Goal: Transaction & Acquisition: Purchase product/service

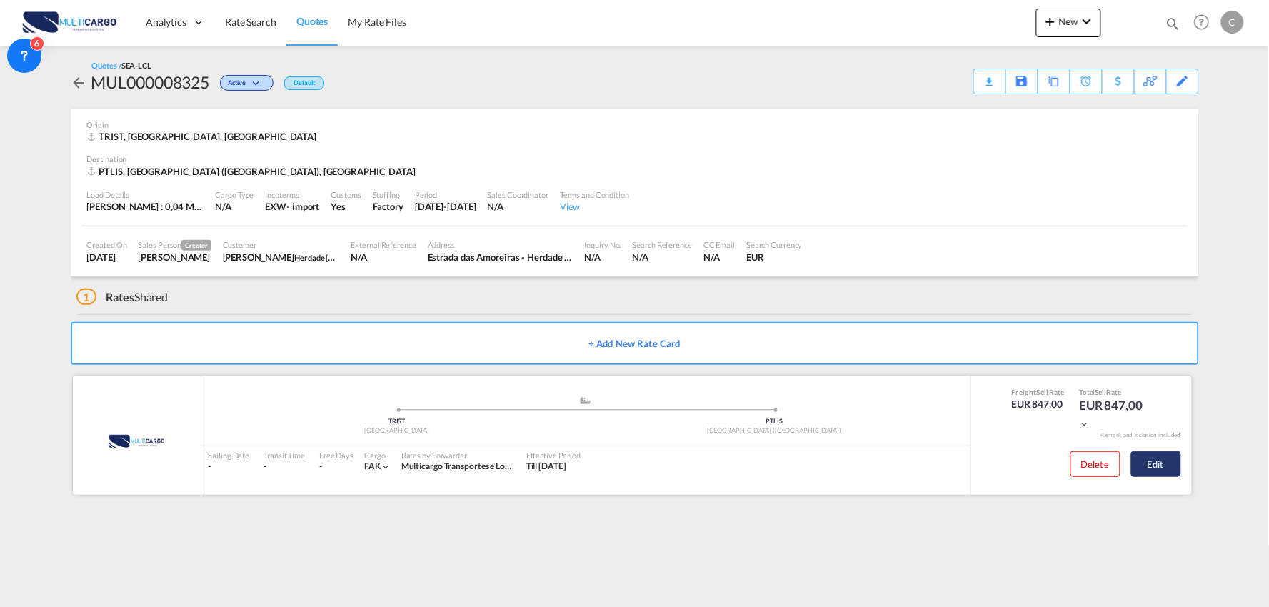
click at [1164, 461] on button "Edit" at bounding box center [1156, 464] width 50 height 26
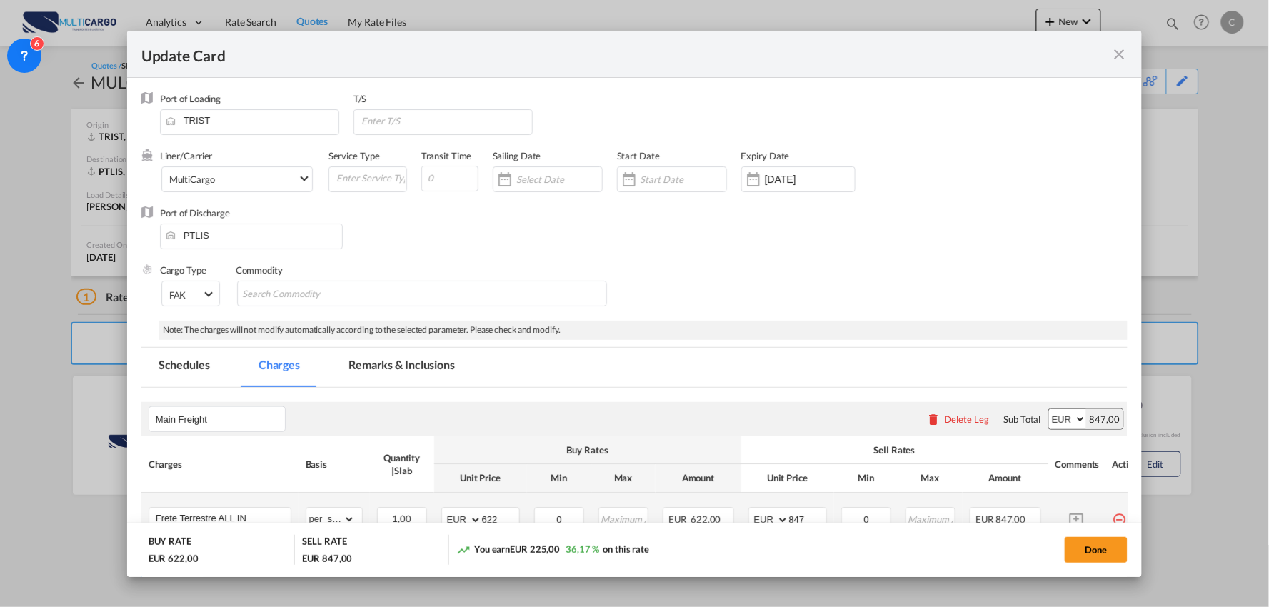
scroll to position [143, 0]
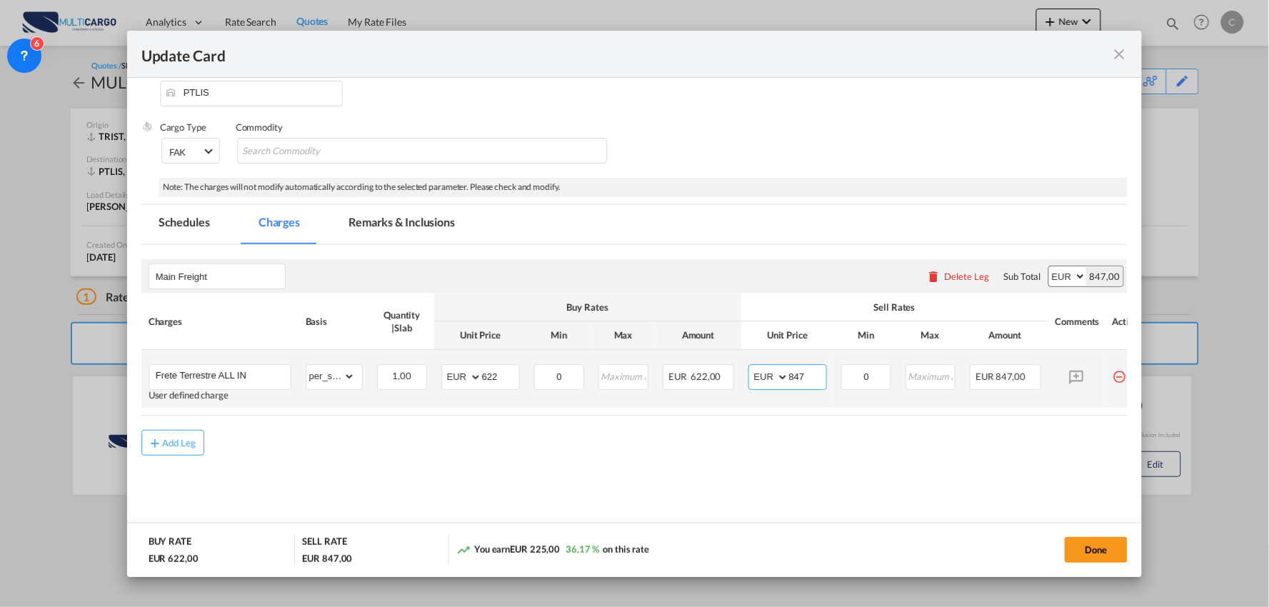
drag, startPoint x: 817, startPoint y: 373, endPoint x: 739, endPoint y: 378, distance: 78.0
click at [739, 378] on tr "Frete Terrestre ALL IN User defined charge Please Enter Already Exists gross_we…" at bounding box center [647, 379] width 1012 height 58
type input "867"
click at [502, 375] on input "622" at bounding box center [500, 375] width 37 height 21
click at [1069, 538] on button "Done" at bounding box center [1095, 550] width 63 height 26
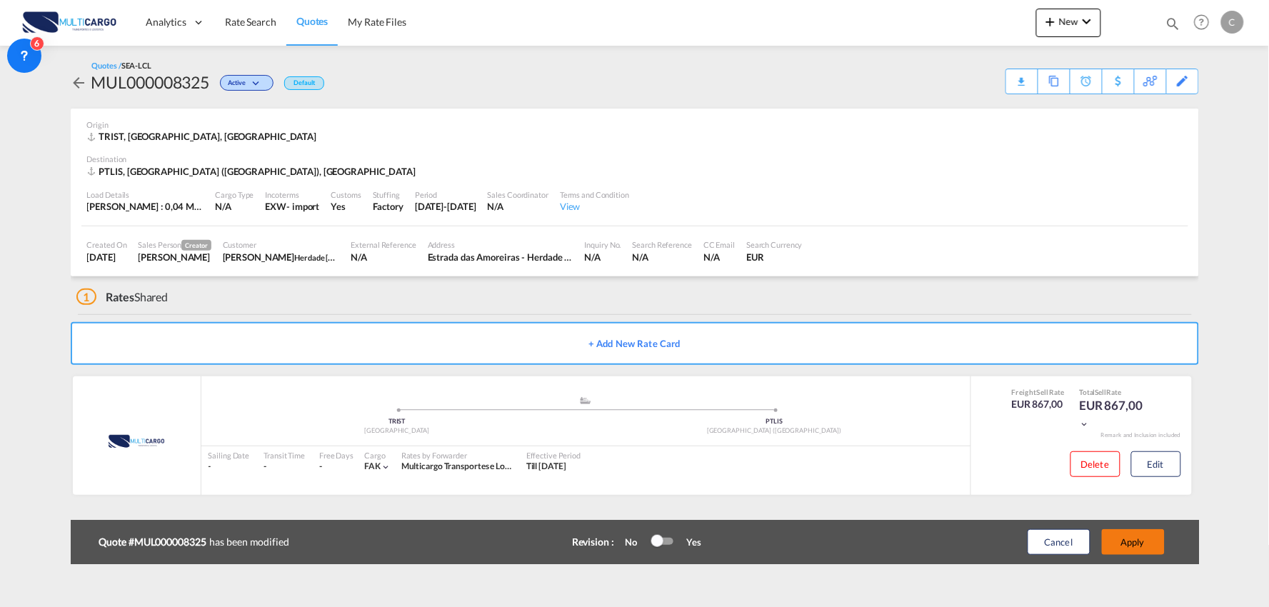
click at [1144, 538] on button "Apply" at bounding box center [1132, 542] width 63 height 26
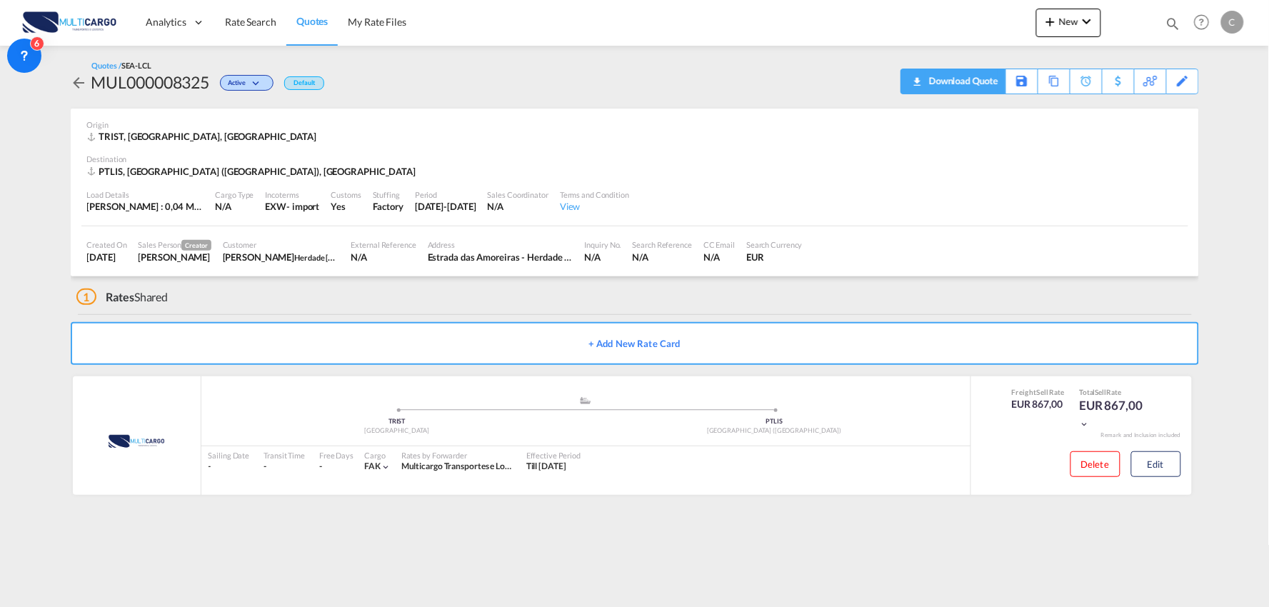
click at [984, 80] on div "Download Quote" at bounding box center [961, 80] width 73 height 23
drag, startPoint x: 218, startPoint y: 75, endPoint x: 94, endPoint y: 84, distance: 124.5
click at [94, 84] on div "MUL000008325 Active Default" at bounding box center [197, 82] width 253 height 23
copy div "MUL000008325"
click at [1176, 468] on button "Edit" at bounding box center [1156, 464] width 50 height 26
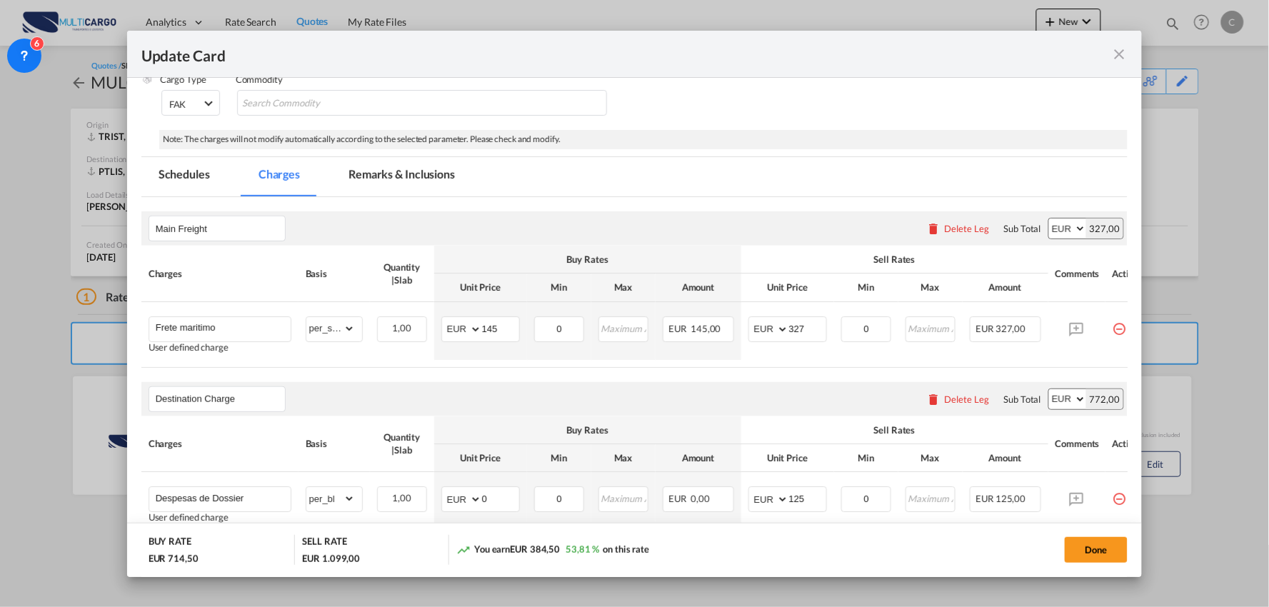
scroll to position [455, 0]
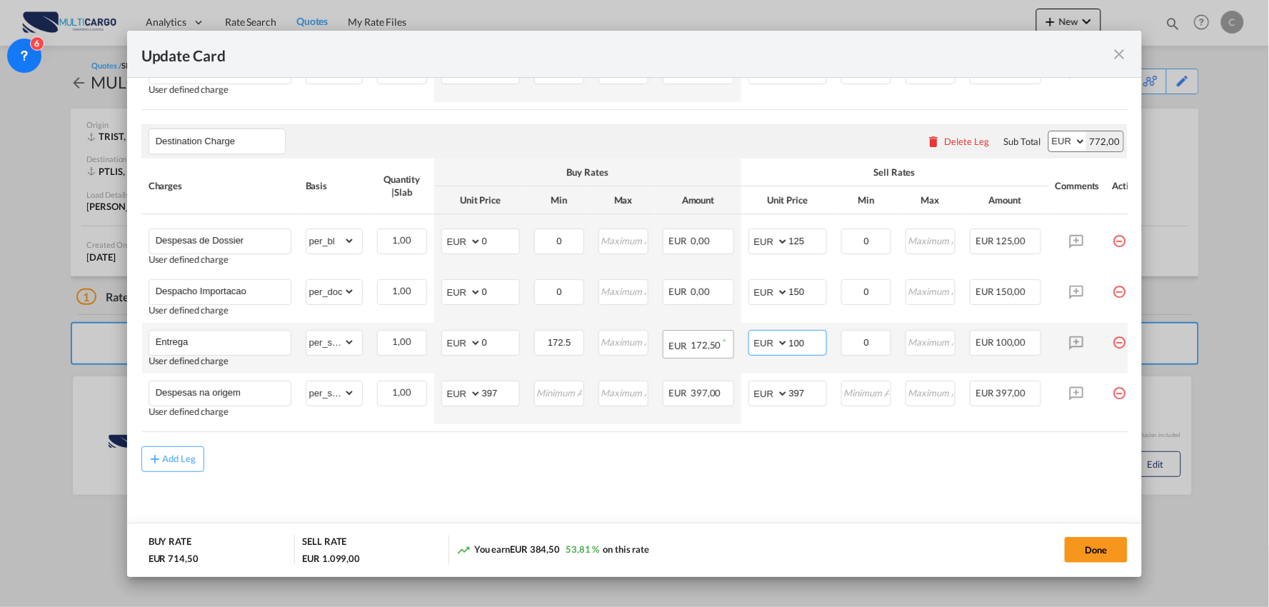
drag, startPoint x: 765, startPoint y: 341, endPoint x: 716, endPoint y: 341, distance: 48.5
click at [716, 341] on tr "Entrega User defined charge Please Enter Already Exists gross_weight volumetric…" at bounding box center [647, 348] width 1012 height 51
type input "125"
drag, startPoint x: 500, startPoint y: 338, endPoint x: 459, endPoint y: 345, distance: 41.9
click at [459, 345] on md-input-container "AED AFN ALL AMD ANG AOA ARS AUD AWG AZN BAM BBD BDT BGN BHD BIF BMD BND BOB BRL…" at bounding box center [480, 343] width 79 height 26
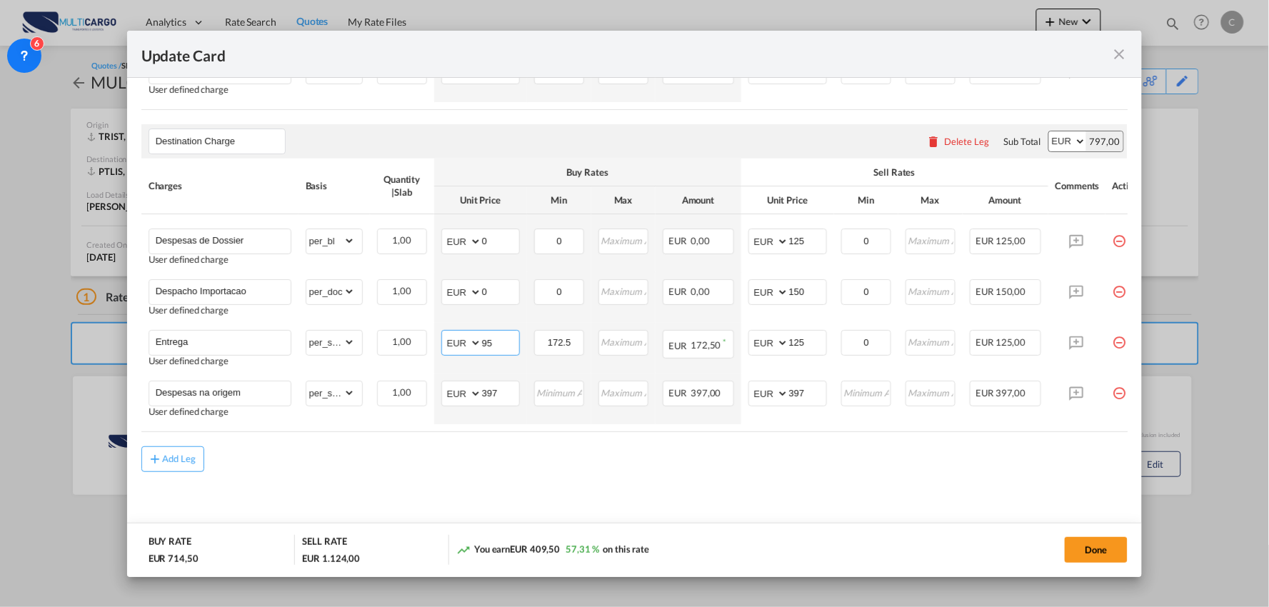
type input "95"
click at [830, 473] on md-content "Main Freight Please enter leg name Leg Name Already Exists Delete Leg Sub Total…" at bounding box center [634, 240] width 987 height 602
click at [778, 473] on md-content "Main Freight Please enter leg name Leg Name Already Exists Delete Leg Sub Total…" at bounding box center [634, 240] width 987 height 602
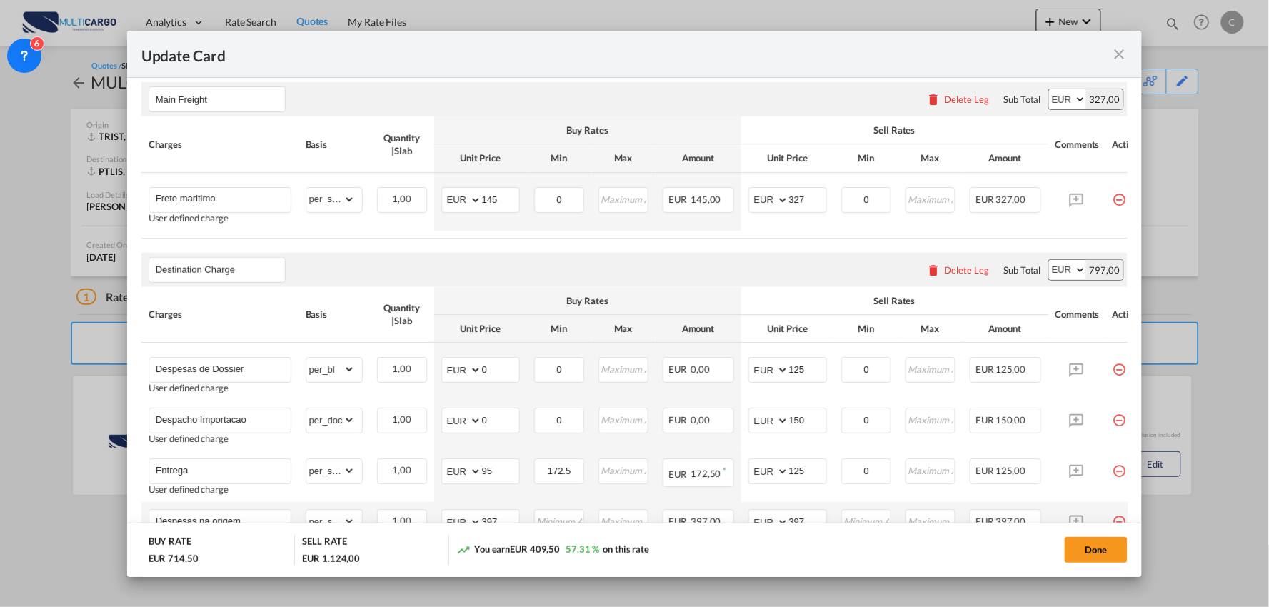
scroll to position [297, 0]
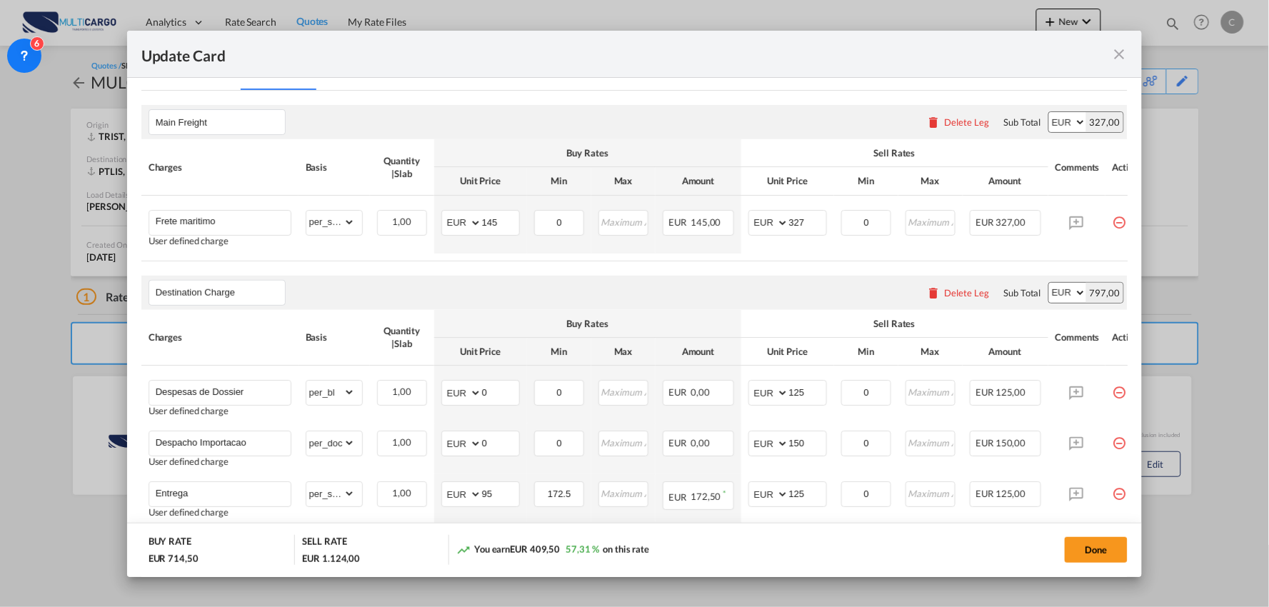
click at [489, 284] on div "Destination Charge Please enter leg name Leg Name Already Exists Delete Leg Sub…" at bounding box center [634, 293] width 987 height 34
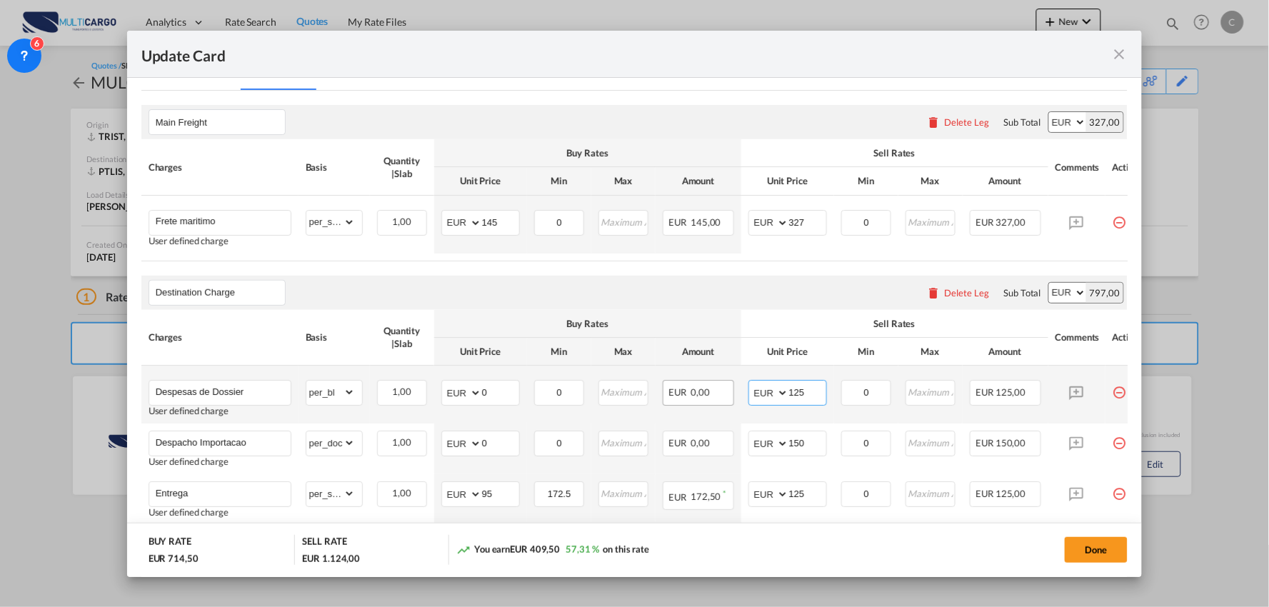
click at [730, 396] on tr "Despesas de Dossier User defined charge Please Enter Already Exists gross_weigh…" at bounding box center [647, 394] width 1012 height 58
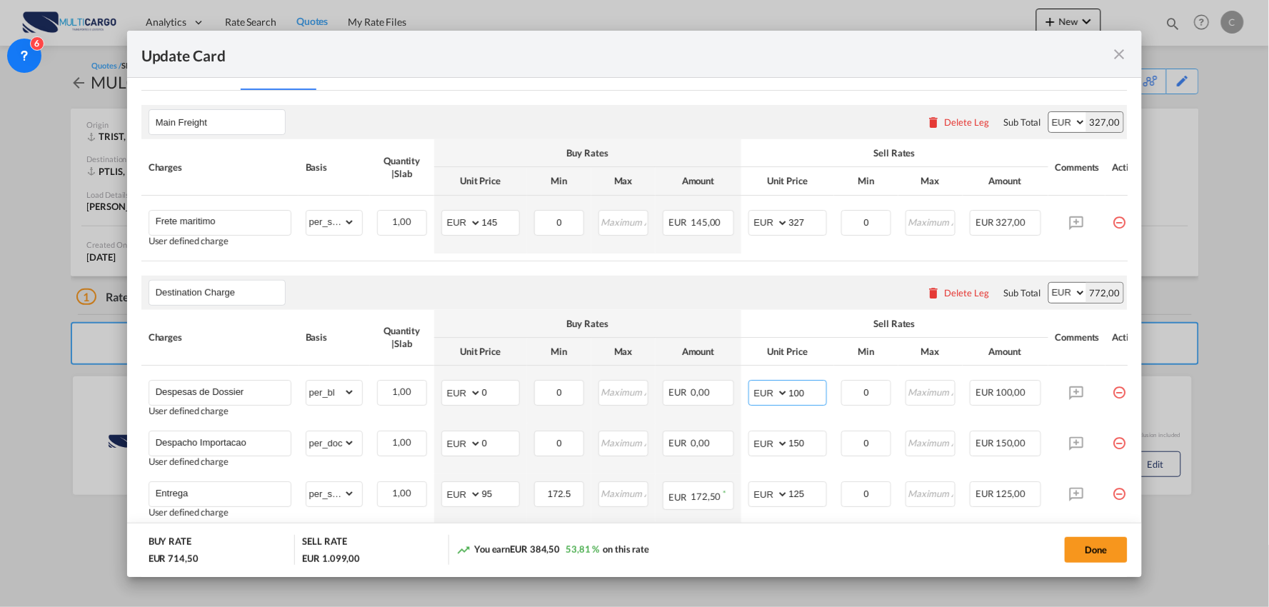
type input "100"
click at [812, 296] on div "Destination Charge Please enter leg name Leg Name Already Exists Delete Leg Sub…" at bounding box center [634, 293] width 987 height 34
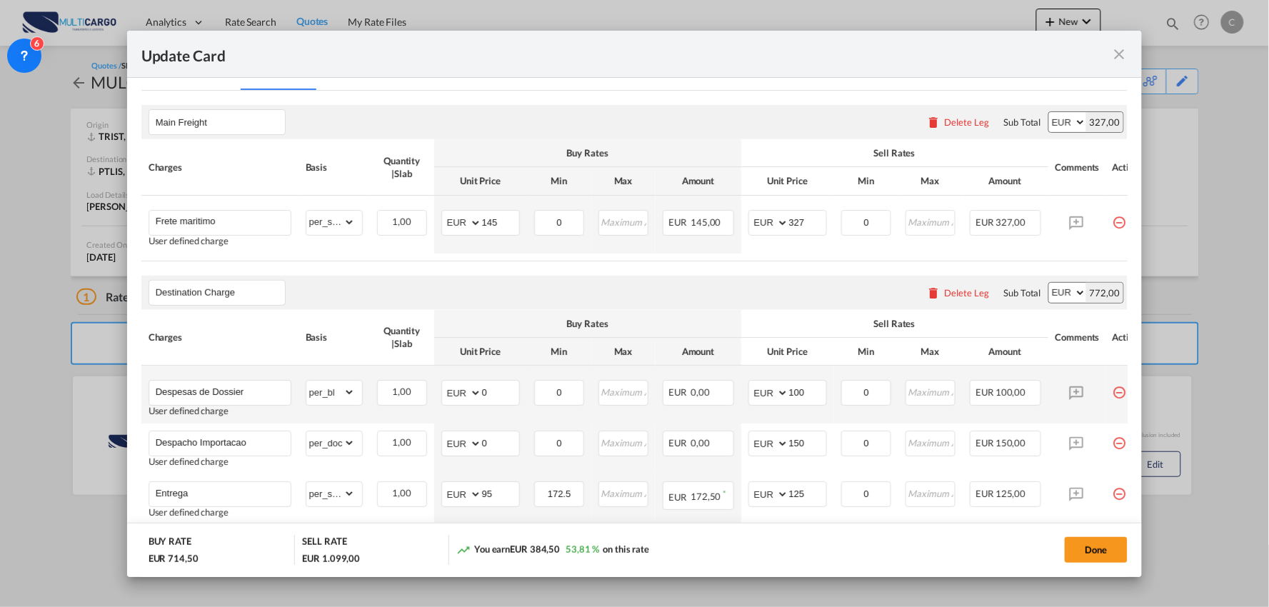
scroll to position [376, 0]
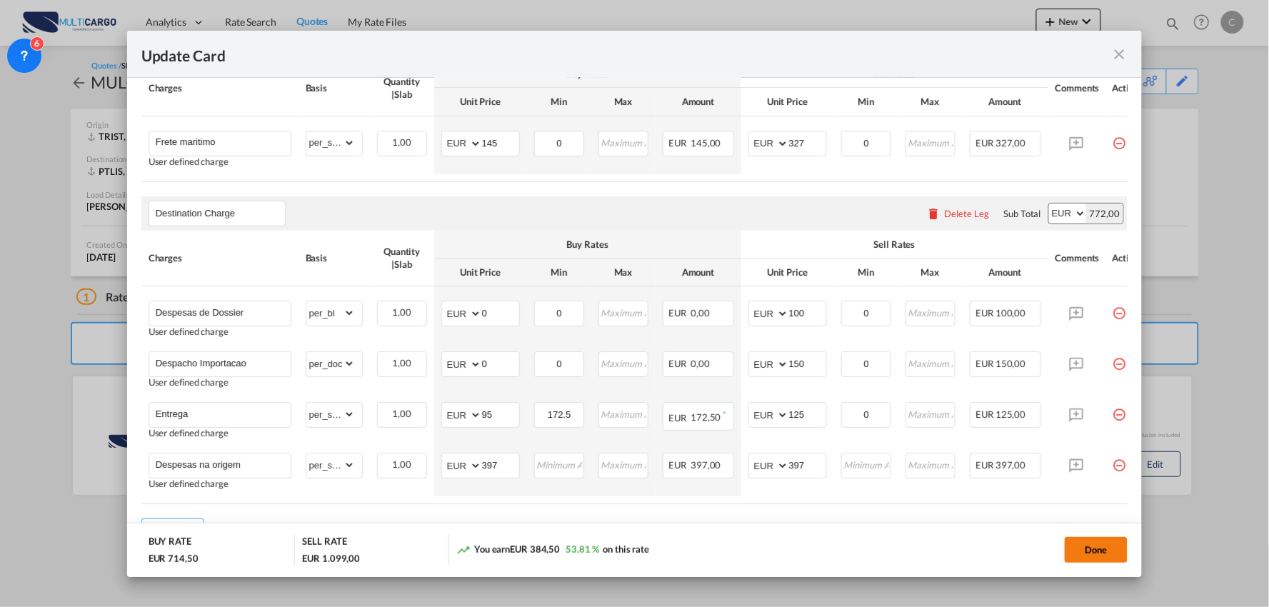
click at [1100, 550] on button "Done" at bounding box center [1095, 550] width 63 height 26
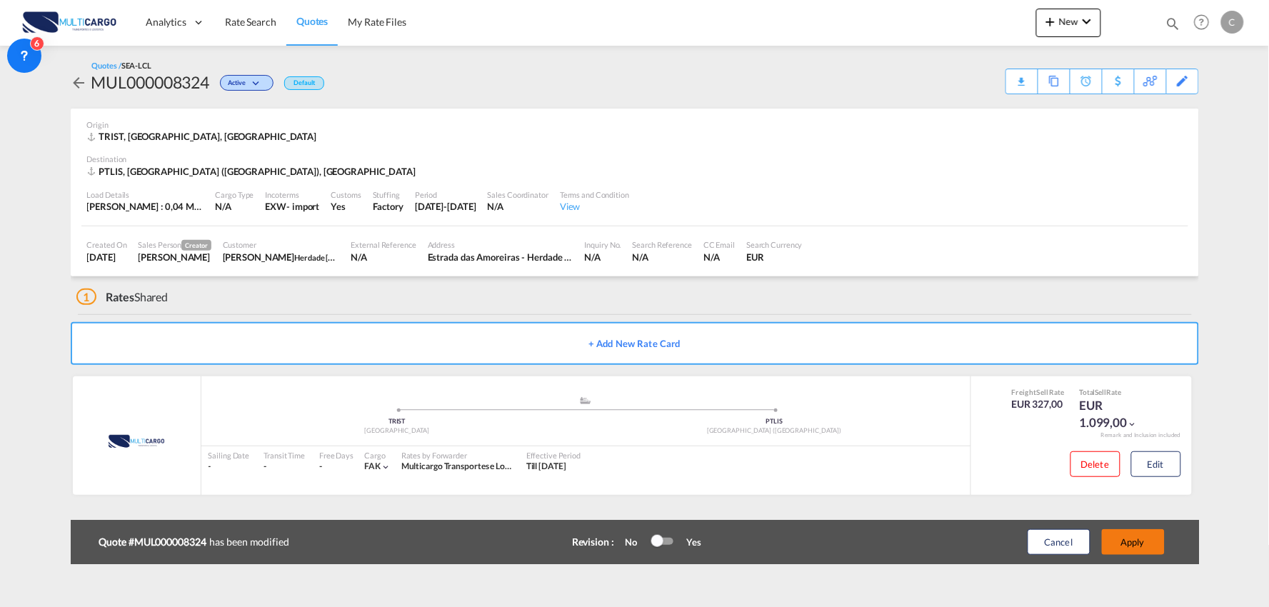
click at [1154, 550] on button "Apply" at bounding box center [1132, 542] width 63 height 26
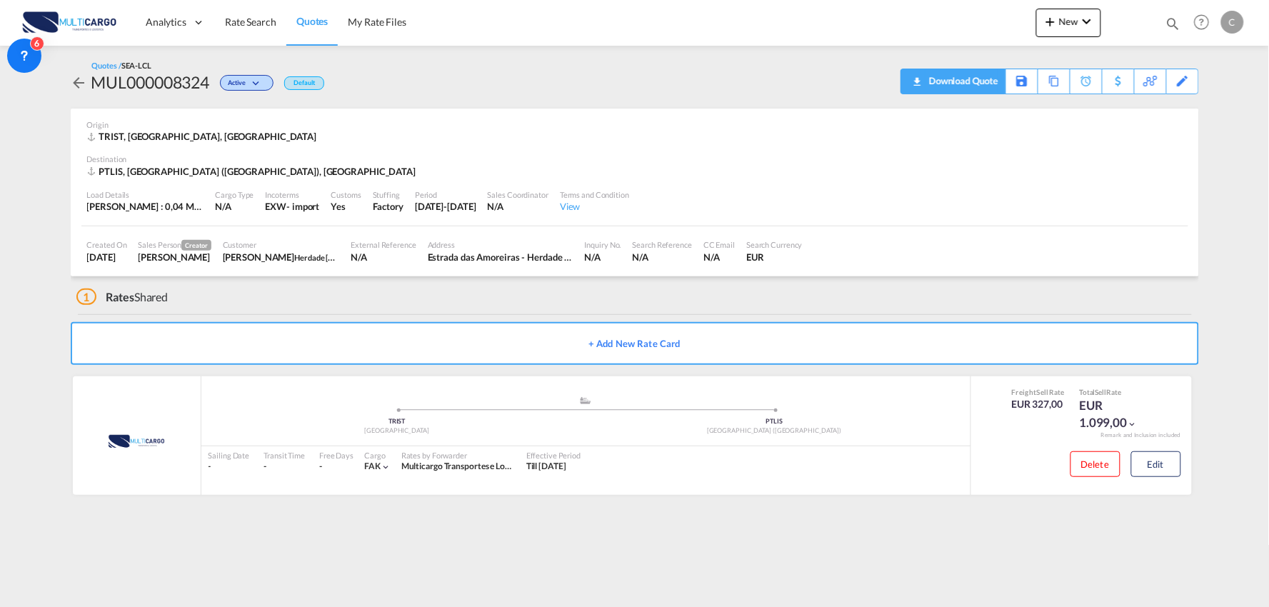
click at [993, 76] on div "Download Quote" at bounding box center [961, 80] width 73 height 23
click at [505, 59] on div "Quotes / SEA-LCL MUL000008324 Active Default Download Quote Save As Template Co…" at bounding box center [635, 77] width 1128 height 63
click at [503, 90] on div "Quotes / SEA-LCL MUL000008324 Active Default Download Quote Save As Template Co…" at bounding box center [635, 77] width 1128 height 34
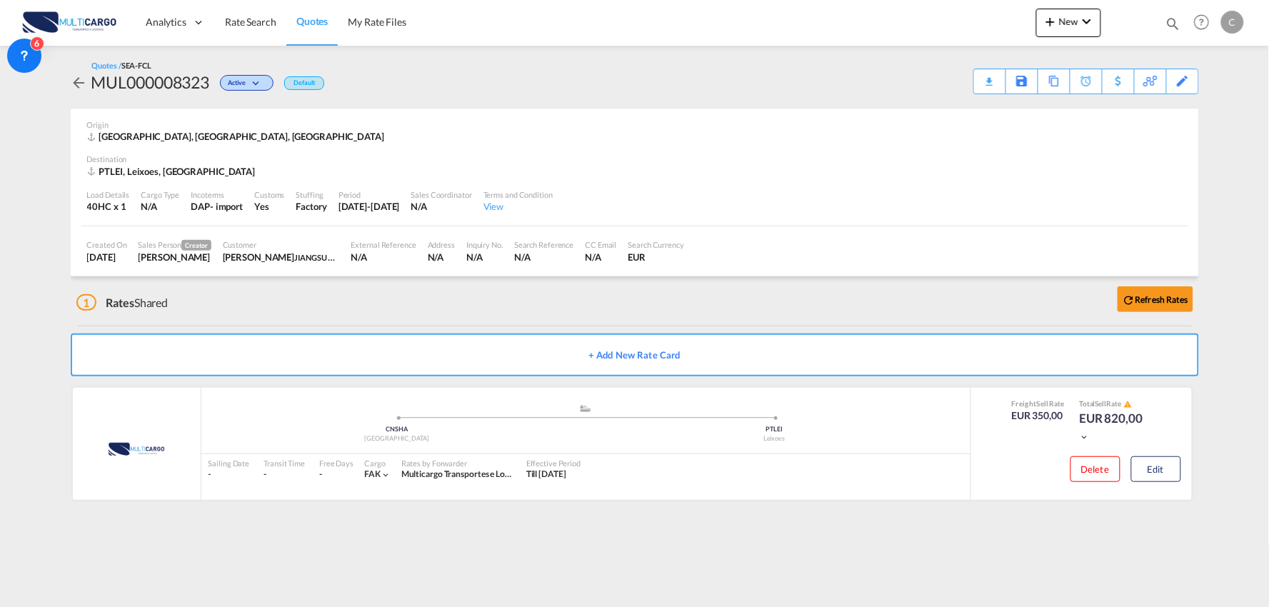
click at [510, 98] on div "Quotes / SEA-FCL MUL000008323 Active Default Download Quote Save As Template Co…" at bounding box center [635, 77] width 1128 height 63
click at [955, 310] on div "1 Rates Shared Refresh Rates" at bounding box center [637, 299] width 1122 height 46
click at [988, 496] on div "Freight Sell Rate EUR 350,00 Total Sell Rate EUR 820,00 Delete Edit" at bounding box center [1080, 444] width 221 height 112
click at [943, 522] on div "Quotes / SEA-FCL MUL000008323 Active Default Download Quote Save As Template Co…" at bounding box center [635, 285] width 1128 height 479
click at [617, 307] on div "1 Rates Shared Refresh Rates" at bounding box center [637, 299] width 1122 height 46
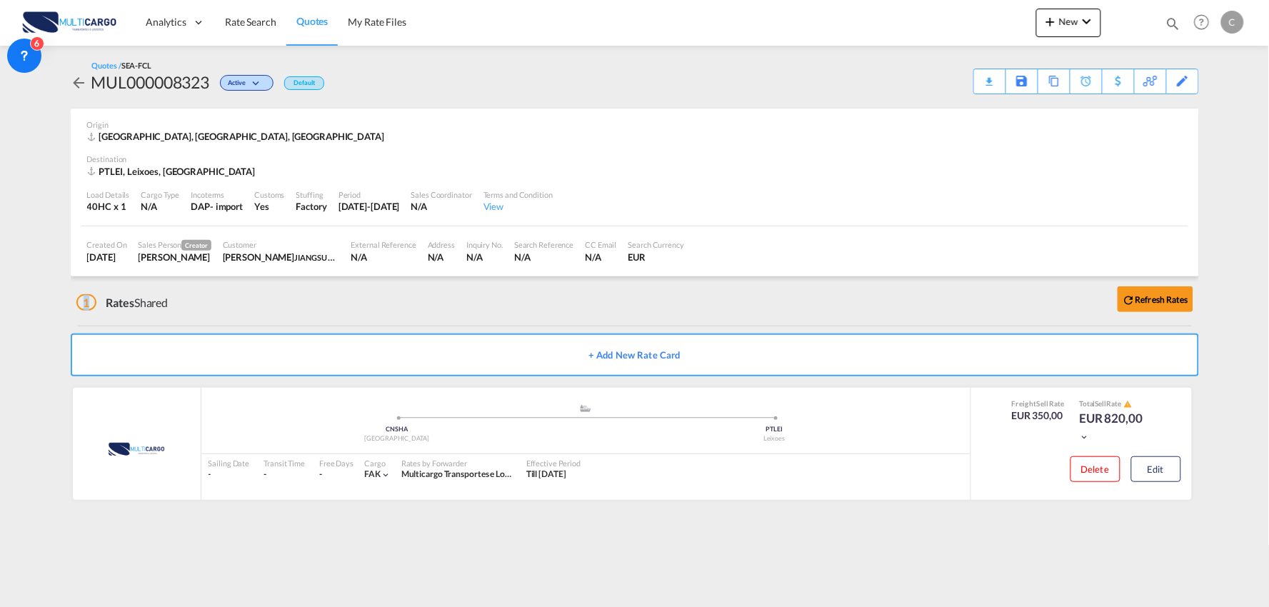
drag, startPoint x: 95, startPoint y: 301, endPoint x: 77, endPoint y: 303, distance: 17.9
click at [77, 303] on span "1" at bounding box center [86, 302] width 21 height 16
click at [188, 301] on div "1 Rates Shared Refresh Rates" at bounding box center [637, 299] width 1122 height 46
click at [967, 290] on div "1 Rates Shared Refresh Rates" at bounding box center [637, 299] width 1122 height 46
click at [334, 323] on div "1 Rates Shared Refresh Rates + Add New Rate Card MultiCargo added by you .a{fil…" at bounding box center [635, 395] width 1128 height 238
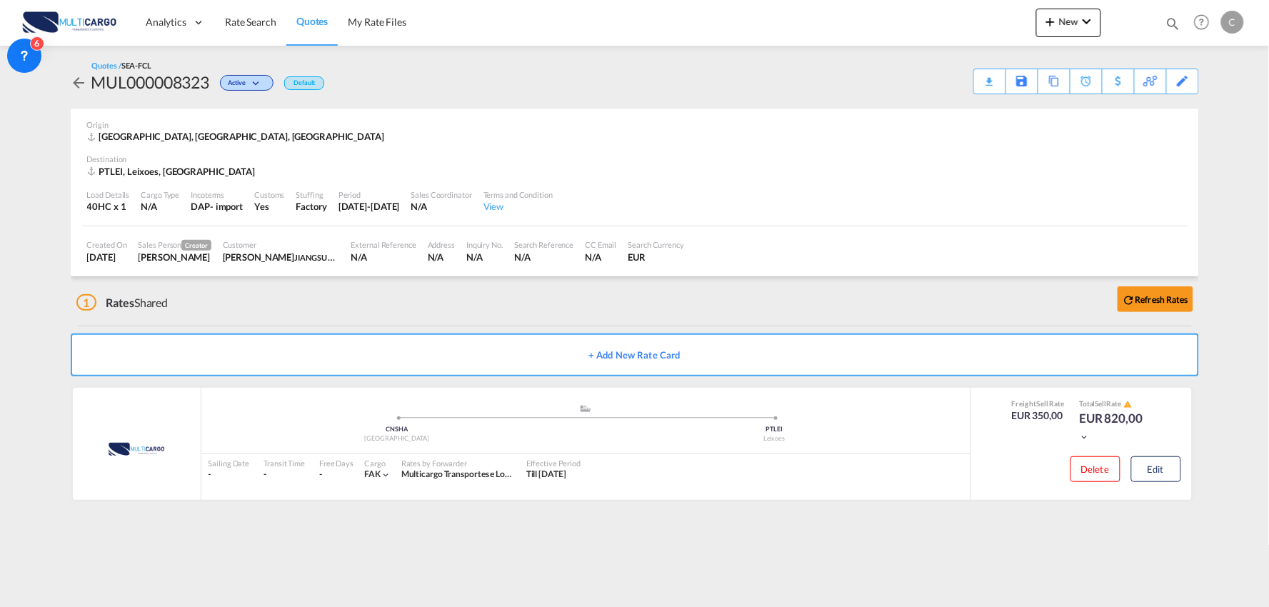
click at [989, 522] on div "Quotes / SEA-FCL MUL000008323 Active Default Download Quote Save As Template Co…" at bounding box center [635, 285] width 1128 height 479
click at [567, 309] on div "1 Rates Shared Refresh Rates" at bounding box center [637, 299] width 1122 height 46
click at [962, 321] on div "1 Rates Shared Refresh Rates" at bounding box center [637, 299] width 1122 height 46
click at [450, 74] on div "Quotes / SEA-FCL MUL000008323 Active Default Download Quote Save As Template Co…" at bounding box center [635, 77] width 1128 height 34
click at [48, 591] on md-content "Analytics Reports Dashboard Rate Search Quotes My Rate Files New Quotes" at bounding box center [634, 303] width 1269 height 607
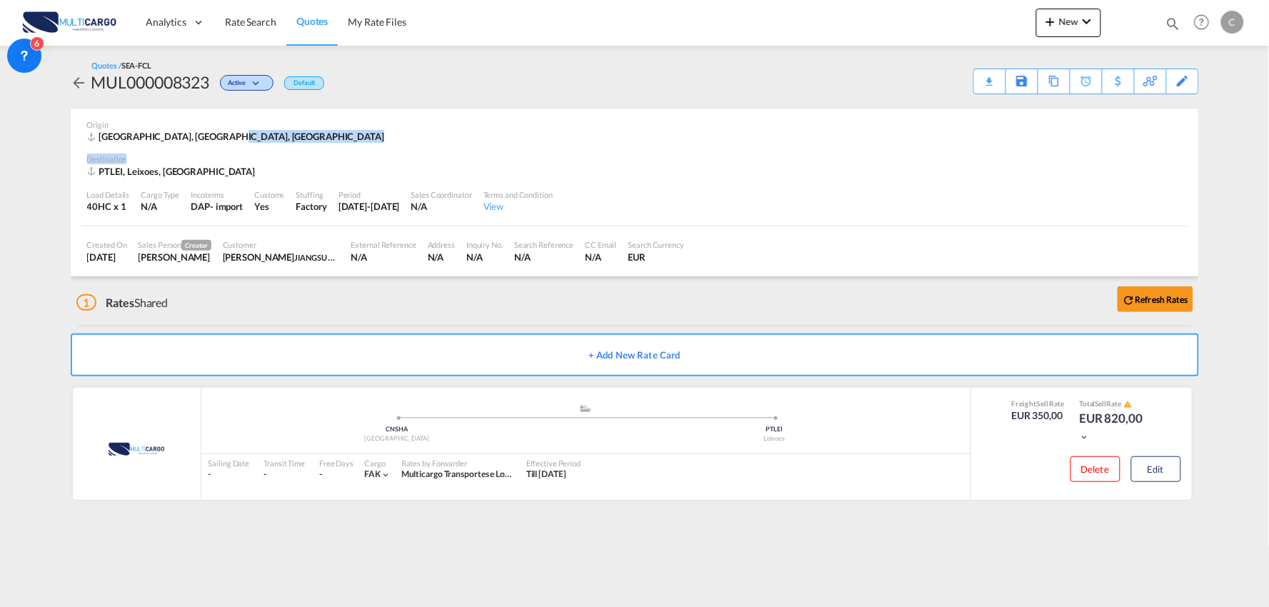
click at [890, 160] on div "Origin [GEOGRAPHIC_DATA], [GEOGRAPHIC_DATA], [GEOGRAPHIC_DATA] Destination PTLE…" at bounding box center [634, 143] width 1106 height 69
click at [290, 308] on div "1 Rates Shared Refresh Rates" at bounding box center [637, 299] width 1122 height 46
drag, startPoint x: 932, startPoint y: 505, endPoint x: 924, endPoint y: 501, distance: 8.6
click at [929, 505] on card-list-result "MultiCargo added by you .a{fill:#aaa8ad;} .a{fill:#aaa8ad;} CNSHA Shanghai PTLE…" at bounding box center [635, 447] width 1128 height 119
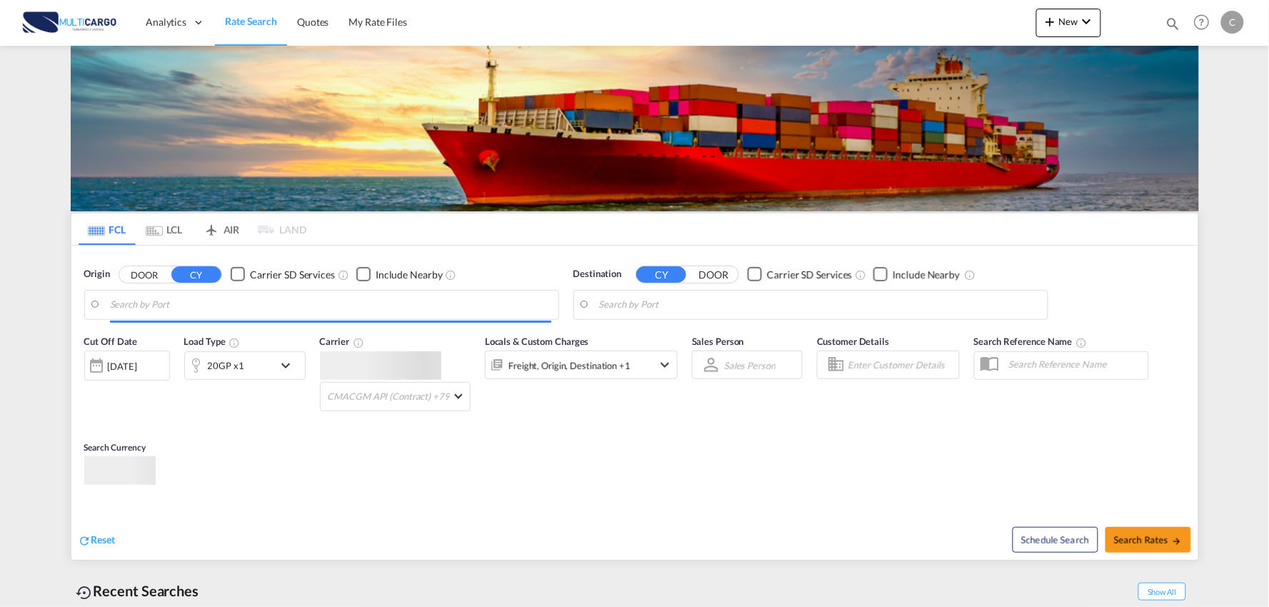
type input "Port of Qingdao, Qingdao, CNTAO"
type input "Leixoes, Leixoes, PTLEI"
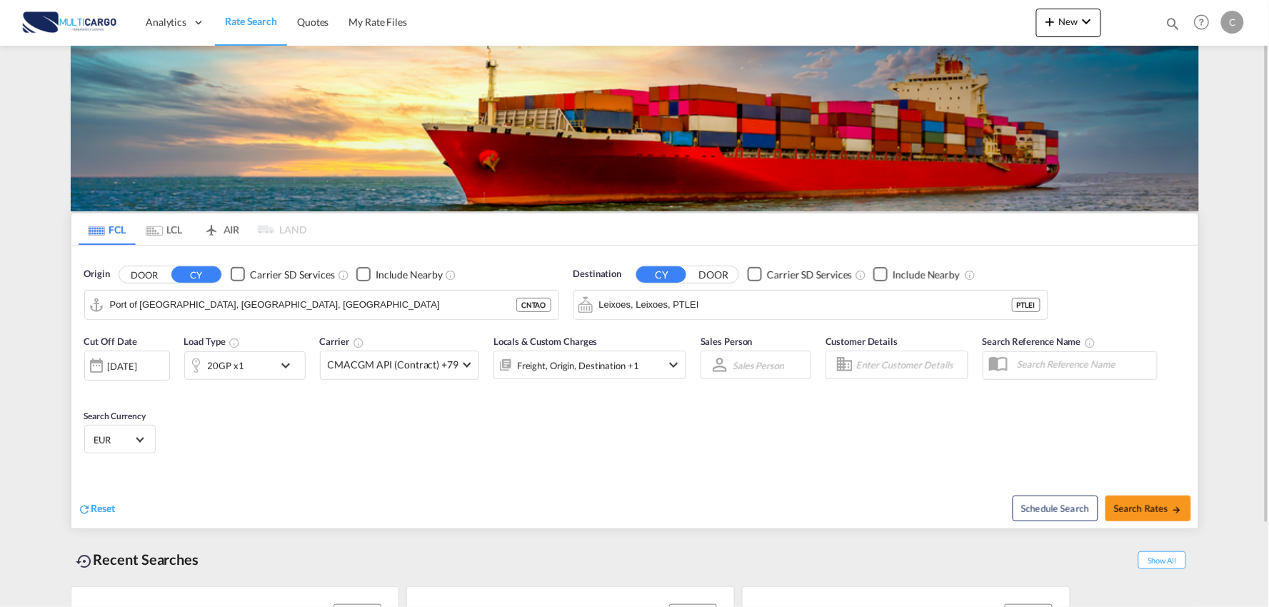
drag, startPoint x: 493, startPoint y: 493, endPoint x: 513, endPoint y: 485, distance: 21.5
click at [495, 493] on div "Reset" at bounding box center [359, 497] width 560 height 39
click at [1082, 18] on md-icon "icon-chevron-down" at bounding box center [1086, 21] width 17 height 17
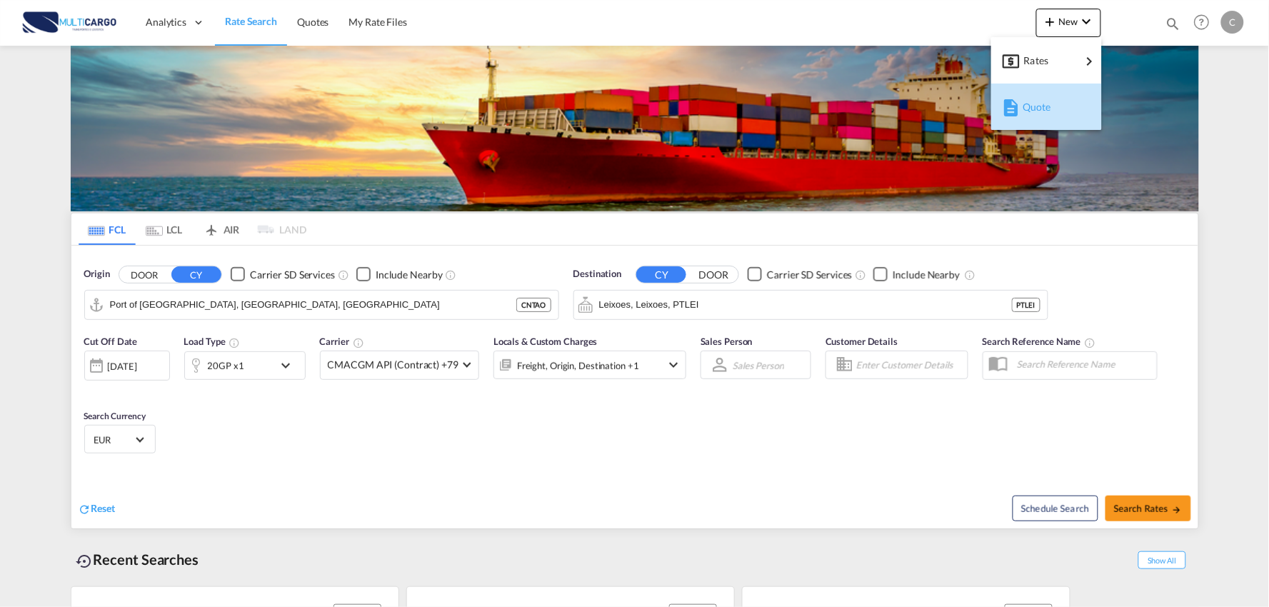
click at [1066, 107] on div "Quote" at bounding box center [1048, 107] width 53 height 36
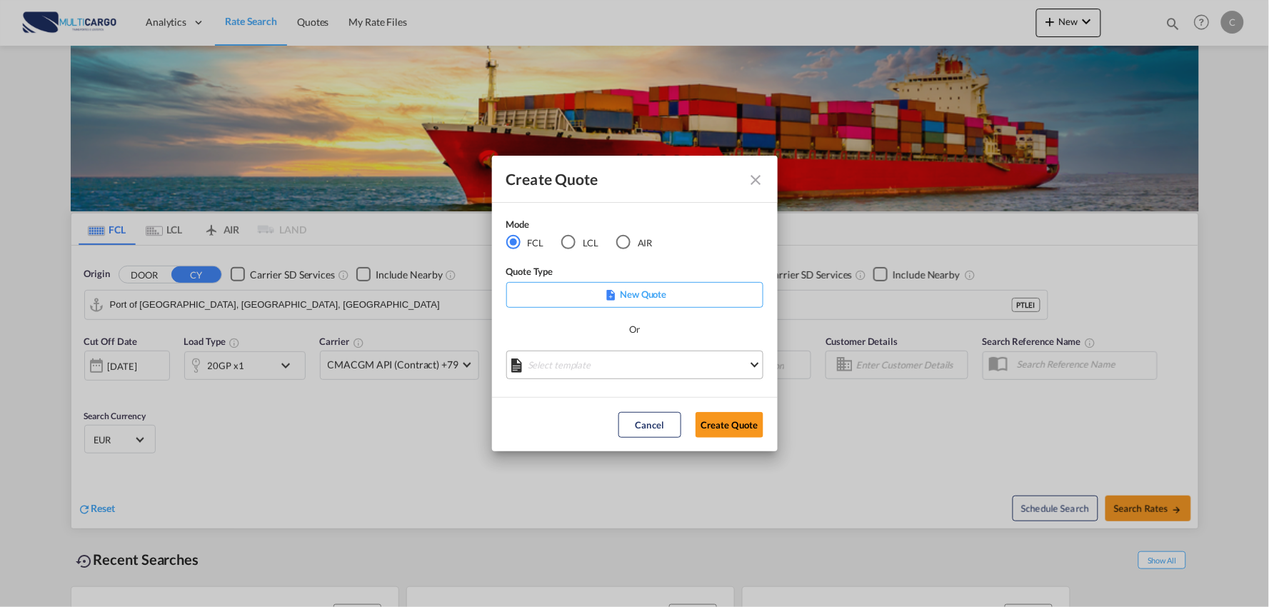
click at [630, 363] on md-select "Select template 25/11/24 IMP_EXW_FCL Patricia Barroso | 25 Nov 2024 25/11/24 IM…" at bounding box center [634, 365] width 257 height 29
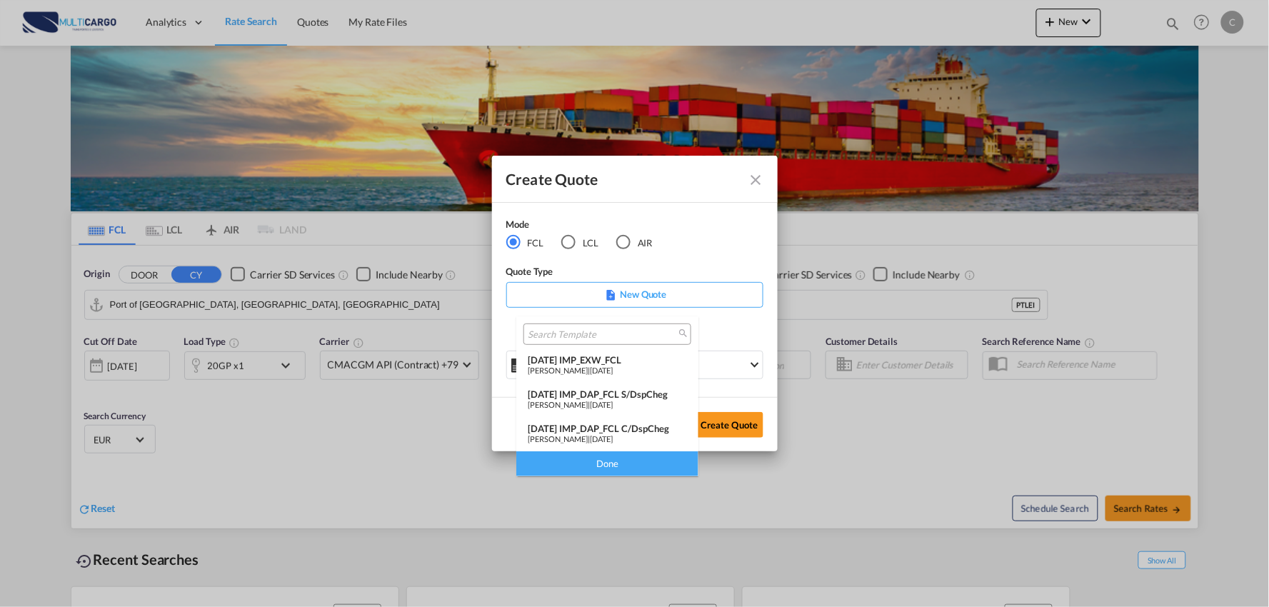
click at [655, 431] on div "25/11/24 IMP_DAP_FCL C/DspCheg" at bounding box center [607, 428] width 159 height 11
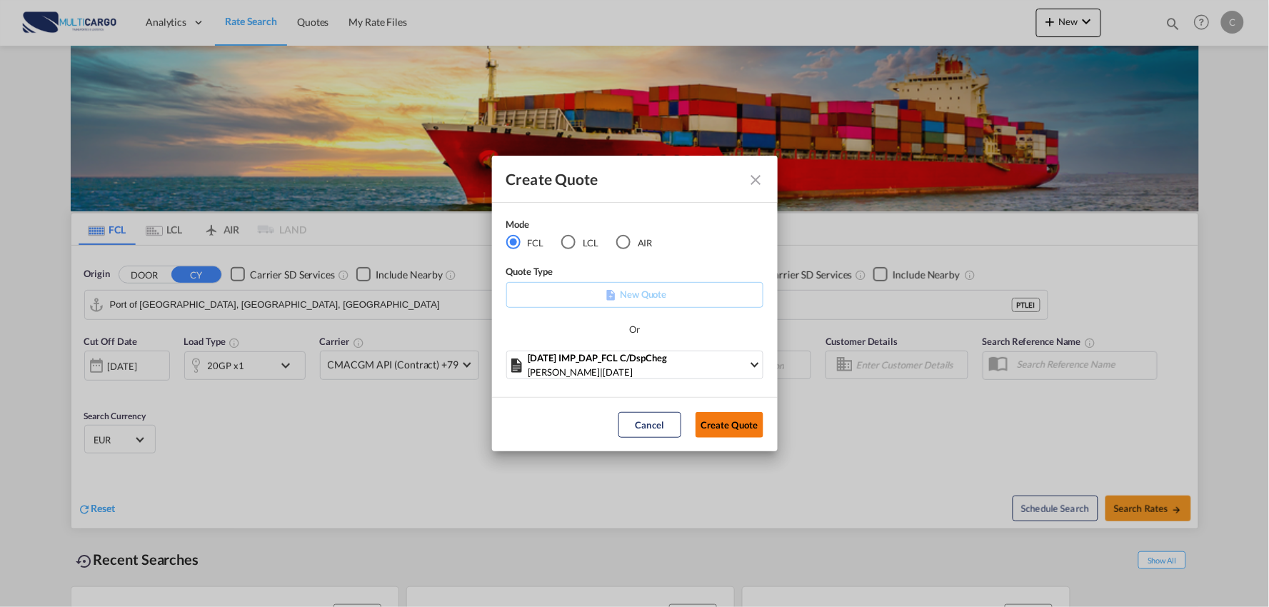
click at [743, 434] on button "Create Quote" at bounding box center [729, 425] width 68 height 26
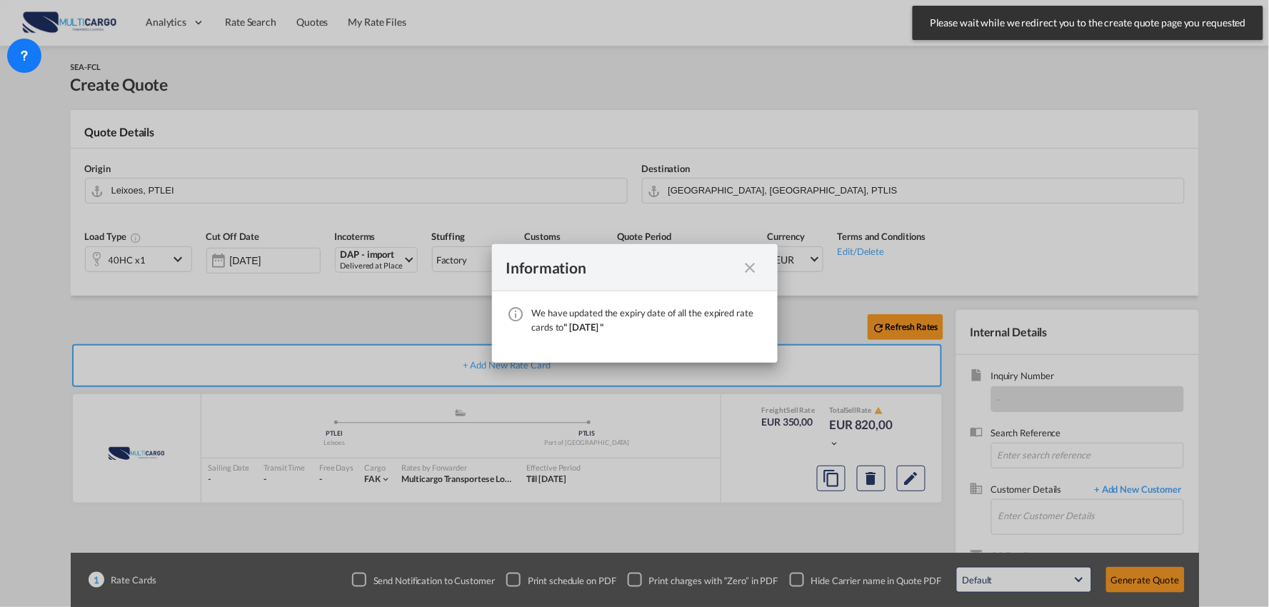
click at [745, 266] on md-icon "icon-close fg-AAA8AD cursor" at bounding box center [750, 267] width 17 height 17
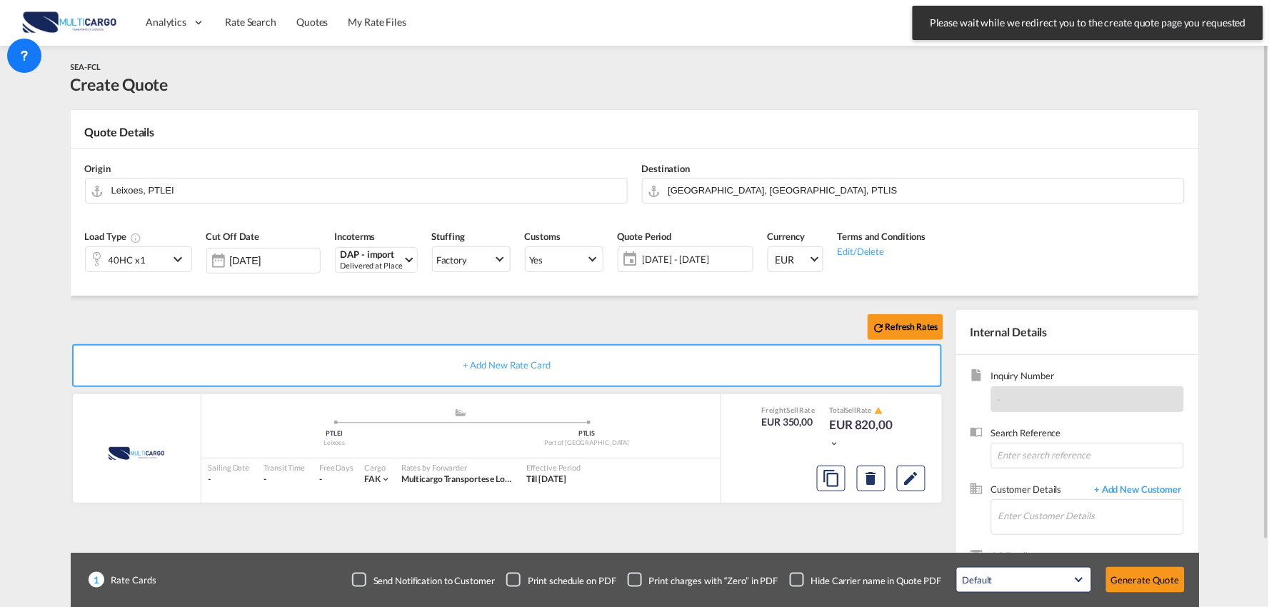
click at [790, 575] on div "Checkbox No Ink" at bounding box center [797, 580] width 14 height 14
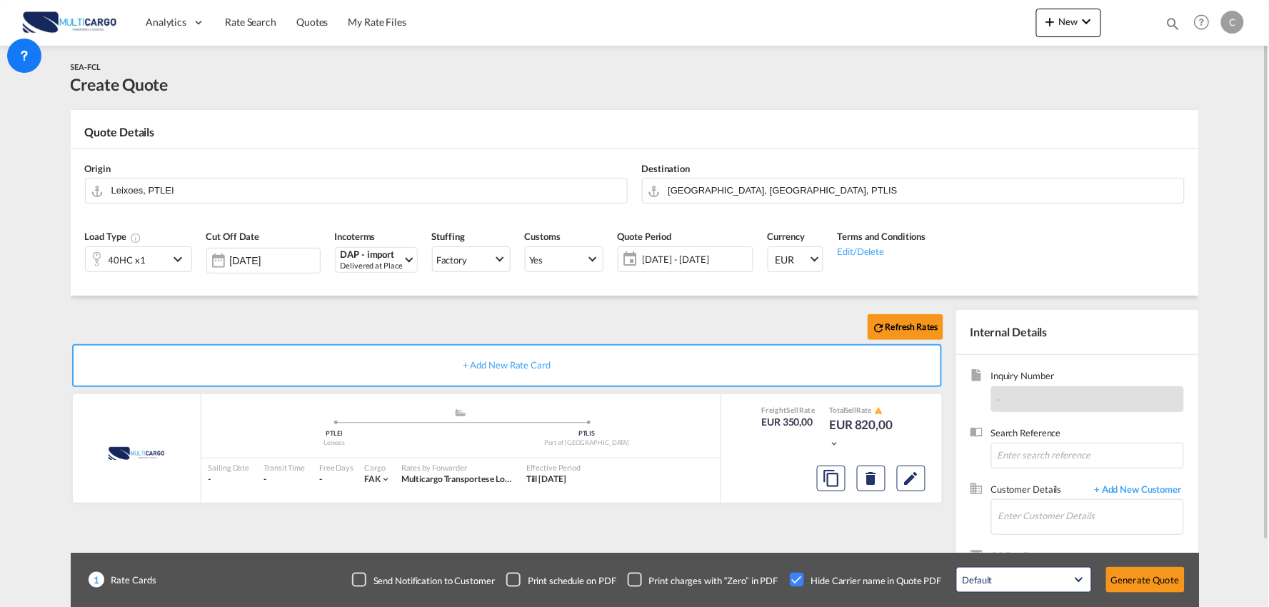
click at [844, 529] on div "Refresh Rates + Add New Rate Card MultiCargo added by you .a{fill:#aaa8ad;} .a{…" at bounding box center [510, 459] width 878 height 298
click at [1115, 510] on input "Enter Customer Details" at bounding box center [1090, 516] width 185 height 32
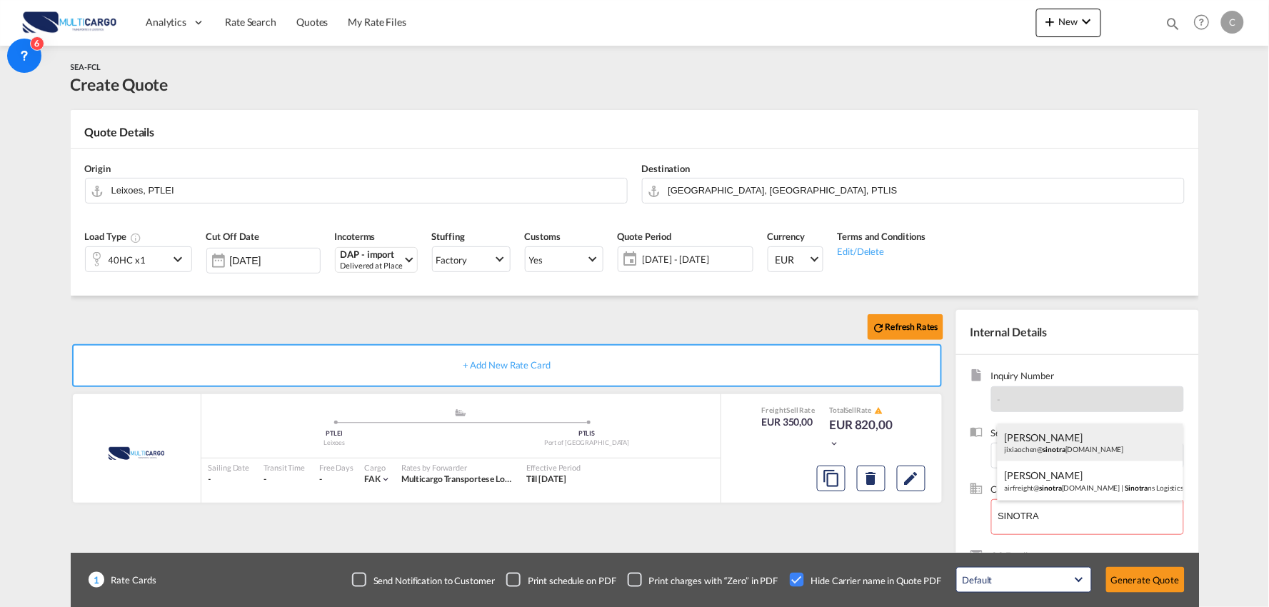
drag, startPoint x: 1067, startPoint y: 440, endPoint x: 1059, endPoint y: 441, distance: 8.6
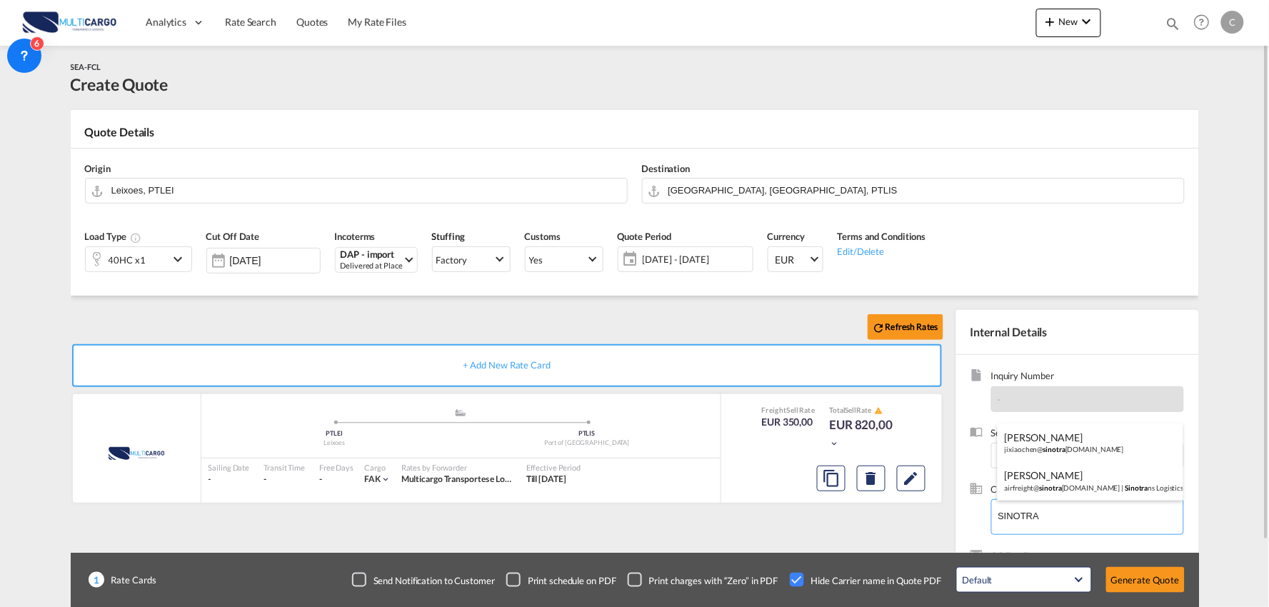
click at [1067, 443] on div "Joyce Li jixiaochen@ sinotra ns.com" at bounding box center [1090, 442] width 186 height 39
type input "Sinotrans Changjiang Co., Ltd., Joyce Li, jixiaochen@sinotrans.com"
click at [842, 525] on div "Refresh Rates + Add New Rate Card MultiCargo added by you .a{fill:#aaa8ad;} .a{…" at bounding box center [510, 459] width 878 height 298
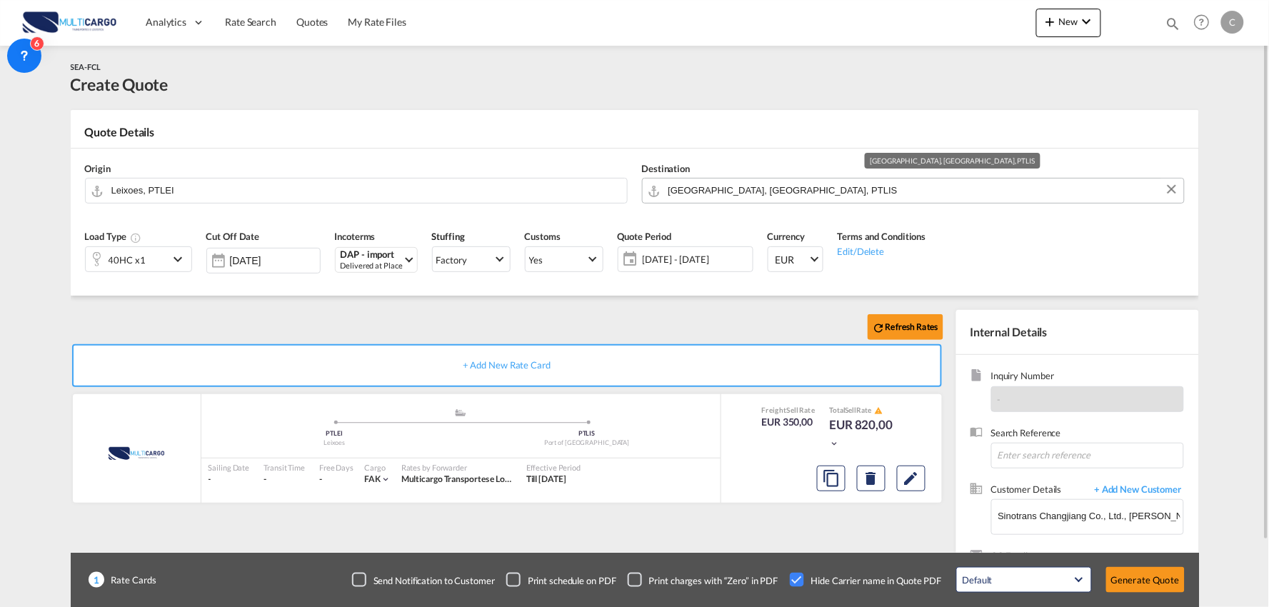
click at [746, 183] on input "Port of Lisbon, Lisbon, PTLIS" at bounding box center [922, 190] width 508 height 25
click at [316, 188] on input "Leixoes, PTLEI" at bounding box center [365, 190] width 508 height 25
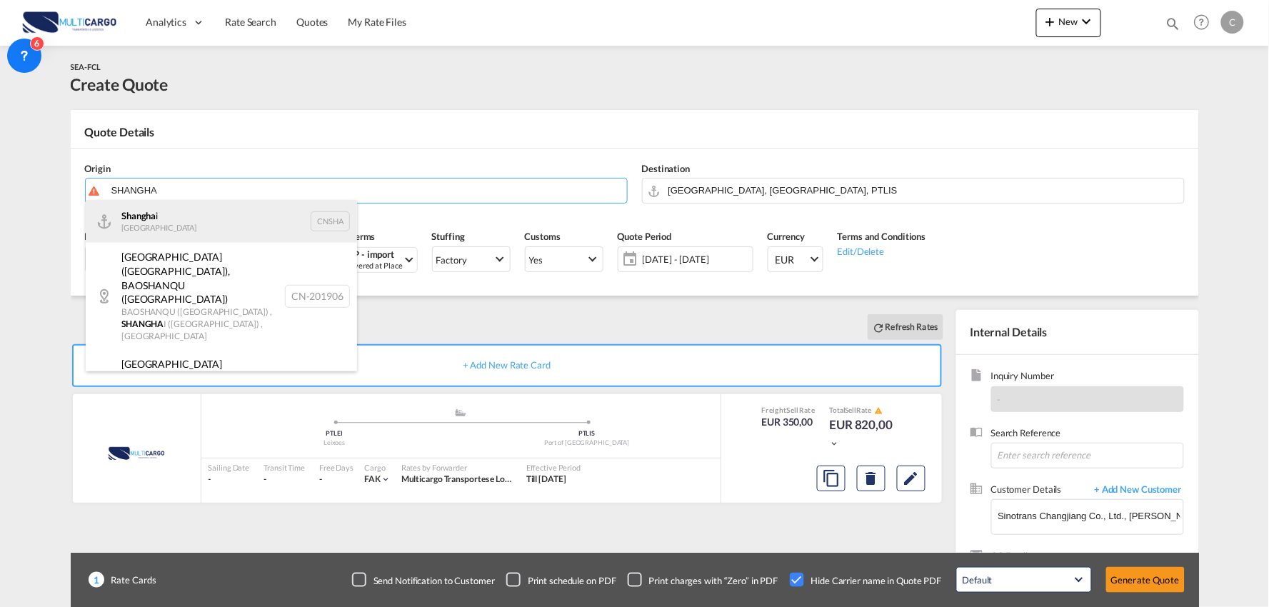
click at [194, 220] on div "Shangha i China CNSHA" at bounding box center [221, 221] width 271 height 43
type input "Shanghai, CNSHA"
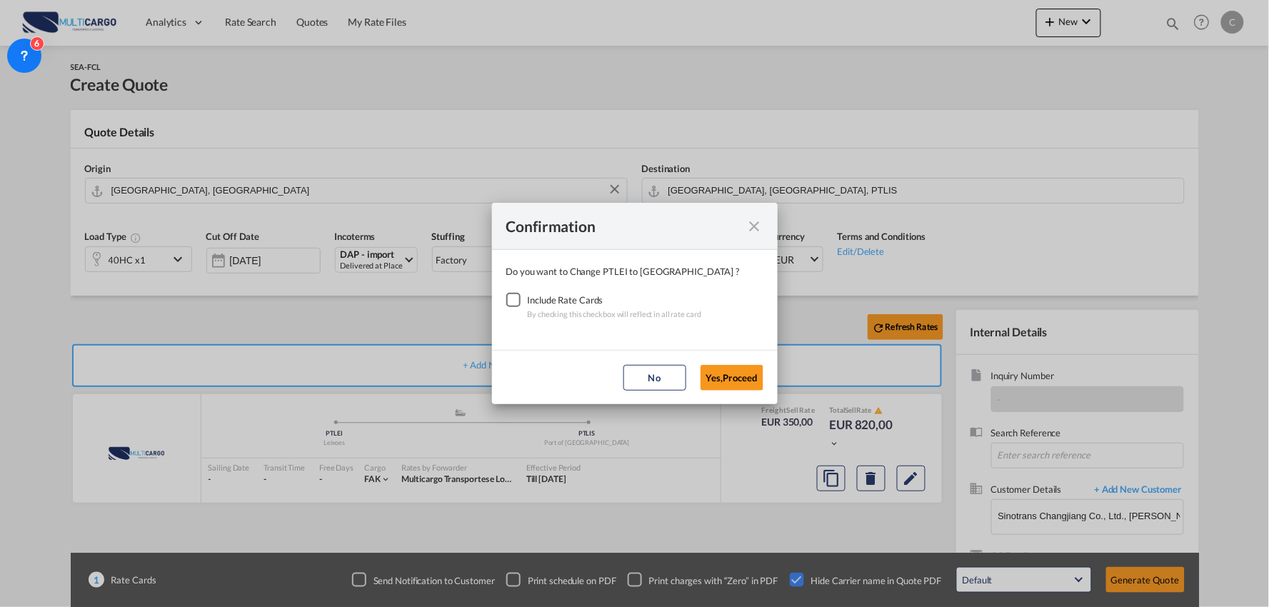
click at [510, 298] on div "Checkbox No Ink" at bounding box center [513, 300] width 14 height 14
drag, startPoint x: 752, startPoint y: 379, endPoint x: 734, endPoint y: 375, distance: 18.9
click at [751, 379] on button "Yes,Proceed" at bounding box center [731, 378] width 63 height 26
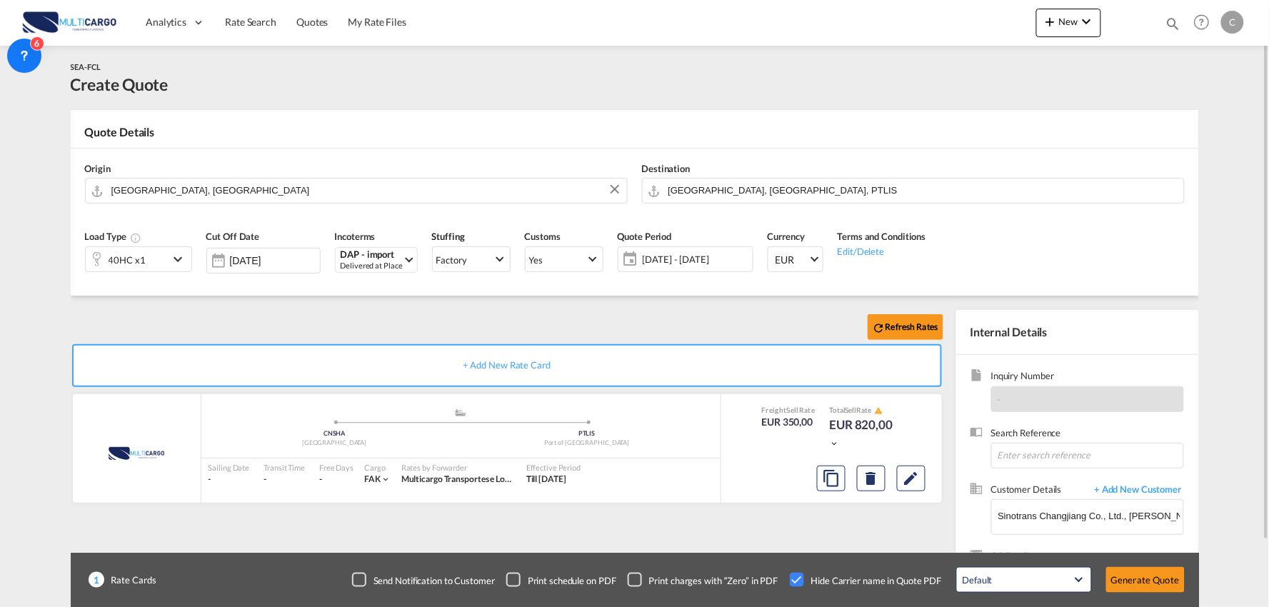
click at [403, 315] on div "Refresh Rates" at bounding box center [510, 327] width 878 height 34
drag, startPoint x: 329, startPoint y: 323, endPoint x: 302, endPoint y: 324, distance: 27.2
click at [329, 323] on div "Refresh Rates" at bounding box center [510, 327] width 878 height 34
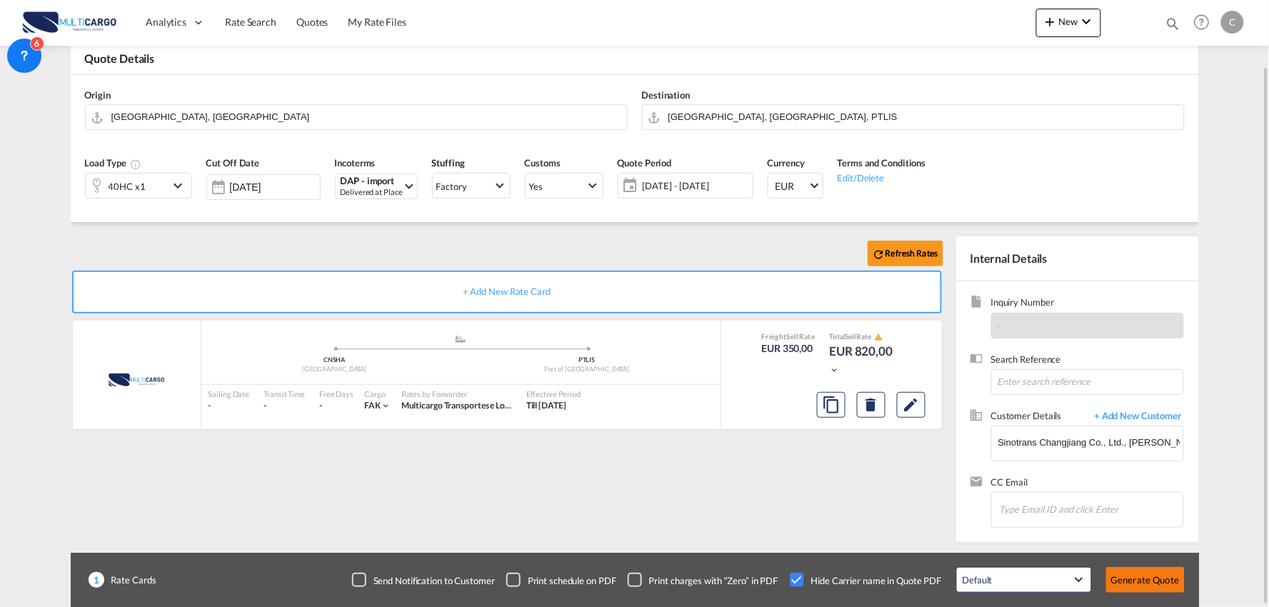
click at [1139, 573] on button "Generate Quote" at bounding box center [1145, 580] width 79 height 26
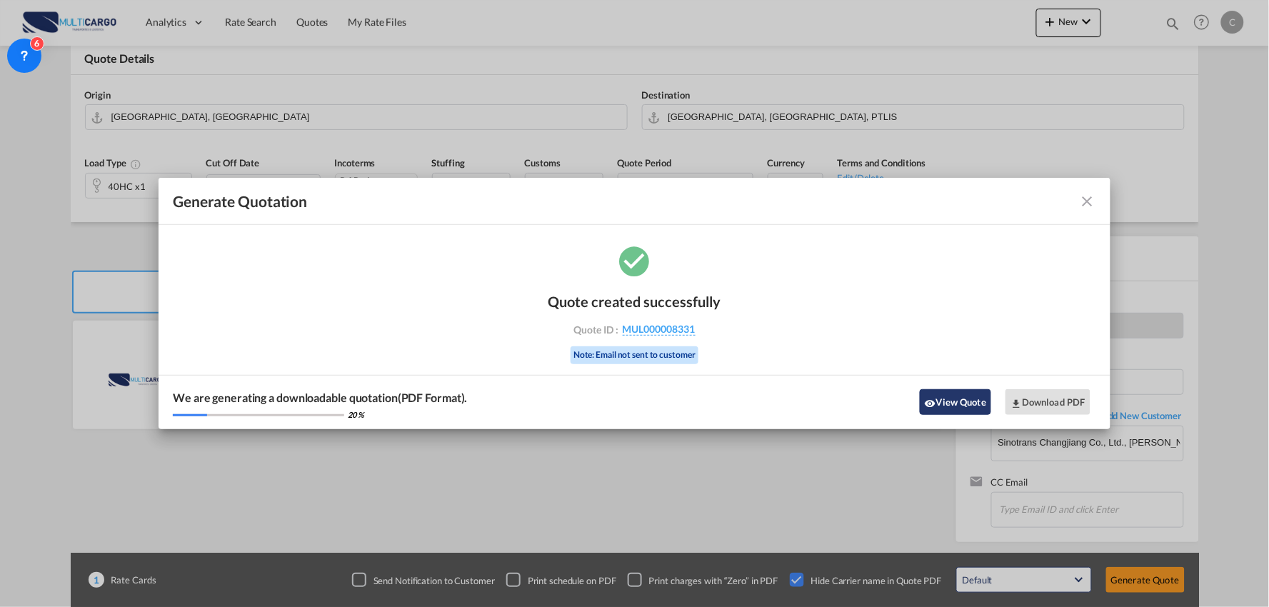
click at [962, 398] on button "View Quote" at bounding box center [954, 402] width 71 height 26
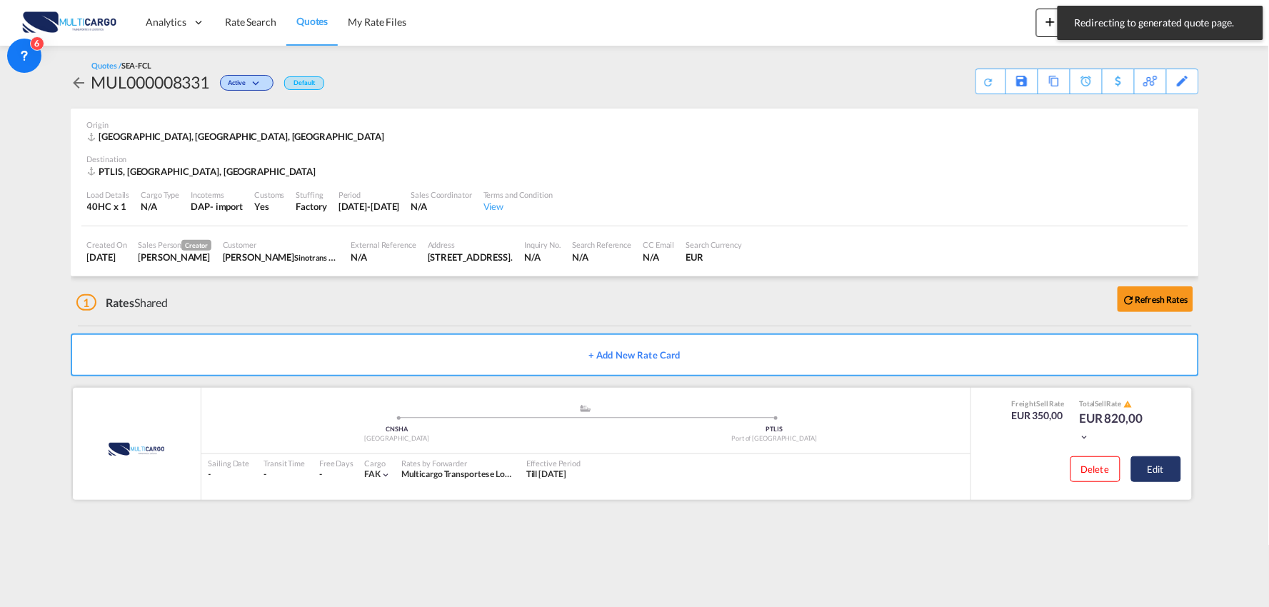
click at [1165, 480] on button "Edit" at bounding box center [1156, 469] width 50 height 26
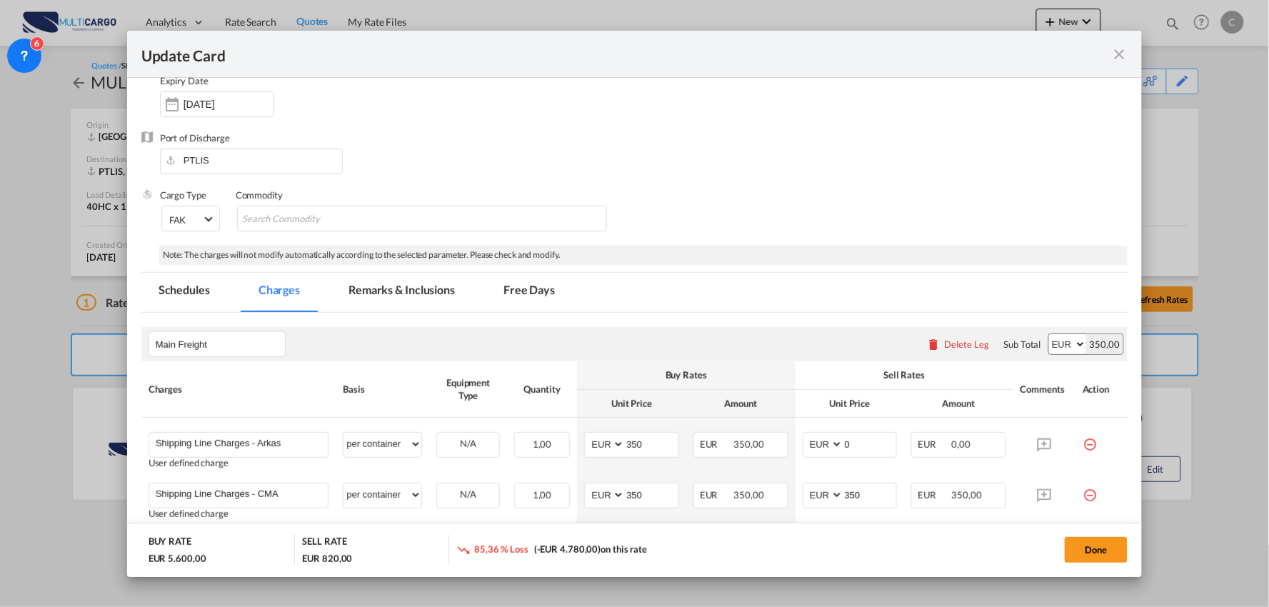
scroll to position [158, 0]
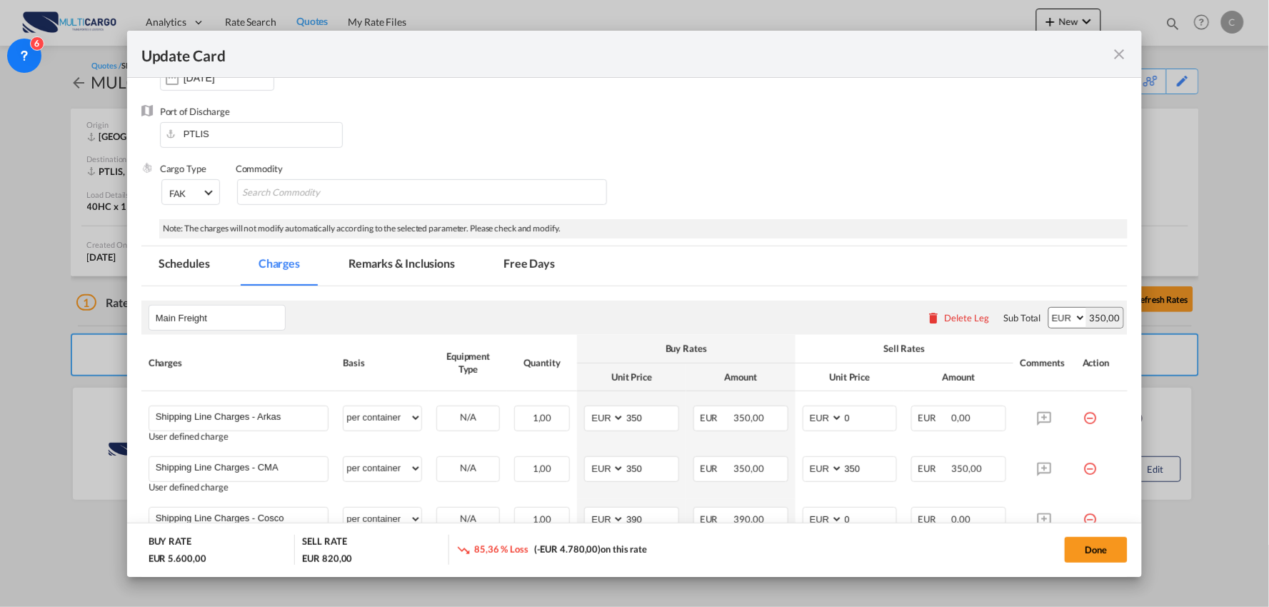
click at [958, 314] on div "Delete Leg" at bounding box center [966, 317] width 45 height 11
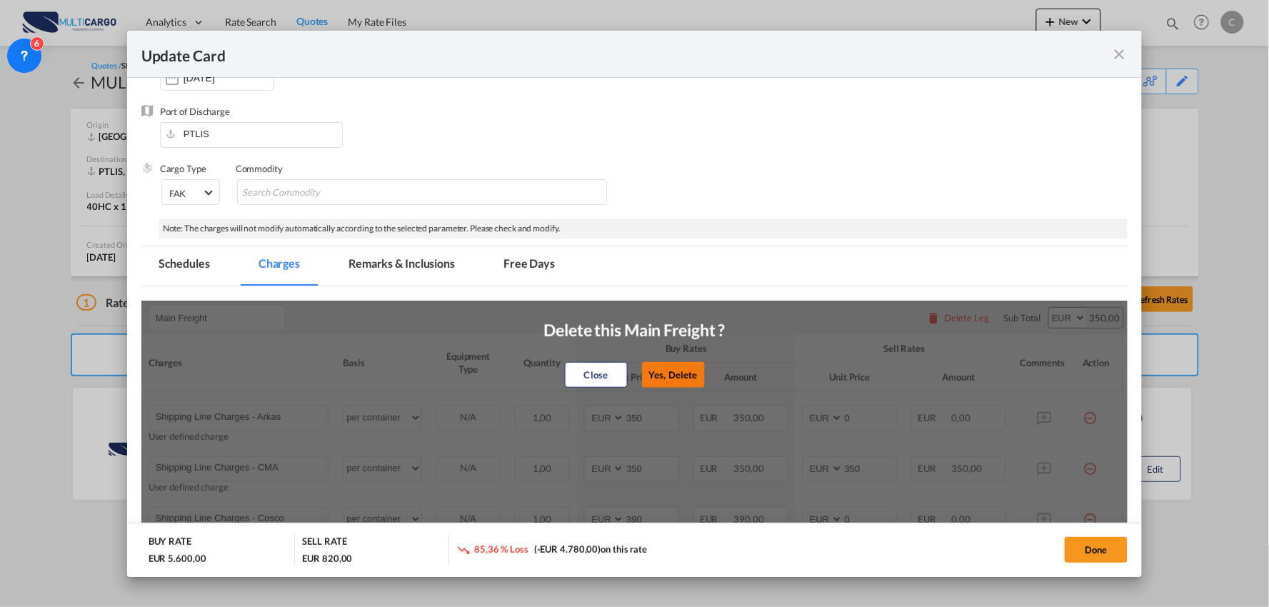
click at [675, 363] on button "Yes, Delete" at bounding box center [673, 375] width 63 height 26
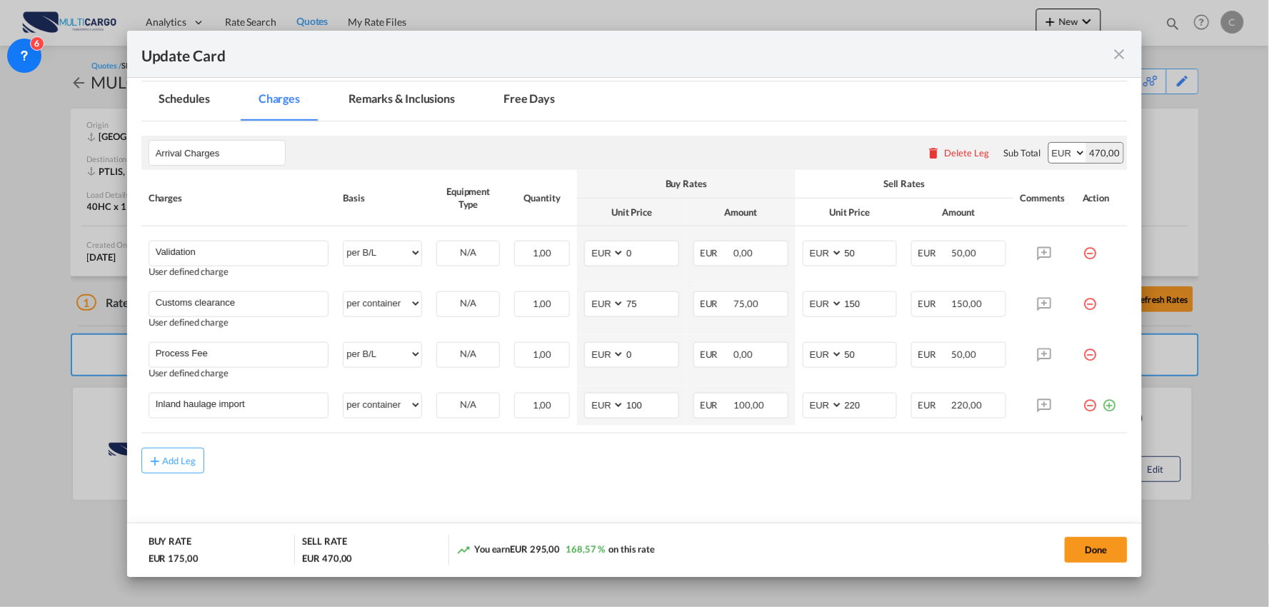
scroll to position [324, 0]
click at [1101, 403] on md-icon "icon-plus-circle-outline green-400-fg" at bounding box center [1108, 399] width 14 height 14
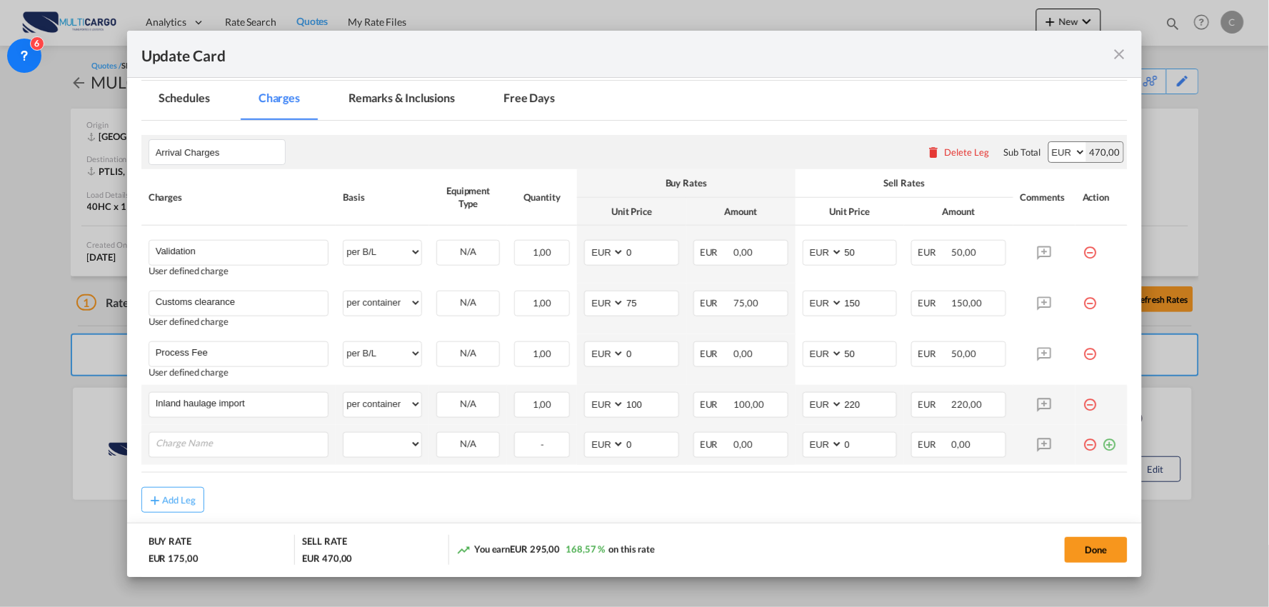
click at [1101, 446] on md-icon "icon-plus-circle-outline green-400-fg" at bounding box center [1108, 439] width 14 height 14
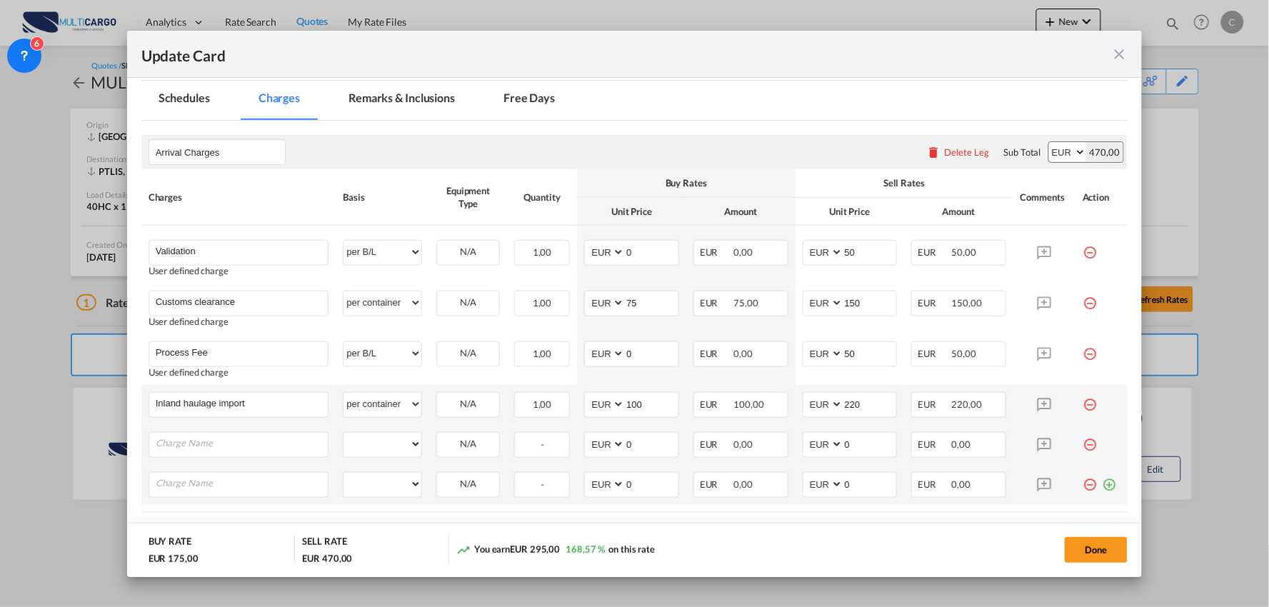
click at [1102, 482] on md-icon "icon-plus-circle-outline green-400-fg" at bounding box center [1108, 479] width 14 height 14
click at [204, 439] on input "Charge Name" at bounding box center [242, 443] width 173 height 21
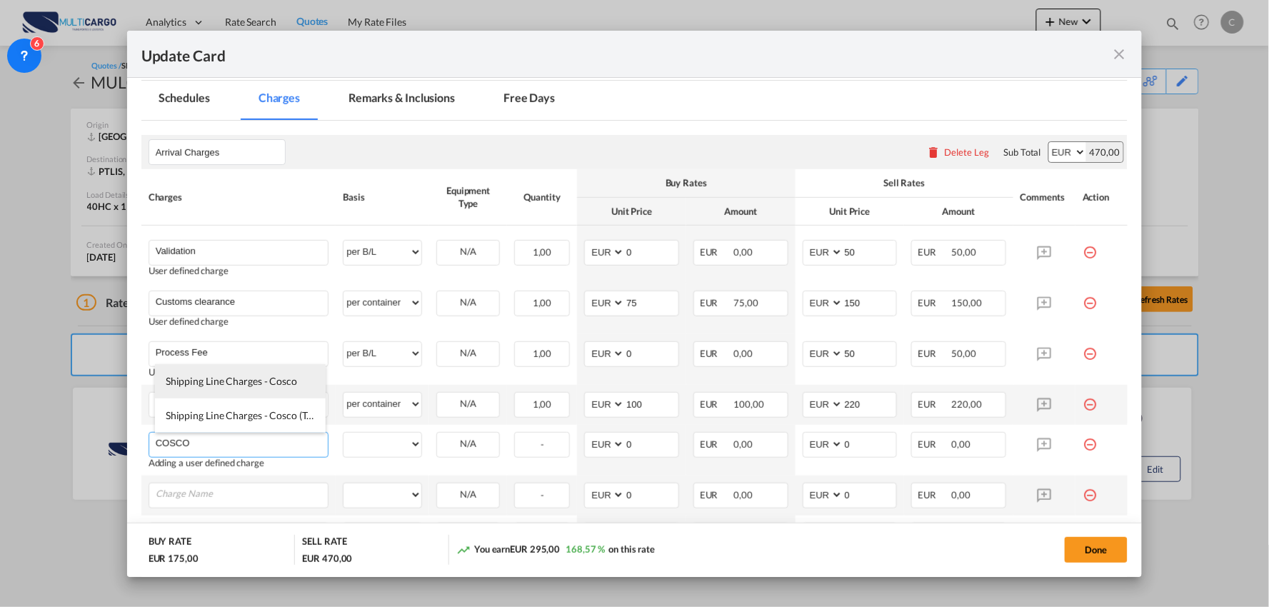
click at [218, 377] on span "Shipping Line Charges - Cosco" at bounding box center [231, 381] width 131 height 12
type input "Shipping Line Charges - Cosco"
select select "per container"
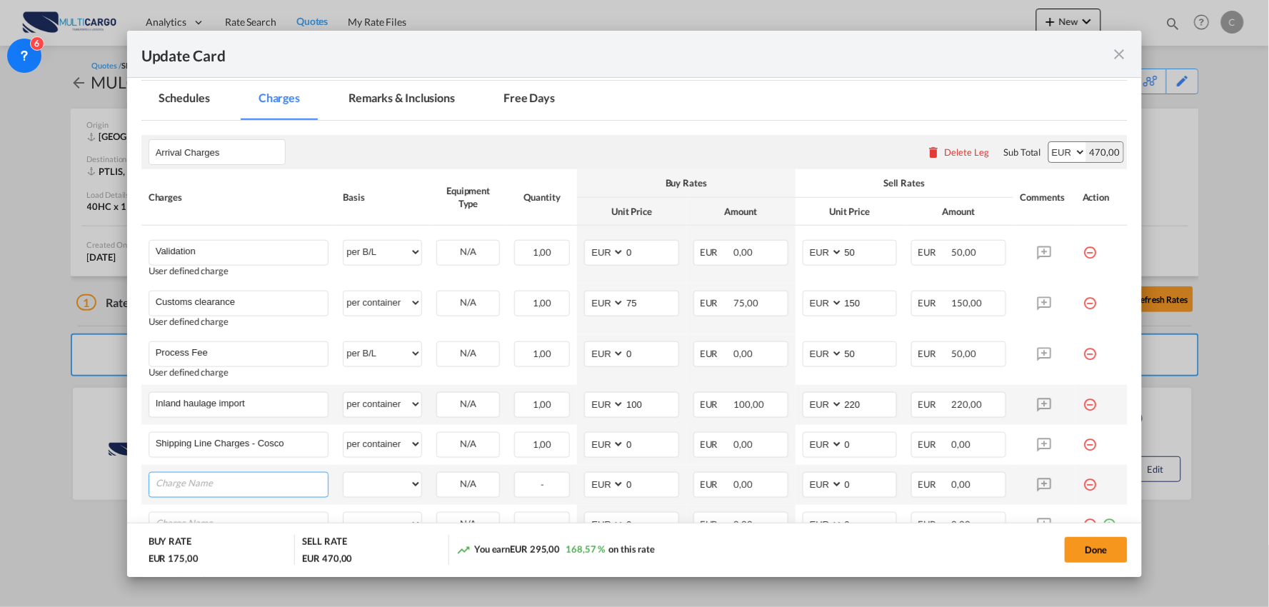
click at [219, 481] on input "Charge Name" at bounding box center [242, 483] width 173 height 21
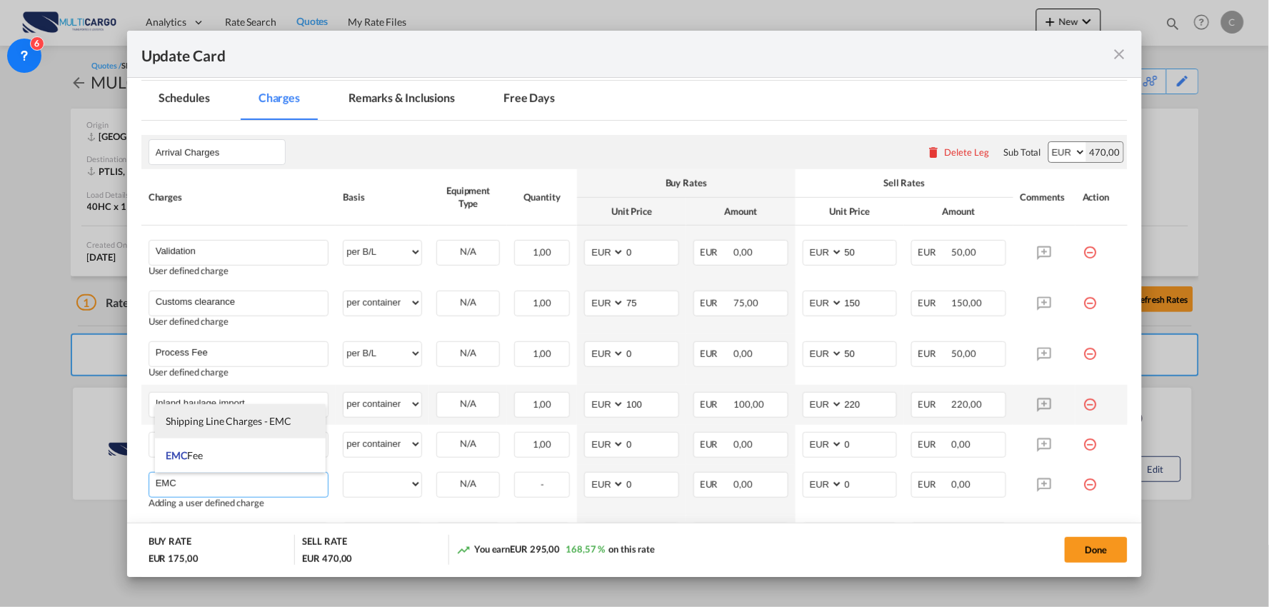
click at [227, 425] on span "Shipping Line Charges - EMC" at bounding box center [229, 421] width 126 height 12
type input "Shipping Line Charges - EMC"
select select "per container"
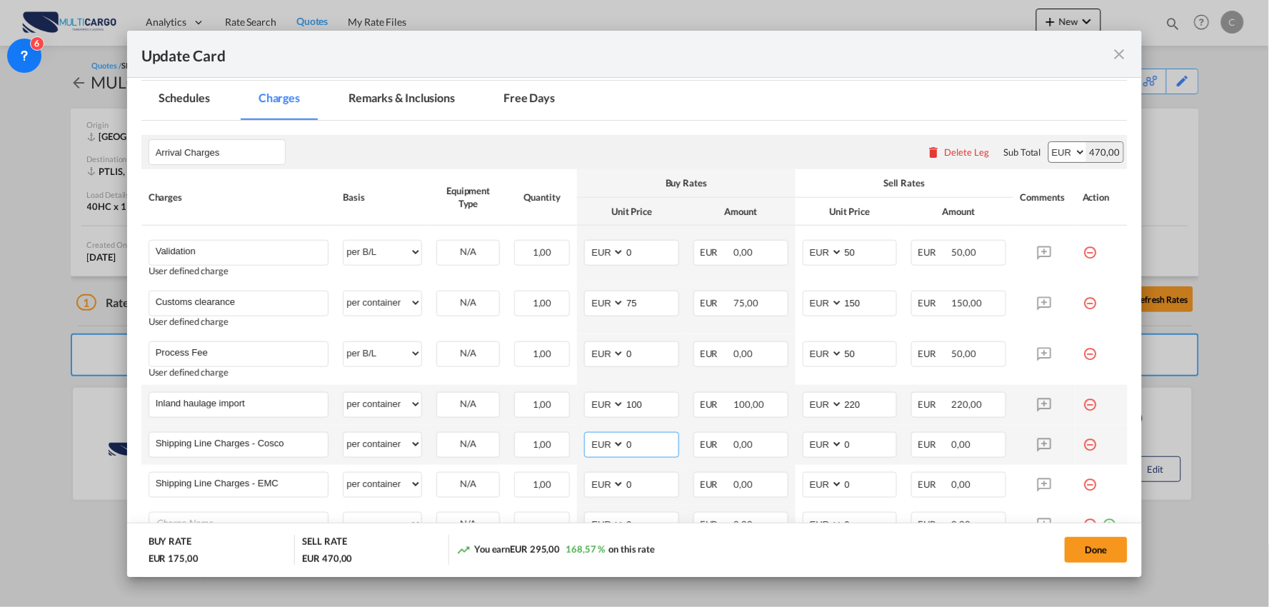
drag, startPoint x: 642, startPoint y: 444, endPoint x: 593, endPoint y: 444, distance: 49.3
click at [593, 444] on md-input-container "AED AFN ALL AMD ANG AOA ARS AUD AWG AZN BAM BBD BDT BGN BHD BIF BMD BND BOB BRL…" at bounding box center [631, 445] width 95 height 26
type input "390"
drag, startPoint x: 852, startPoint y: 443, endPoint x: 797, endPoint y: 443, distance: 55.7
click at [812, 446] on md-input-container "AED AFN ALL AMD ANG AOA ARS AUD AWG AZN BAM BBD BDT BGN BHD BIF BMD BND BOB BRL…" at bounding box center [849, 445] width 95 height 26
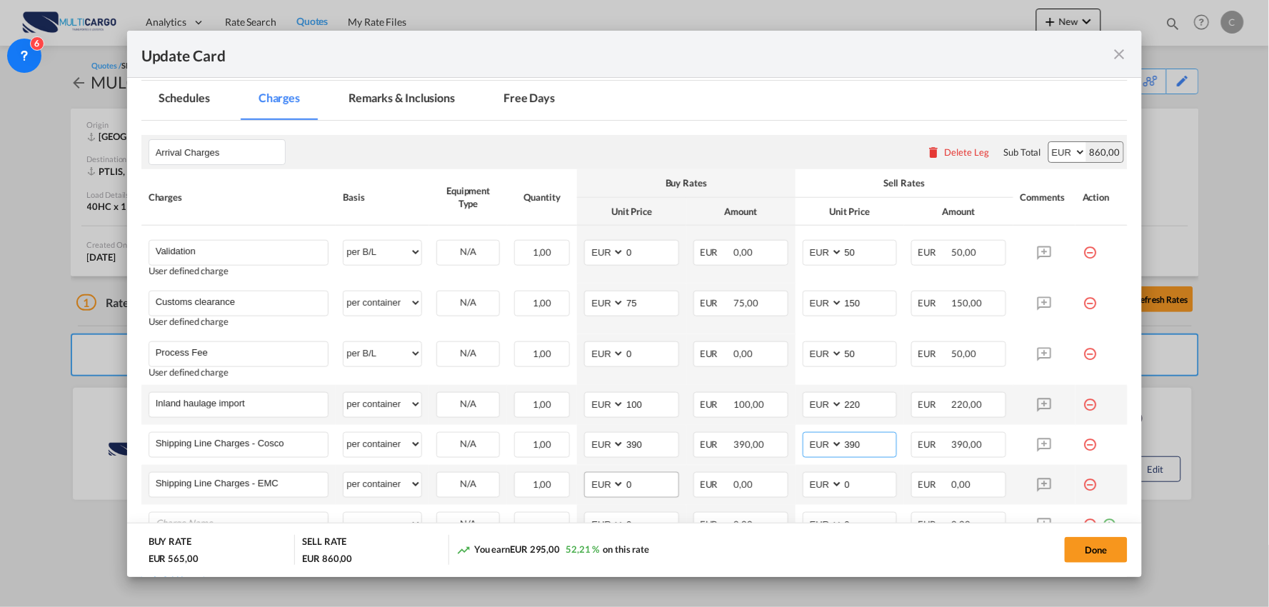
type input "390"
drag, startPoint x: 619, startPoint y: 489, endPoint x: 563, endPoint y: 455, distance: 65.6
click at [588, 490] on md-input-container "AED AFN ALL AMD ANG AOA ARS AUD AWG AZN BAM BBD BDT BGN BHD BIF BMD BND BOB BRL…" at bounding box center [631, 485] width 95 height 26
type input "547"
drag, startPoint x: 847, startPoint y: 484, endPoint x: 805, endPoint y: 490, distance: 42.6
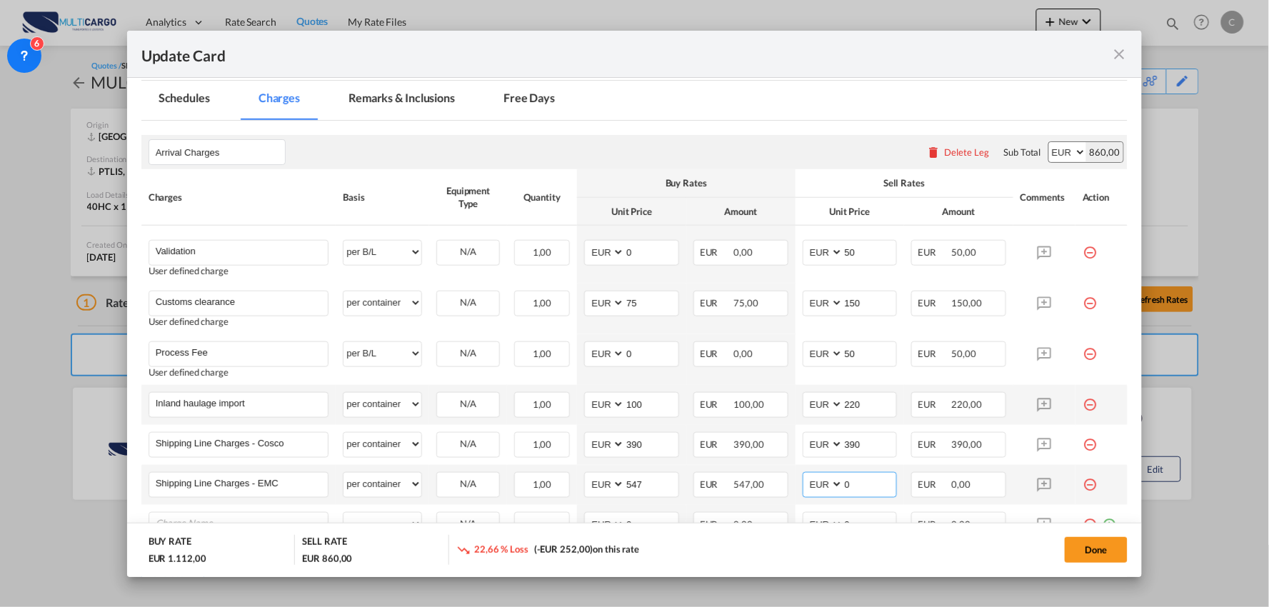
click at [807, 490] on md-input-container "AED AFN ALL AMD ANG AOA ARS AUD AWG AZN BAM BBD BDT BGN BHD BIF BMD BND BOB BRL…" at bounding box center [849, 485] width 95 height 26
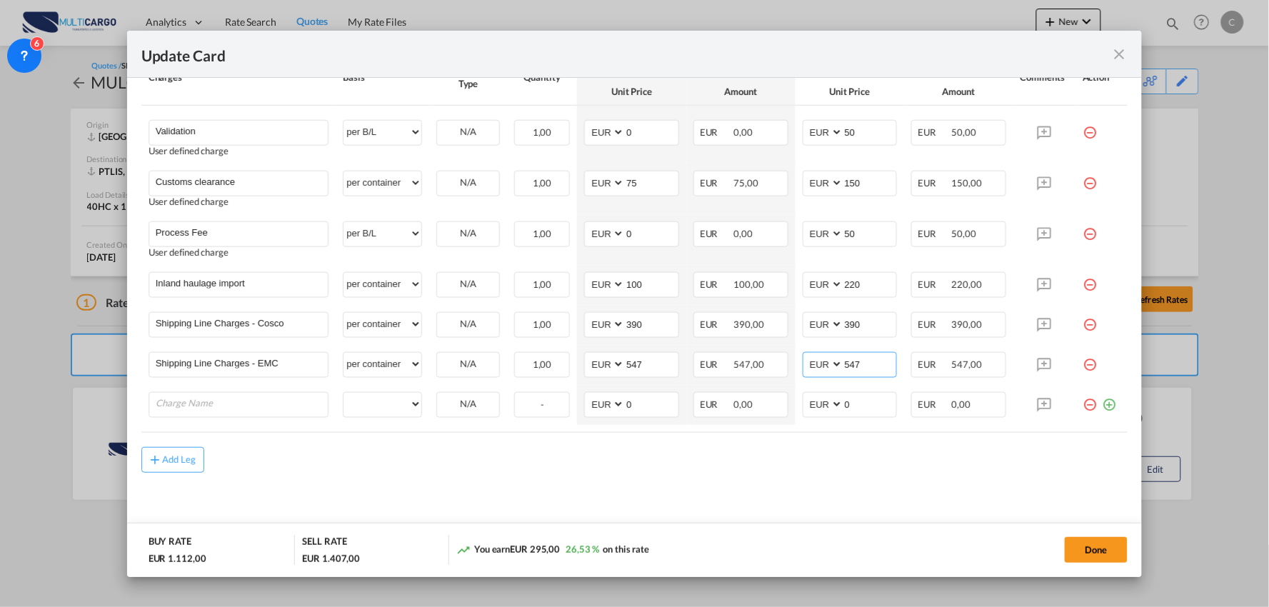
type input "547"
click at [410, 490] on md-content "Arrival Charges Please enter leg name Leg Name Already Exists Delete Leg Sub To…" at bounding box center [634, 271] width 987 height 540
drag, startPoint x: 247, startPoint y: 281, endPoint x: 67, endPoint y: 281, distance: 179.9
click at [69, 281] on div "Update Card Port of Loading CNSHA T/S Liner/Carrier MultiCargo 2HM LOGISTICS D.…" at bounding box center [634, 303] width 1269 height 607
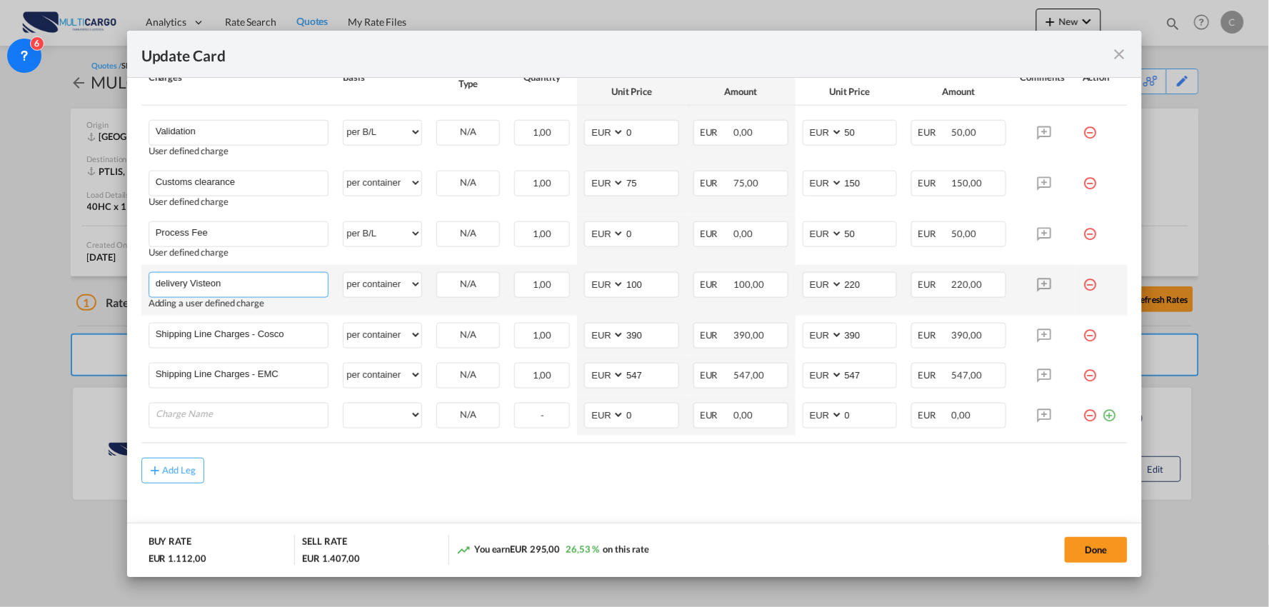
click at [158, 281] on input "delivery Visteon" at bounding box center [242, 283] width 173 height 21
type input "Delivery Visteon"
click at [378, 291] on select "per equipment per container per B/L per shipping bill per shipment per pallet p…" at bounding box center [382, 284] width 78 height 23
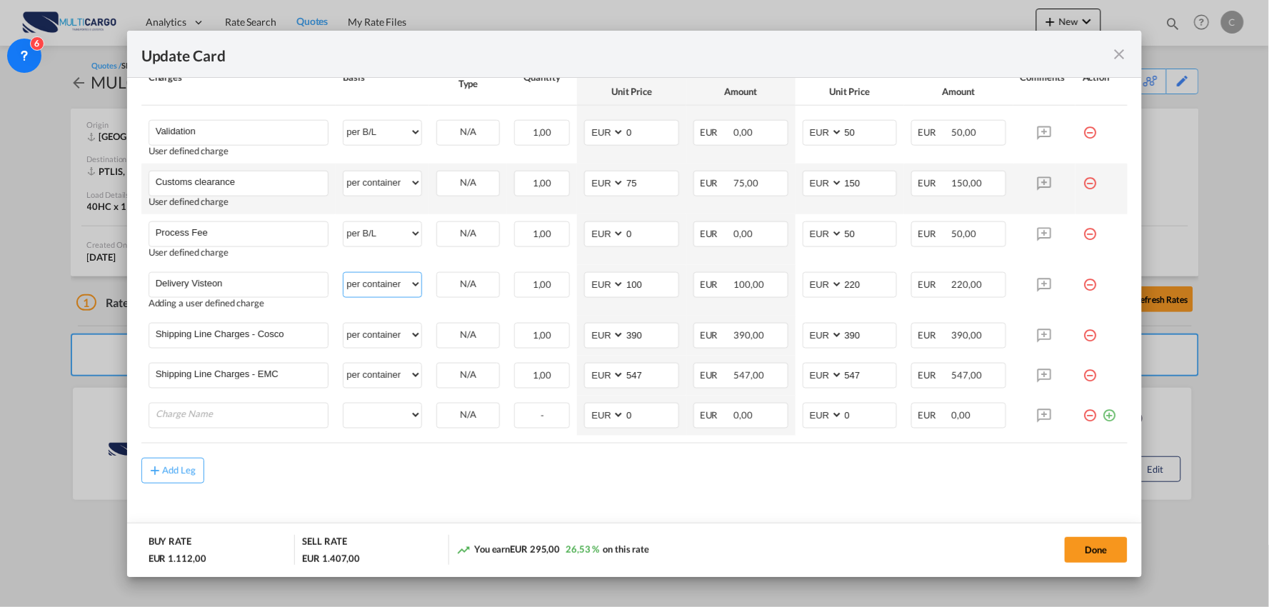
select select "per_document"
click at [343, 273] on select "per equipment per container per B/L per shipping bill per shipment per pallet p…" at bounding box center [382, 284] width 78 height 23
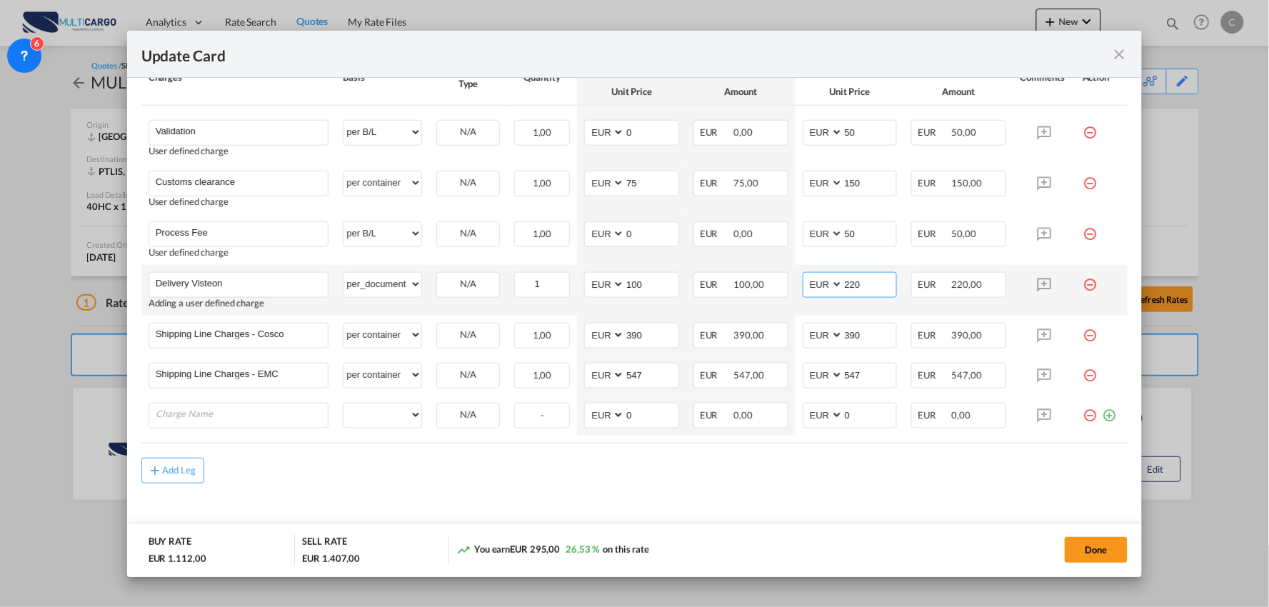
drag, startPoint x: 857, startPoint y: 286, endPoint x: 812, endPoint y: 286, distance: 45.0
click at [812, 286] on md-input-container "AED AFN ALL AMD ANG AOA ARS AUD AWG AZN BAM BBD BDT BGN BHD BIF BMD BND BOB BRL…" at bounding box center [849, 285] width 95 height 26
type input "290"
drag, startPoint x: 658, startPoint y: 283, endPoint x: 598, endPoint y: 283, distance: 60.0
click at [598, 283] on md-input-container "AED AFN ALL AMD ANG AOA ARS AUD AWG AZN BAM BBD BDT BGN BHD BIF BMD BND BOB BRL…" at bounding box center [631, 285] width 95 height 26
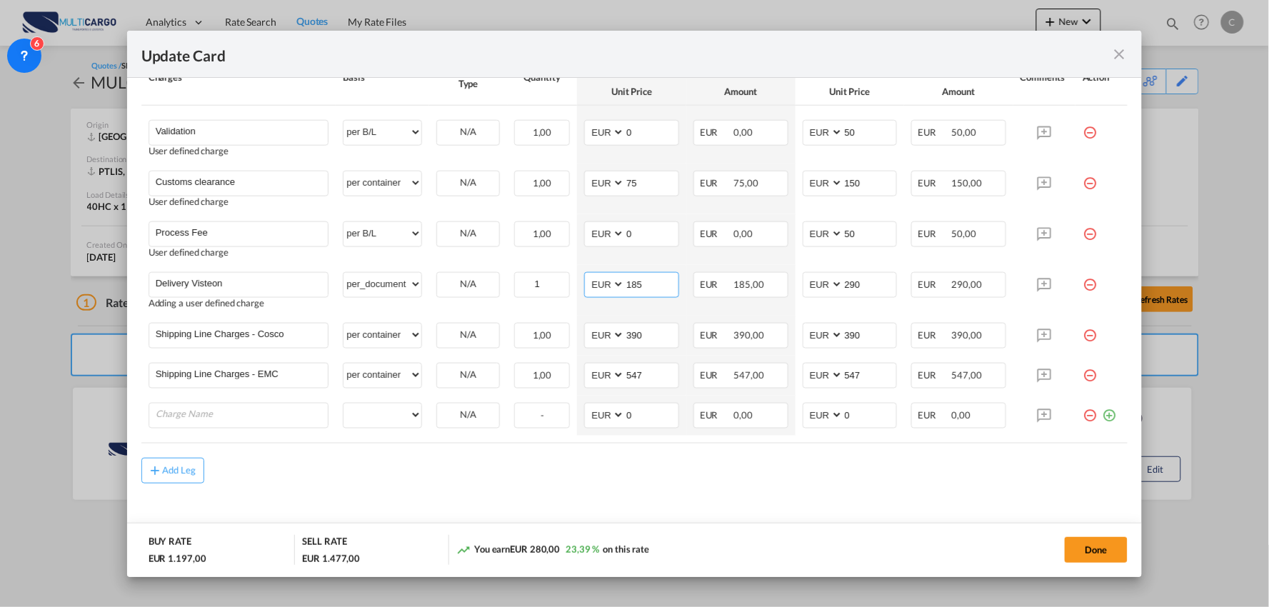
type input "185"
click at [608, 479] on div "Add Leg" at bounding box center [634, 471] width 987 height 26
click at [273, 408] on input "Charge Name" at bounding box center [242, 413] width 173 height 21
click at [244, 438] on span "Shipping Line Charges - OOCL" at bounding box center [231, 441] width 131 height 12
type input "Shipping Line Charges - OOCL"
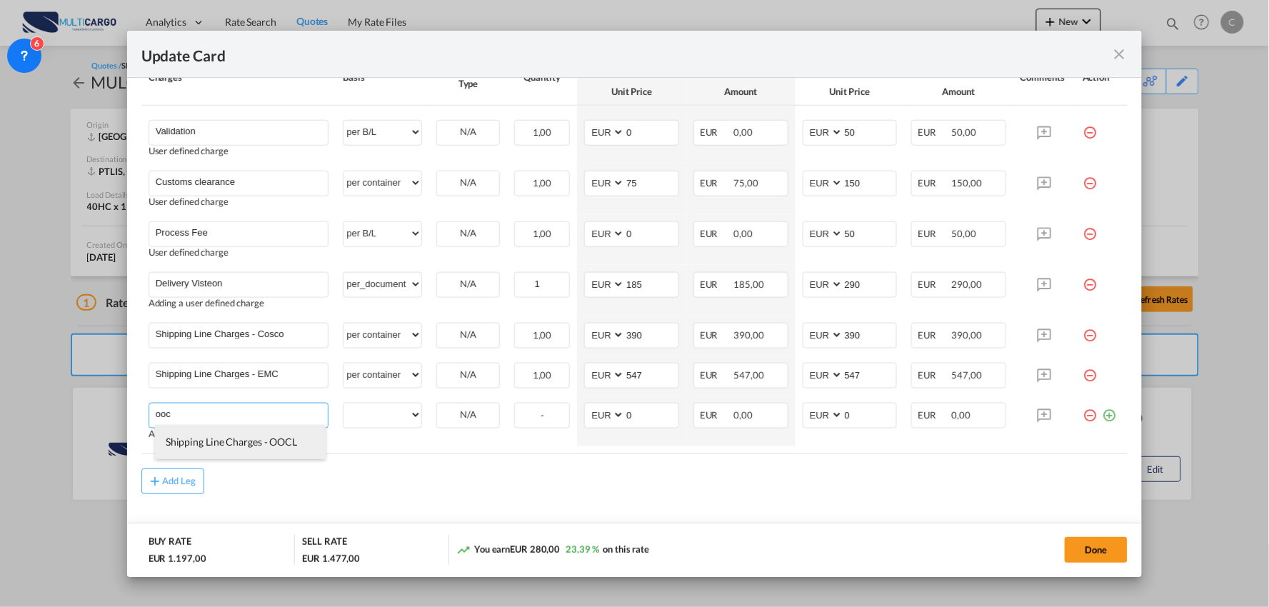
select select "per container"
click at [630, 486] on md-content "Arrival Charges Please enter leg name Leg Name Already Exists Delete Leg Sub To…" at bounding box center [634, 276] width 987 height 551
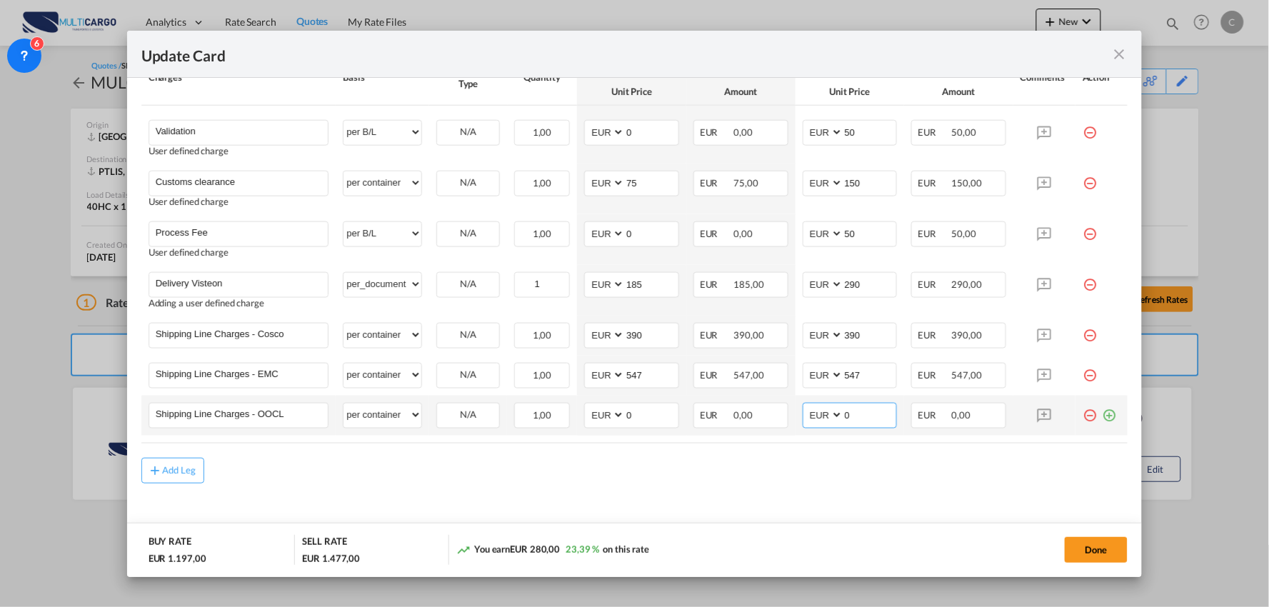
drag, startPoint x: 858, startPoint y: 417, endPoint x: 819, endPoint y: 415, distance: 39.3
click at [819, 415] on md-input-container "AED AFN ALL AMD ANG AOA ARS AUD AWG AZN BAM BBD BDT BGN BHD BIF BMD BND BOB BRL…" at bounding box center [849, 416] width 95 height 26
type input "290"
drag, startPoint x: 722, startPoint y: 521, endPoint x: 670, endPoint y: 460, distance: 80.0
click at [715, 517] on md-content "Arrival Charges Please enter leg name Leg Name Already Exists Delete Leg Sub To…" at bounding box center [634, 276] width 987 height 551
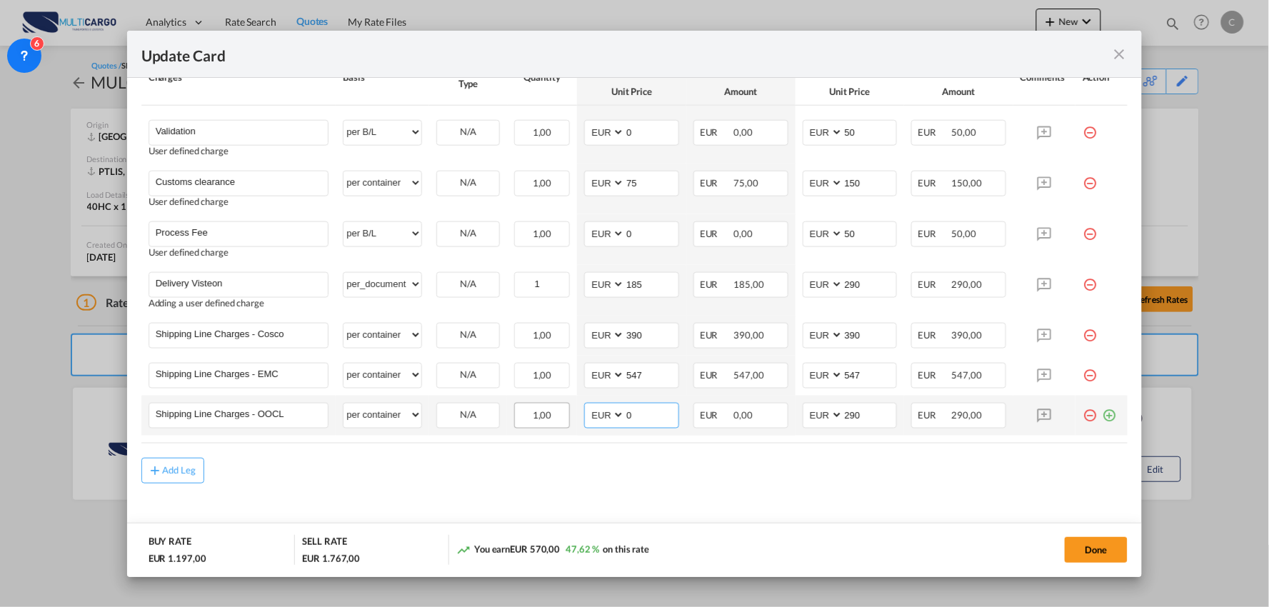
drag, startPoint x: 641, startPoint y: 419, endPoint x: 565, endPoint y: 410, distance: 76.9
click at [566, 410] on tr "Shipping Line Charges - OOCL Please Enter User Defined Charges Cannot Be Publis…" at bounding box center [634, 415] width 987 height 40
type input "290"
click at [408, 467] on div "Add Leg" at bounding box center [634, 471] width 987 height 26
click at [1101, 417] on md-icon "icon-plus-circle-outline green-400-fg" at bounding box center [1108, 410] width 14 height 14
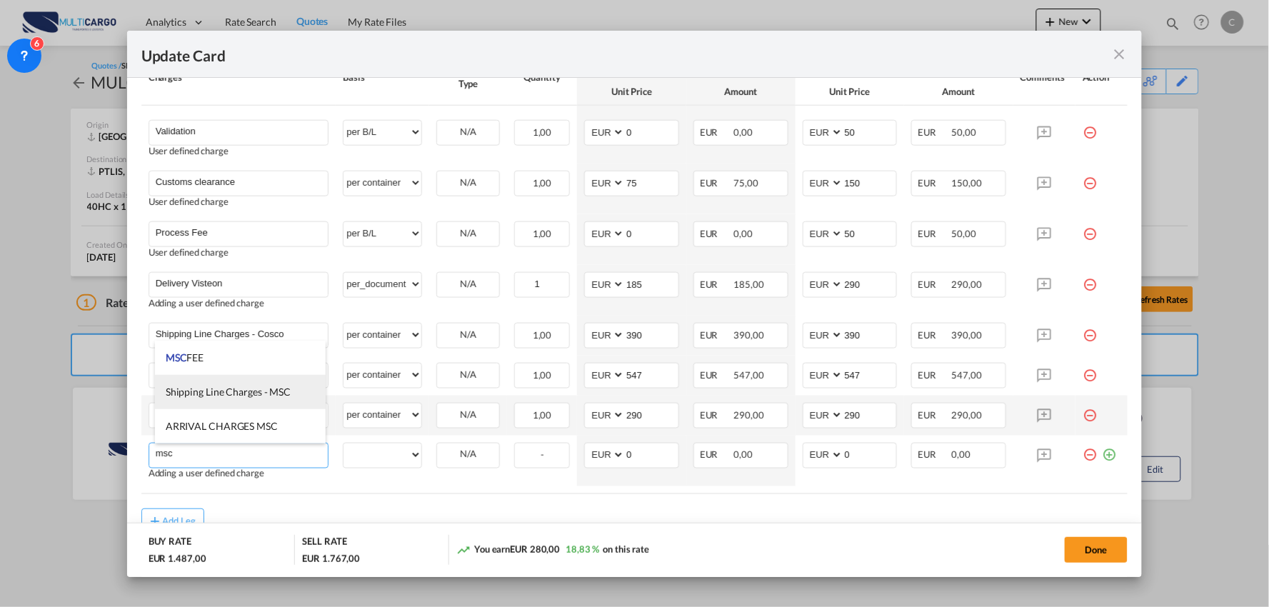
click at [246, 396] on span "Shipping Line Charges - MSC" at bounding box center [228, 391] width 125 height 12
type input "Shipping Line Charges - MSC"
select select "per container"
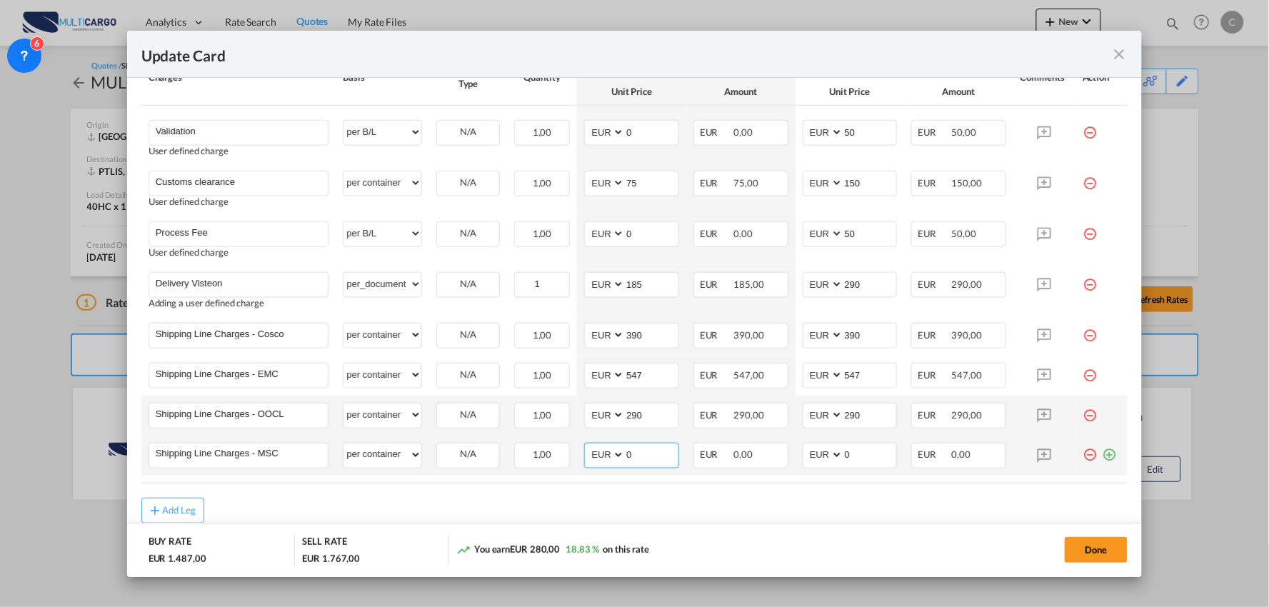
drag, startPoint x: 637, startPoint y: 459, endPoint x: 577, endPoint y: 458, distance: 60.7
click at [584, 459] on md-input-container "AED AFN ALL AMD ANG AOA ARS AUD AWG AZN BAM BBD BDT BGN BHD BIF BMD BND BOB BRL…" at bounding box center [631, 456] width 95 height 26
type input "348"
drag, startPoint x: 850, startPoint y: 454, endPoint x: 792, endPoint y: 458, distance: 57.9
click at [795, 458] on td "AED AFN ALL AMD ANG AOA ARS AUD AWG AZN BAM BBD BDT BGN BHD BIF BMD BND BOB BRL…" at bounding box center [849, 455] width 109 height 40
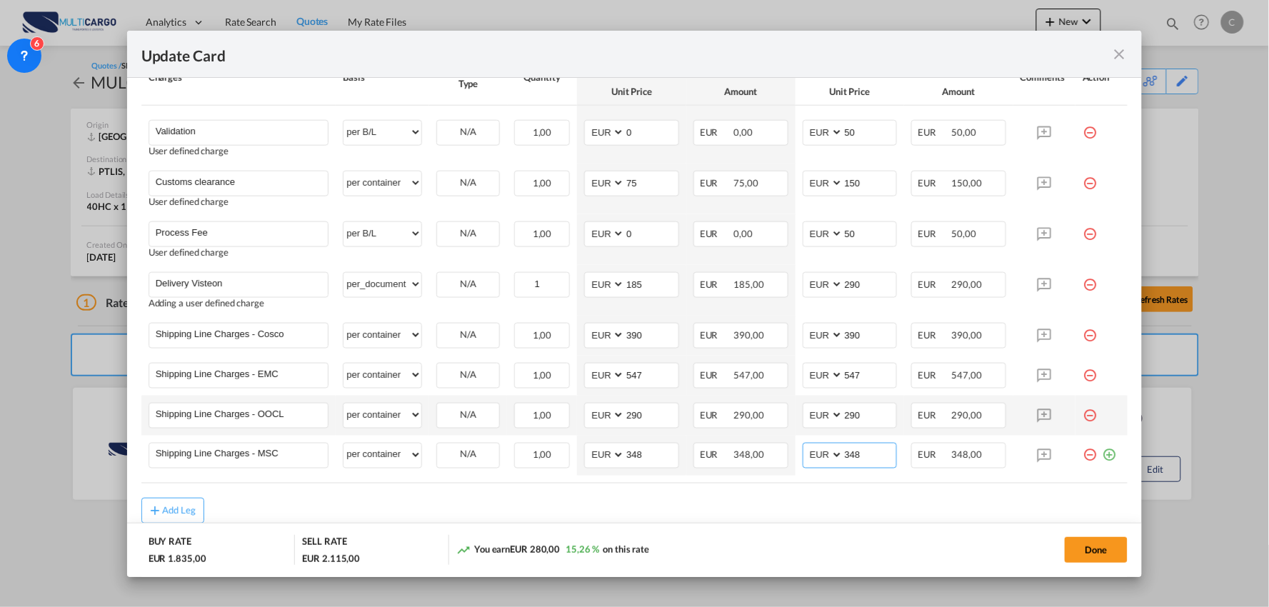
type input "348"
click at [1101, 454] on md-icon "icon-plus-circle-outline green-400-fg" at bounding box center [1108, 450] width 14 height 14
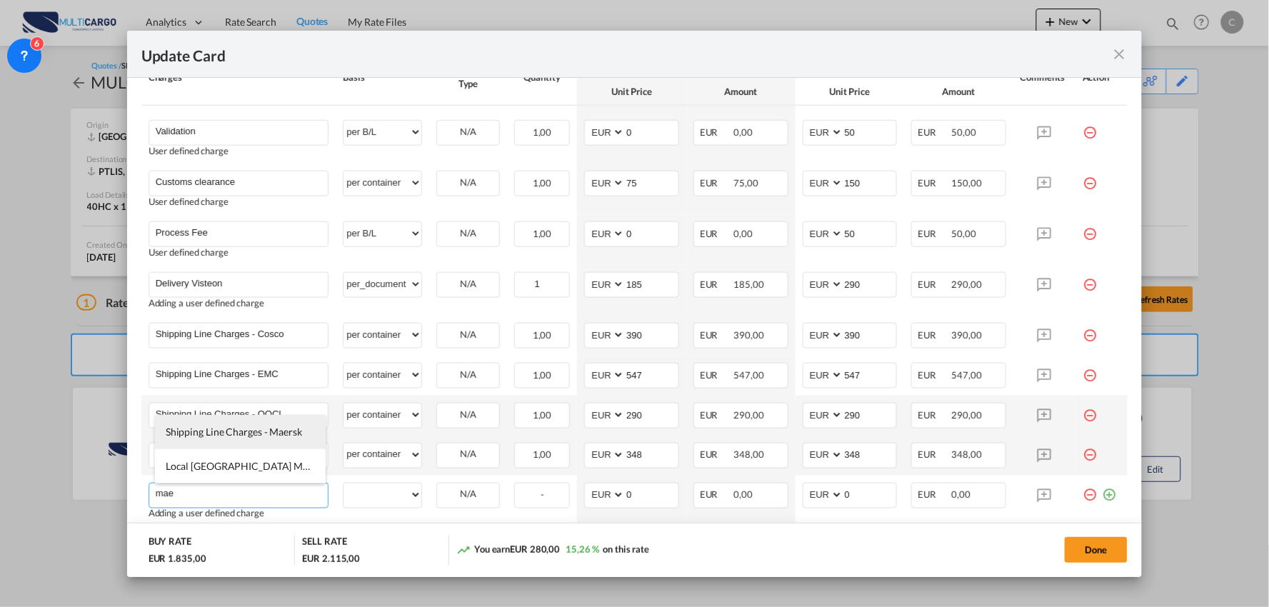
click at [228, 428] on span "Shipping Line Charges - Maersk" at bounding box center [234, 431] width 136 height 12
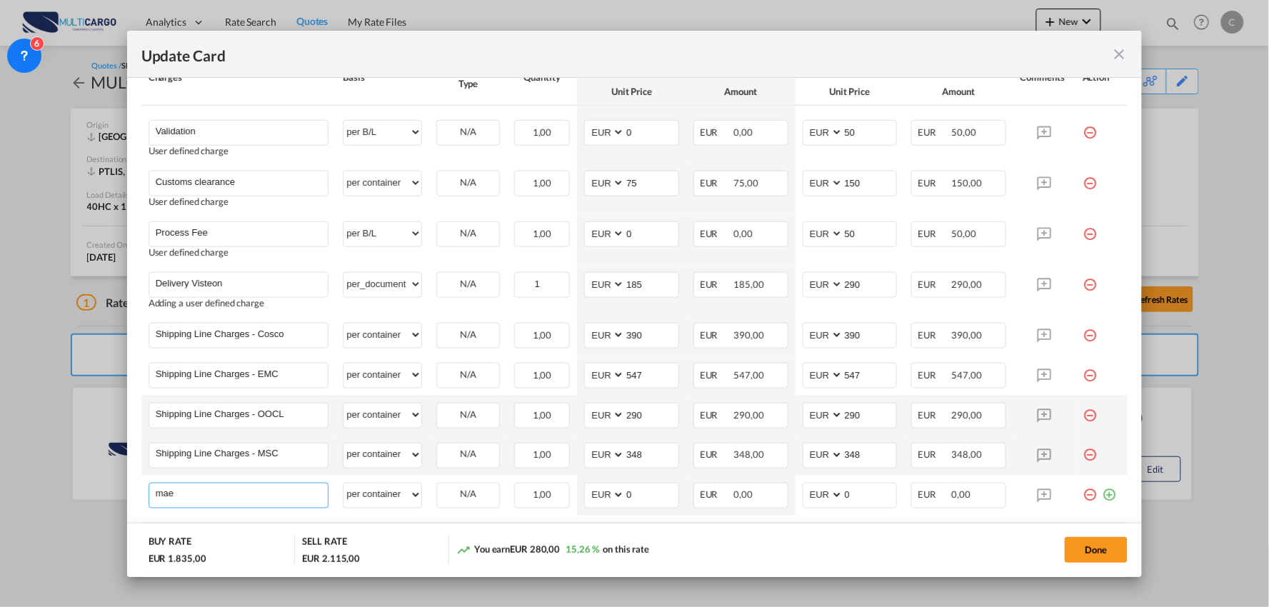
type input "Shipping Line Charges - Maersk"
select select "per container"
drag, startPoint x: 633, startPoint y: 493, endPoint x: 580, endPoint y: 497, distance: 53.0
click at [584, 497] on md-input-container "AED AFN ALL AMD ANG AOA ARS AUD AWG AZN BAM BBD BDT BGN BHD BIF BMD BND BOB BRL…" at bounding box center [631, 496] width 95 height 26
type input "308"
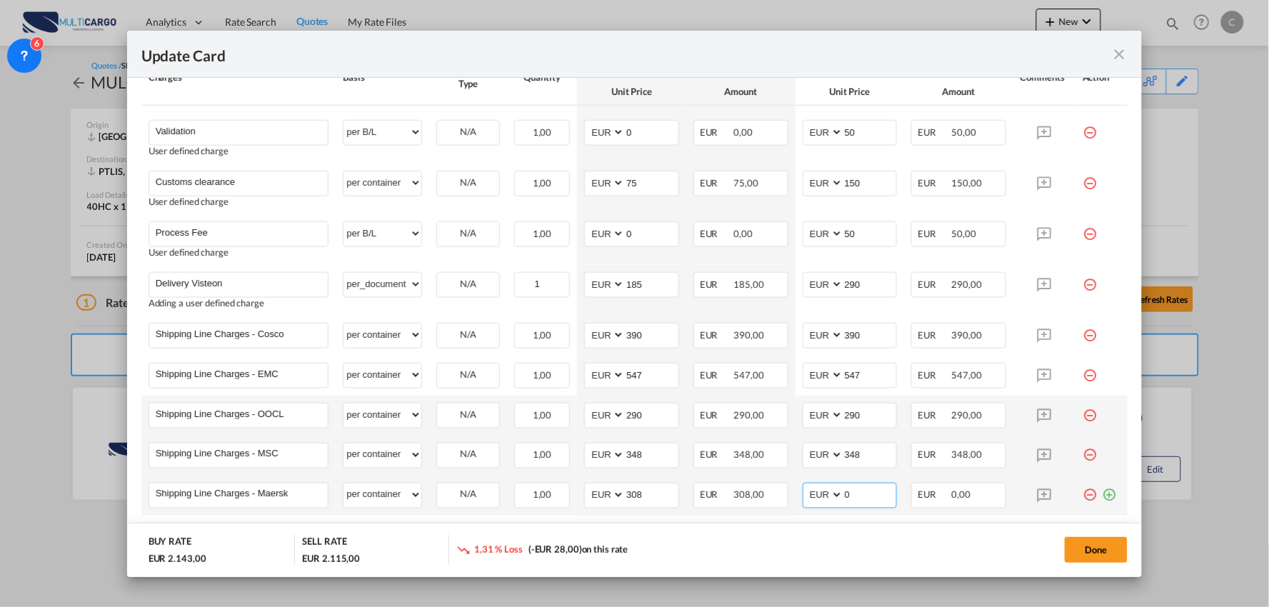
drag, startPoint x: 843, startPoint y: 498, endPoint x: 803, endPoint y: 498, distance: 40.0
click at [802, 498] on md-input-container "AED AFN ALL AMD ANG AOA ARS AUD AWG AZN BAM BBD BDT BGN BHD BIF BMD BND BOB BRL…" at bounding box center [849, 496] width 95 height 26
type input "308"
click at [849, 546] on div "Done" at bounding box center [939, 549] width 378 height 29
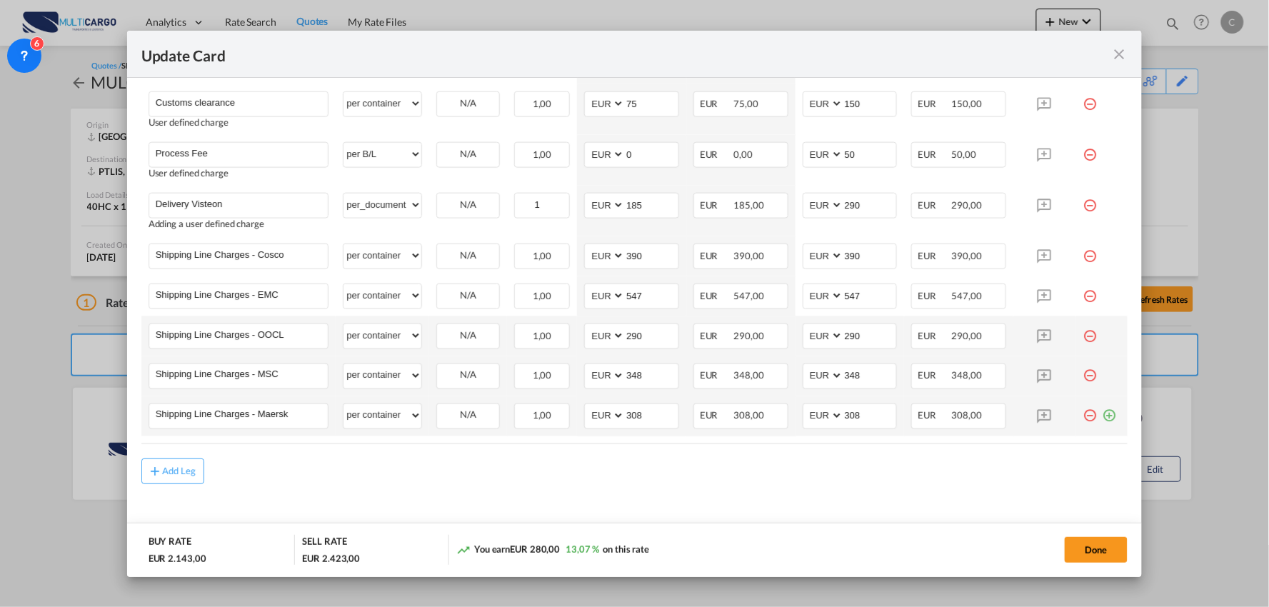
click at [1101, 415] on md-icon "icon-plus-circle-outline green-400-fg" at bounding box center [1108, 410] width 14 height 14
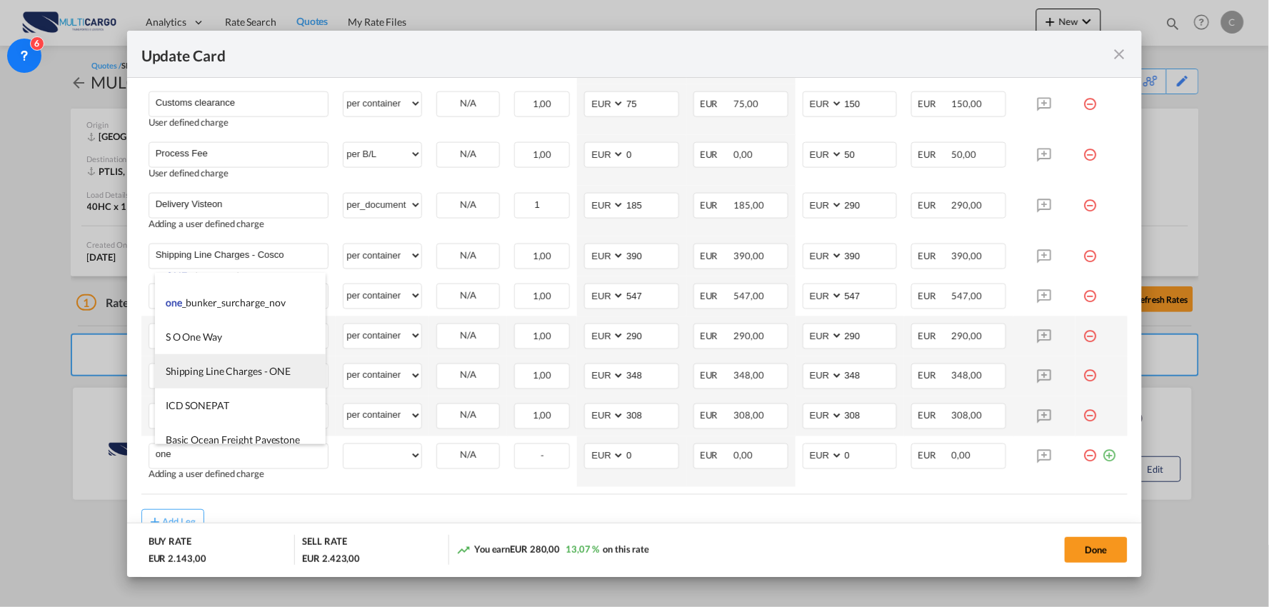
scroll to position [238, 0]
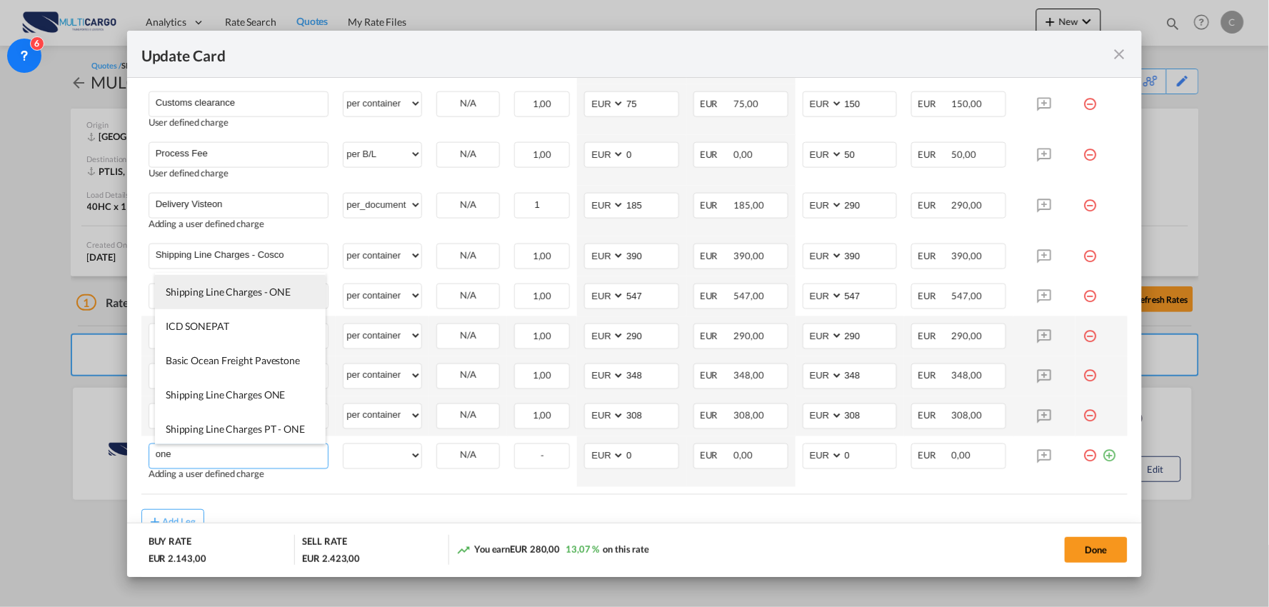
click at [253, 293] on span "Shipping Line Charges - ONE" at bounding box center [228, 292] width 125 height 12
type input "Shipping Line Charges - ONE"
select select "per container"
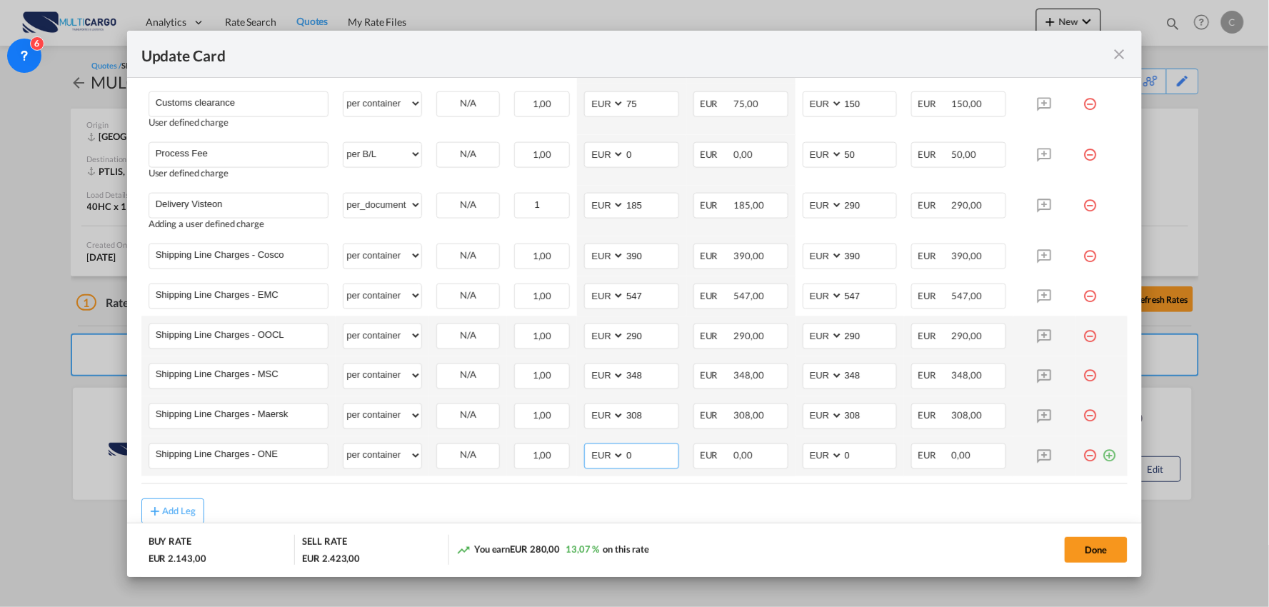
drag, startPoint x: 625, startPoint y: 451, endPoint x: 571, endPoint y: 451, distance: 54.3
click at [571, 451] on tr "Shipping Line Charges - ONE Please Enter User Defined Charges Cannot Be Publish…" at bounding box center [634, 456] width 987 height 40
type input "402"
drag, startPoint x: 848, startPoint y: 459, endPoint x: 809, endPoint y: 460, distance: 39.3
click at [809, 460] on md-input-container "AED AFN ALL AMD ANG AOA ARS AUD AWG AZN BAM BBD BDT BGN BHD BIF BMD BND BOB BRL…" at bounding box center [849, 456] width 95 height 26
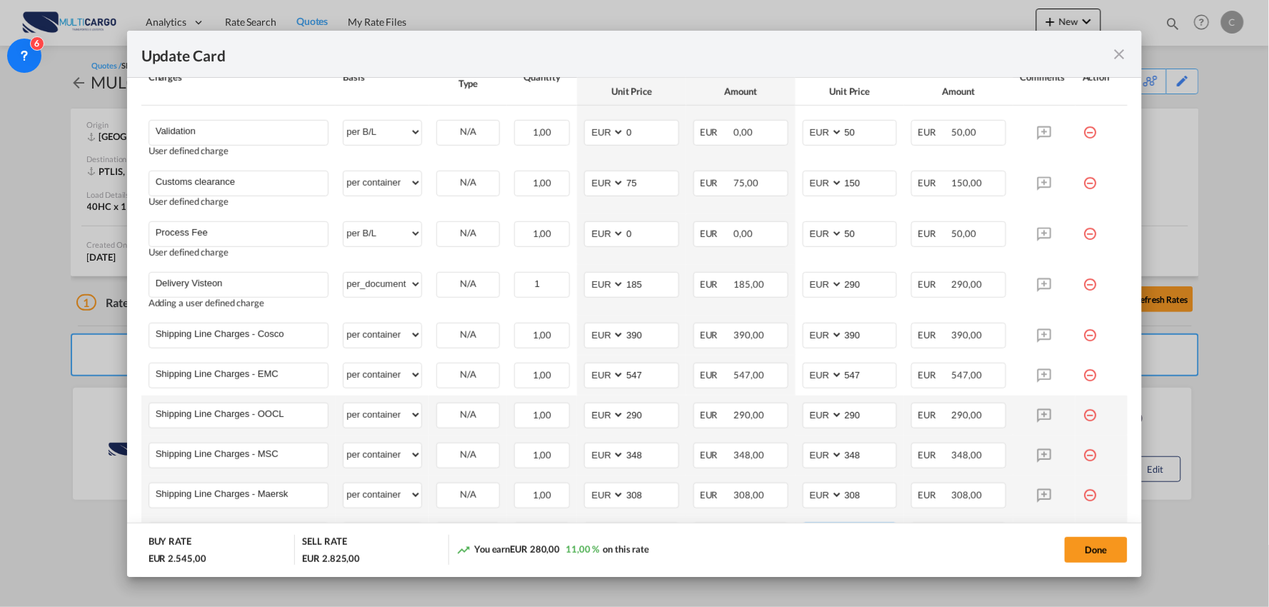
scroll to position [365, 0]
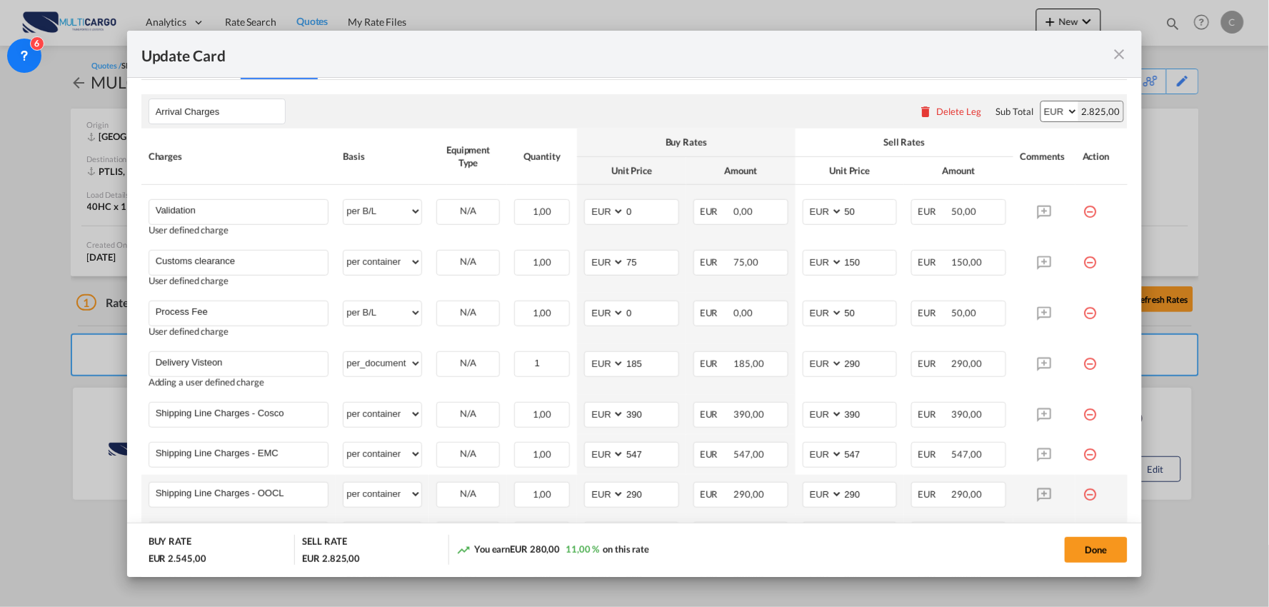
type input "402"
drag, startPoint x: 126, startPoint y: 314, endPoint x: 105, endPoint y: 314, distance: 21.4
click at [108, 314] on div "Update Card Port of Loading CNSHA T/S Liner/Carrier MultiCargo 2HM LOGISTICS D.…" at bounding box center [634, 303] width 1269 height 607
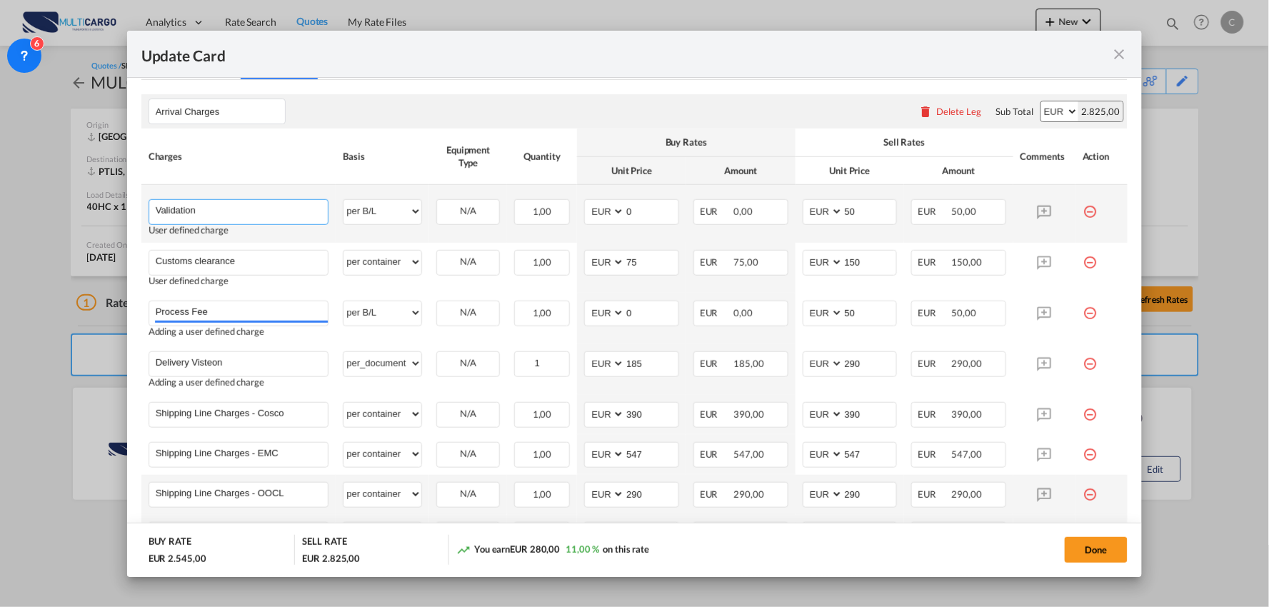
click at [247, 211] on input "Validation" at bounding box center [242, 210] width 173 height 21
type input "Validation + Process Fee"
drag, startPoint x: 848, startPoint y: 209, endPoint x: 811, endPoint y: 209, distance: 37.1
click at [811, 209] on md-input-container "AED AFN ALL AMD ANG AOA ARS AUD AWG AZN BAM BBD BDT BGN BHD BIF BMD BND BOB BRL…" at bounding box center [849, 212] width 95 height 26
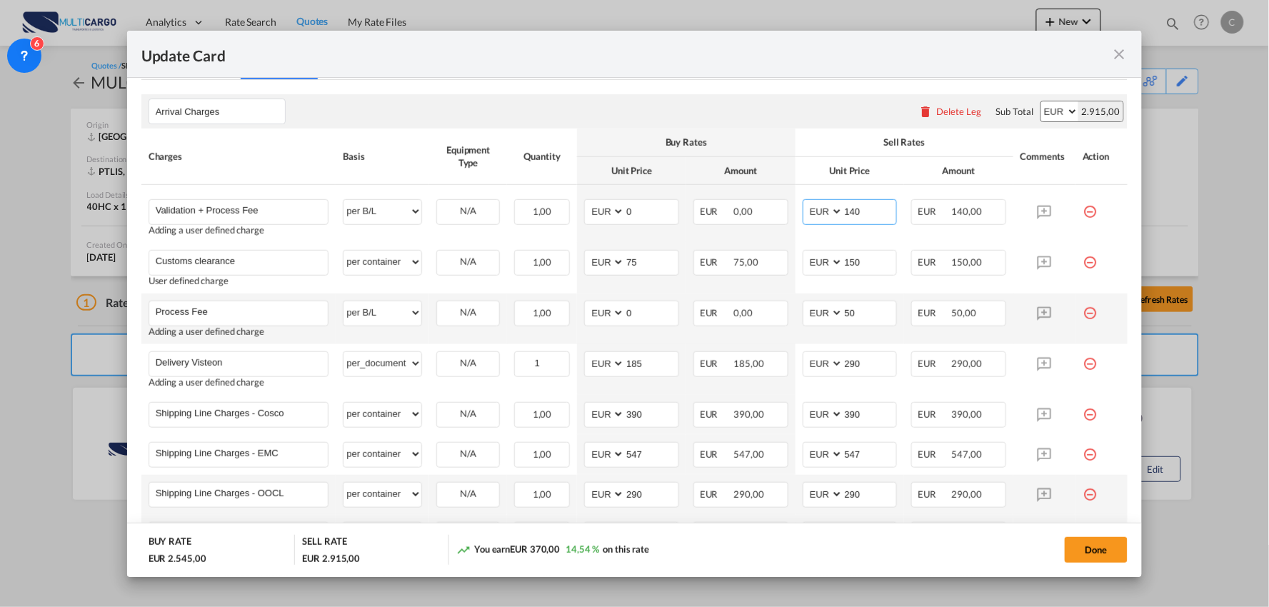
type input "140"
click at [1082, 312] on md-icon "icon-minus-circle-outline red-400-fg" at bounding box center [1089, 308] width 14 height 14
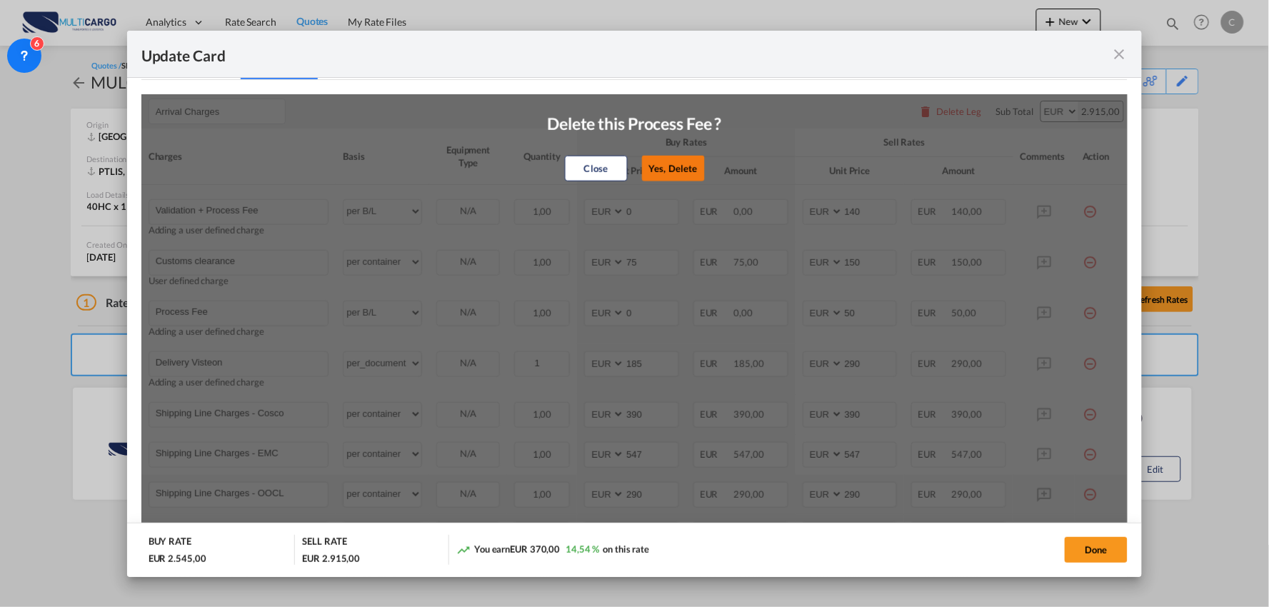
click at [652, 176] on button "Yes, Delete" at bounding box center [672, 169] width 63 height 26
type input "Delivery Visteon"
select select "per_document"
type input "185"
type input "290"
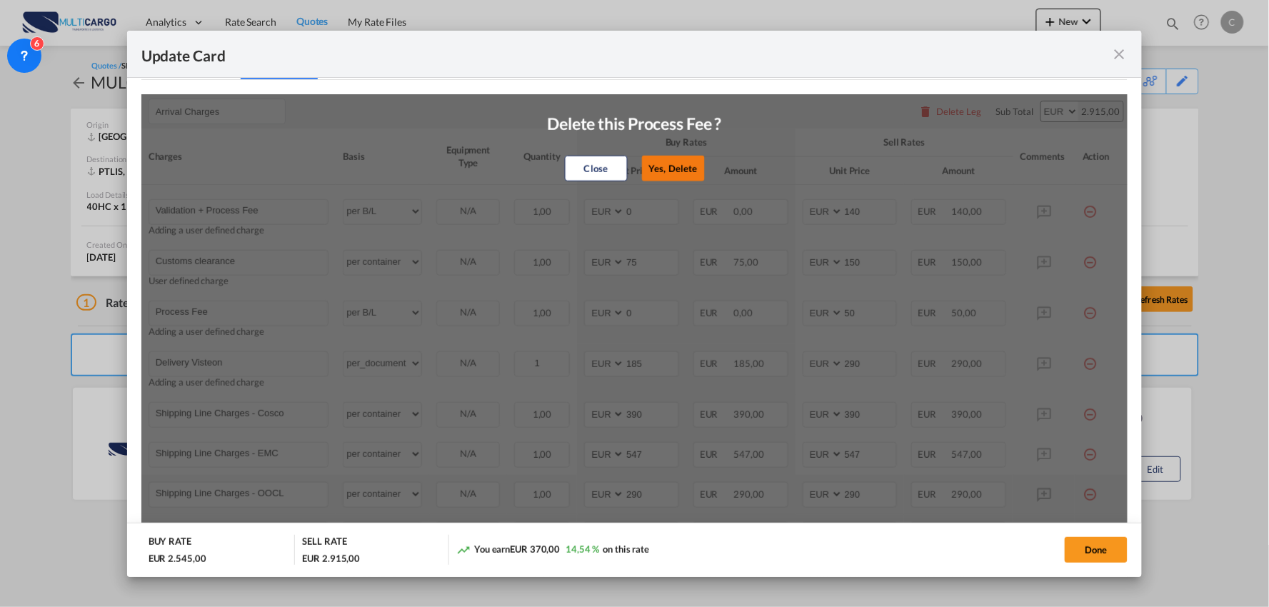
type input "Shipping Line Charges - Cosco"
select select "per container"
type input "390"
type input "Shipping Line Charges - EMC"
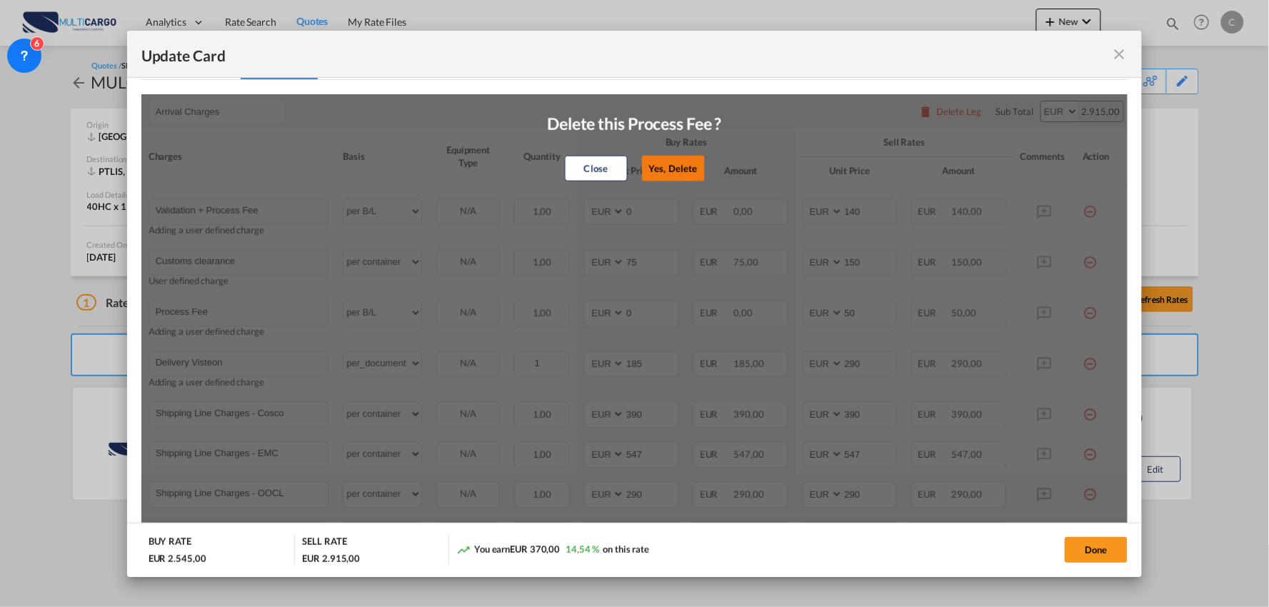
type input "547"
type input "Shipping Line Charges - OOCL"
type input "290"
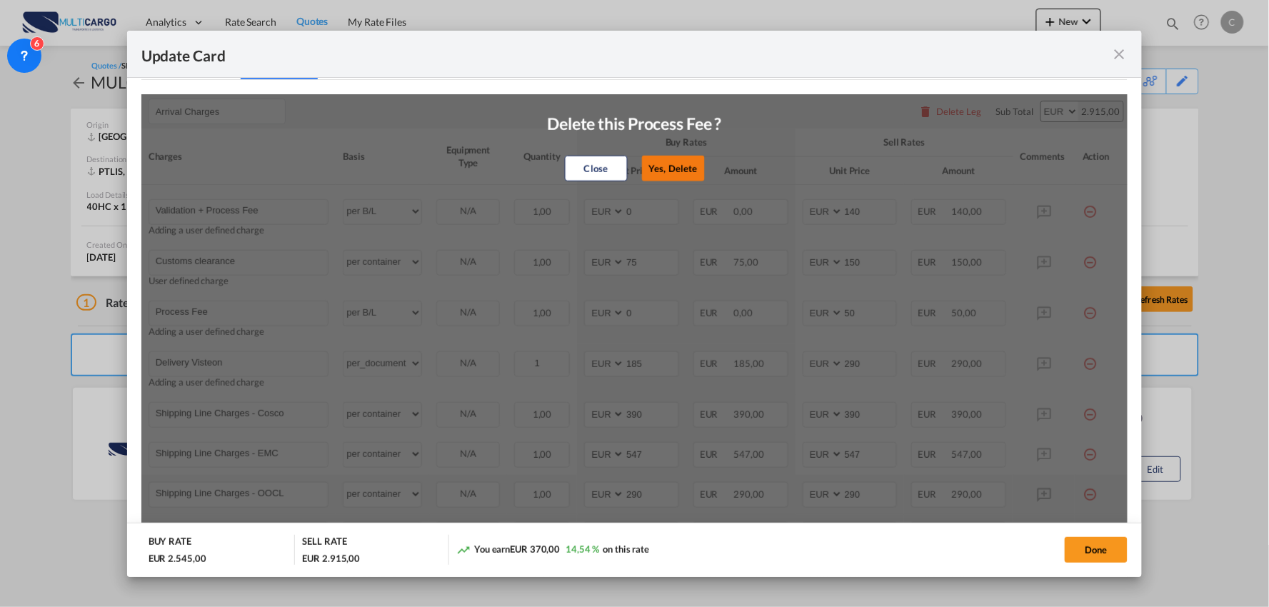
type input "Shipping Line Charges - MSC"
type input "348"
type input "Shipping Line Charges - Maersk"
type input "308"
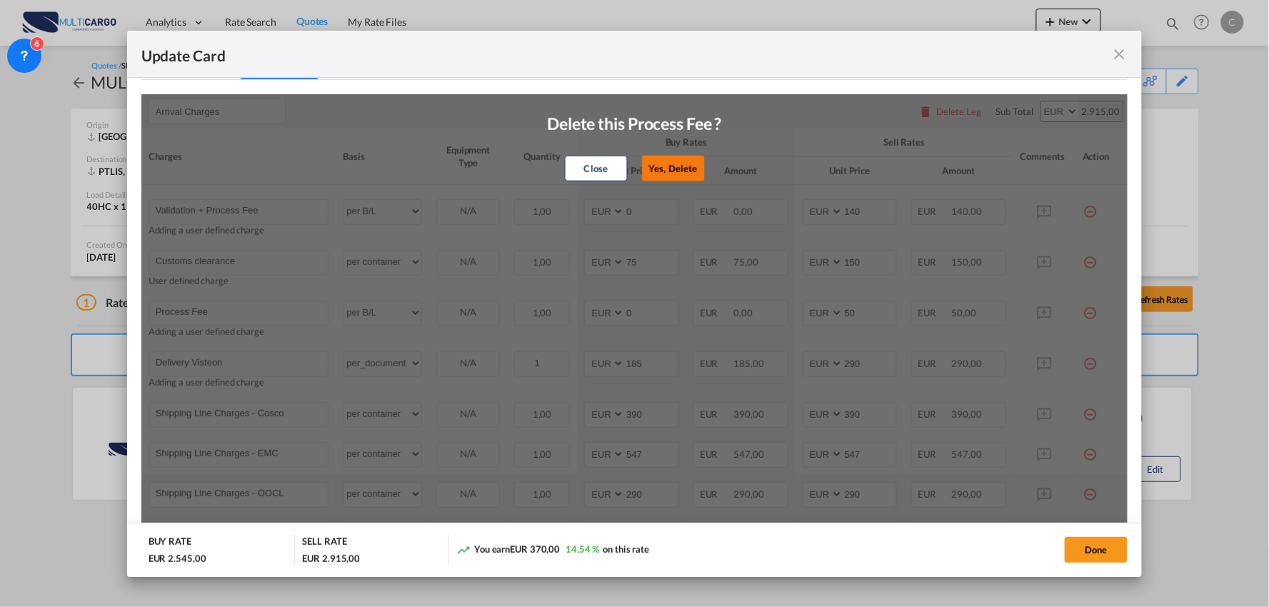
type input "308"
type input "Shipping Line Charges - ONE"
type input "402"
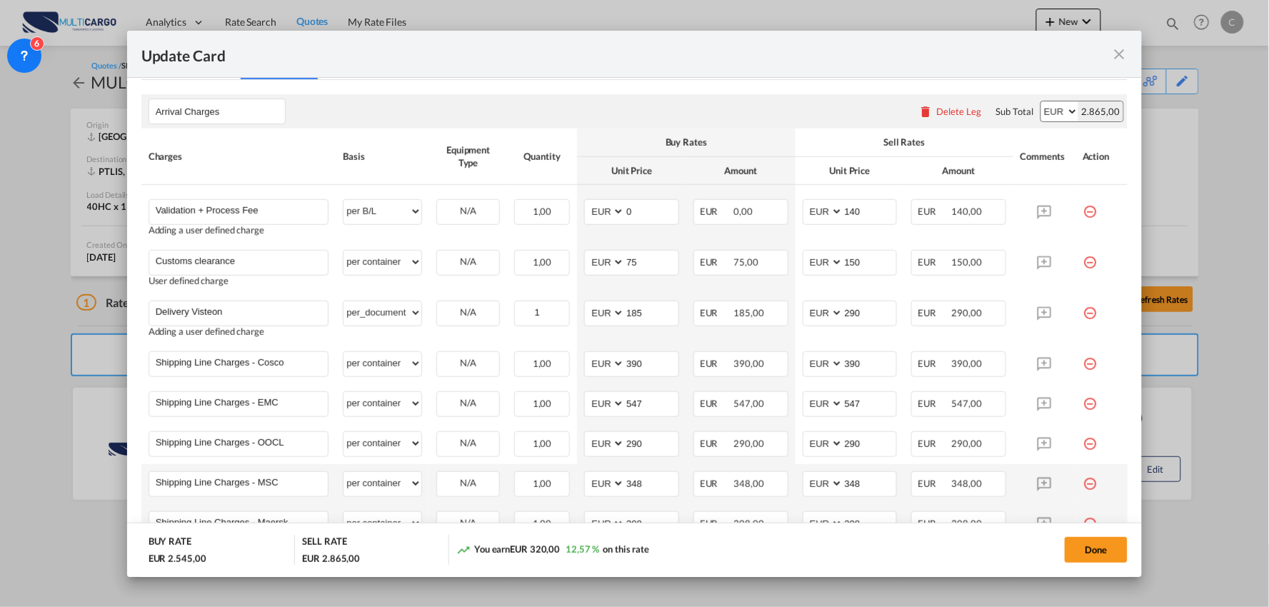
click at [429, 144] on th "Equipment Type" at bounding box center [468, 156] width 78 height 56
drag, startPoint x: 640, startPoint y: 211, endPoint x: 614, endPoint y: 229, distance: 31.3
click at [640, 211] on input "0" at bounding box center [652, 210] width 54 height 21
click at [725, 122] on div "Arrival Charges Please enter leg name Leg Name Already Exists Delete Leg Sub To…" at bounding box center [634, 111] width 987 height 34
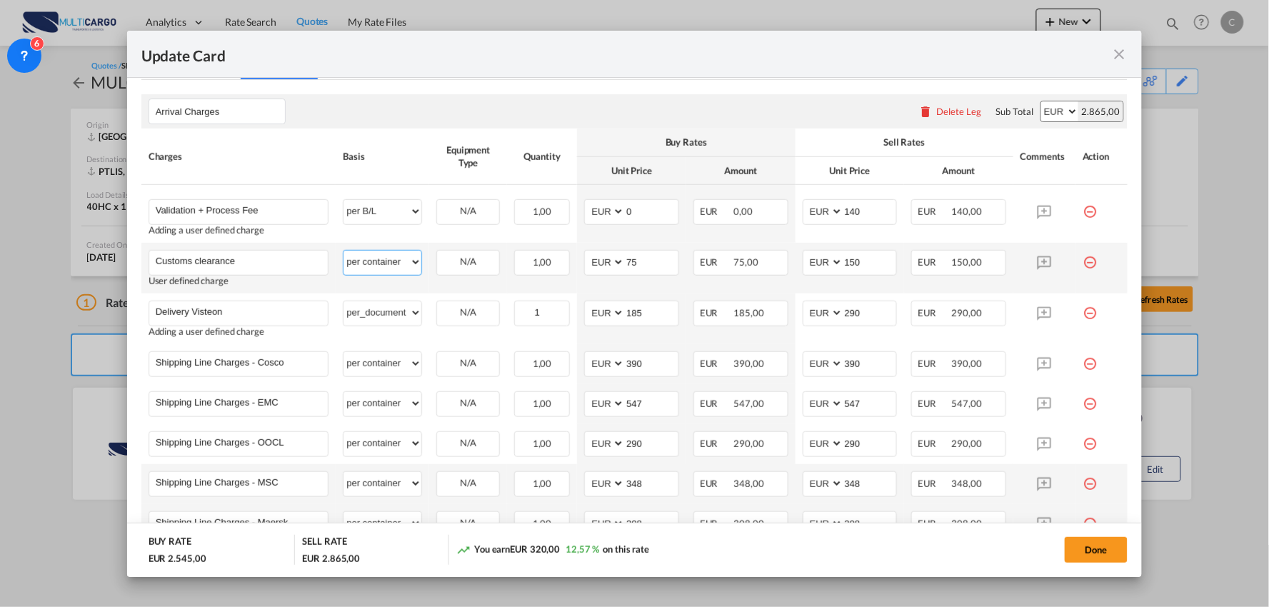
click at [400, 266] on select "per equipment per container per B/L per shipping bill per shipment per pallet p…" at bounding box center [382, 262] width 78 height 23
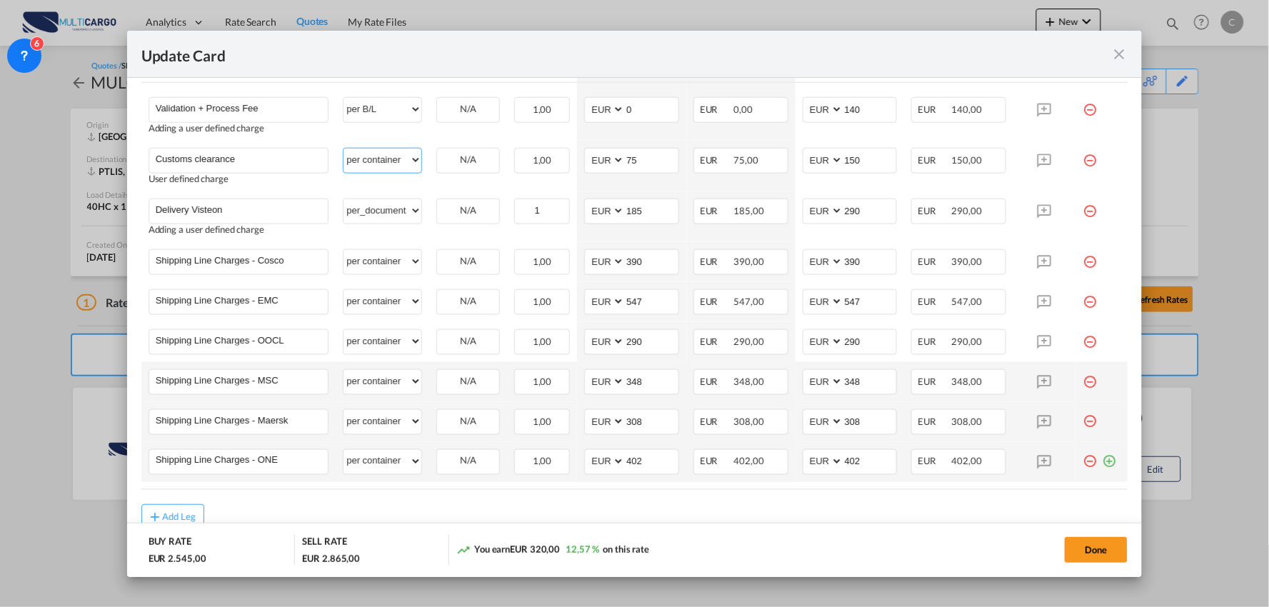
scroll to position [524, 0]
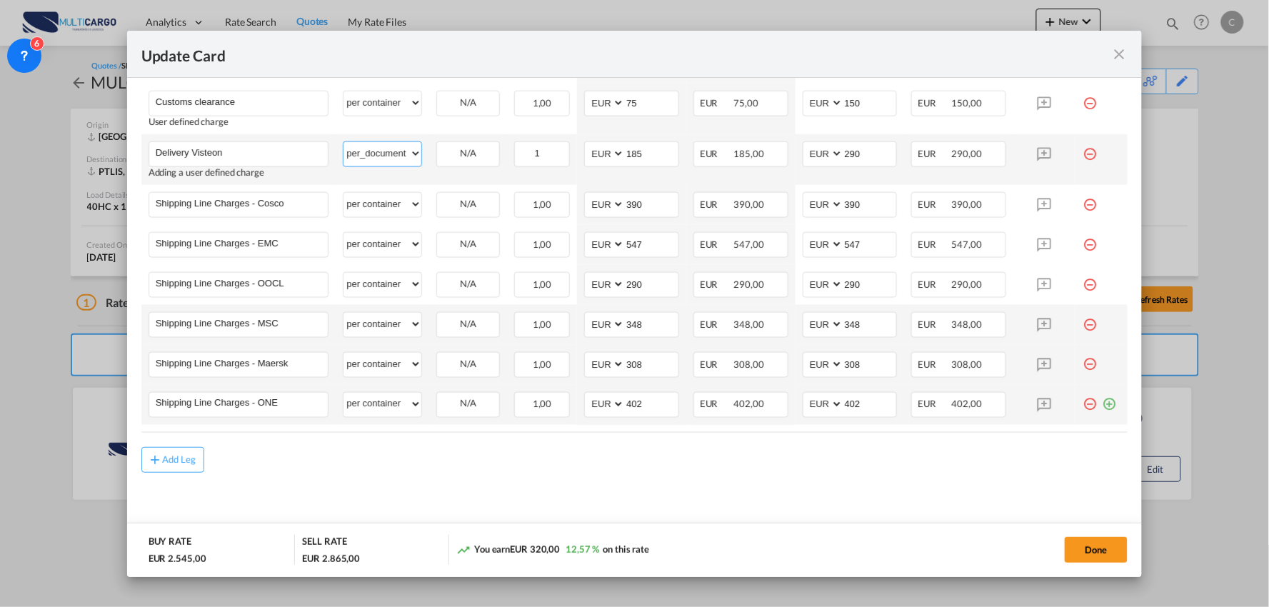
click at [373, 158] on select "per equipment per container per B/L per shipping bill per shipment per pallet p…" at bounding box center [382, 153] width 78 height 23
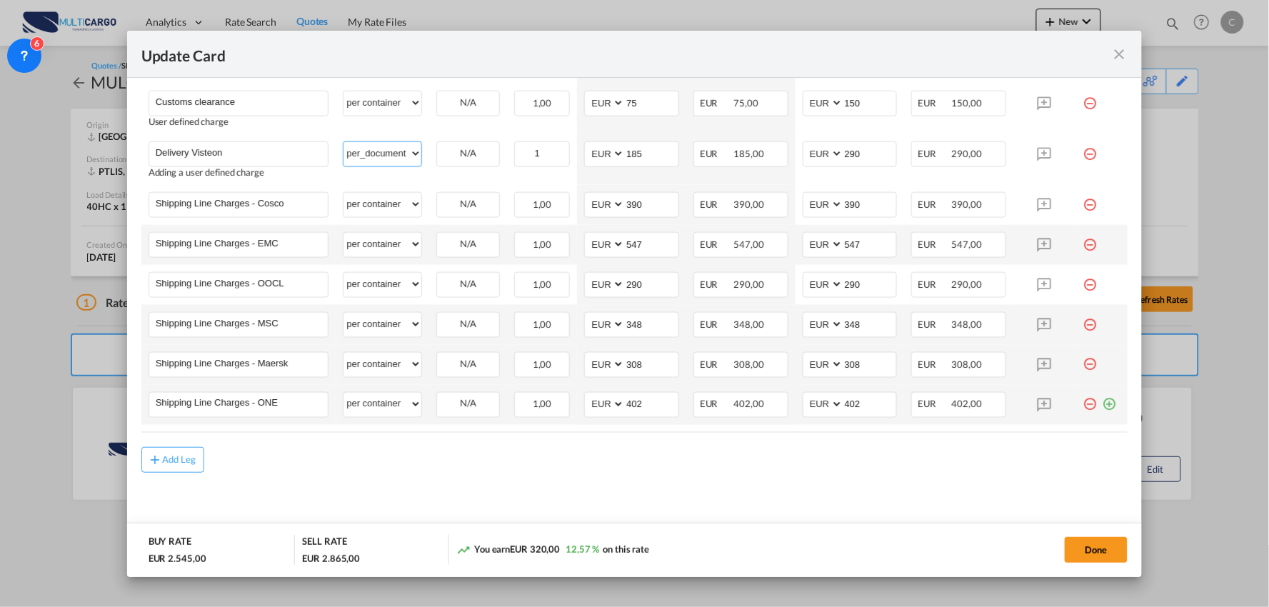
select select "per container"
click at [343, 142] on select "per equipment per container per B/L per shipping bill per shipment per pallet p…" at bounding box center [382, 153] width 78 height 23
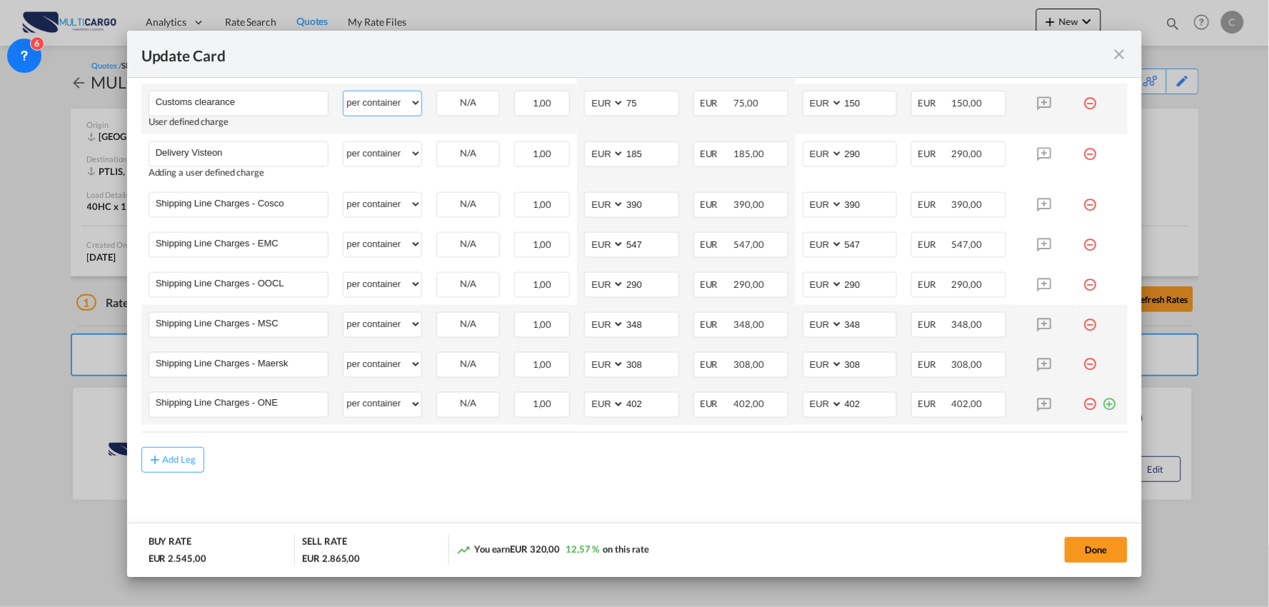
click at [394, 113] on select "per equipment per container per B/L per shipping bill per shipment per pallet p…" at bounding box center [382, 102] width 78 height 23
select select "per_document"
click at [343, 91] on select "per equipment per container per B/L per shipping bill per shipment per pallet p…" at bounding box center [382, 102] width 78 height 23
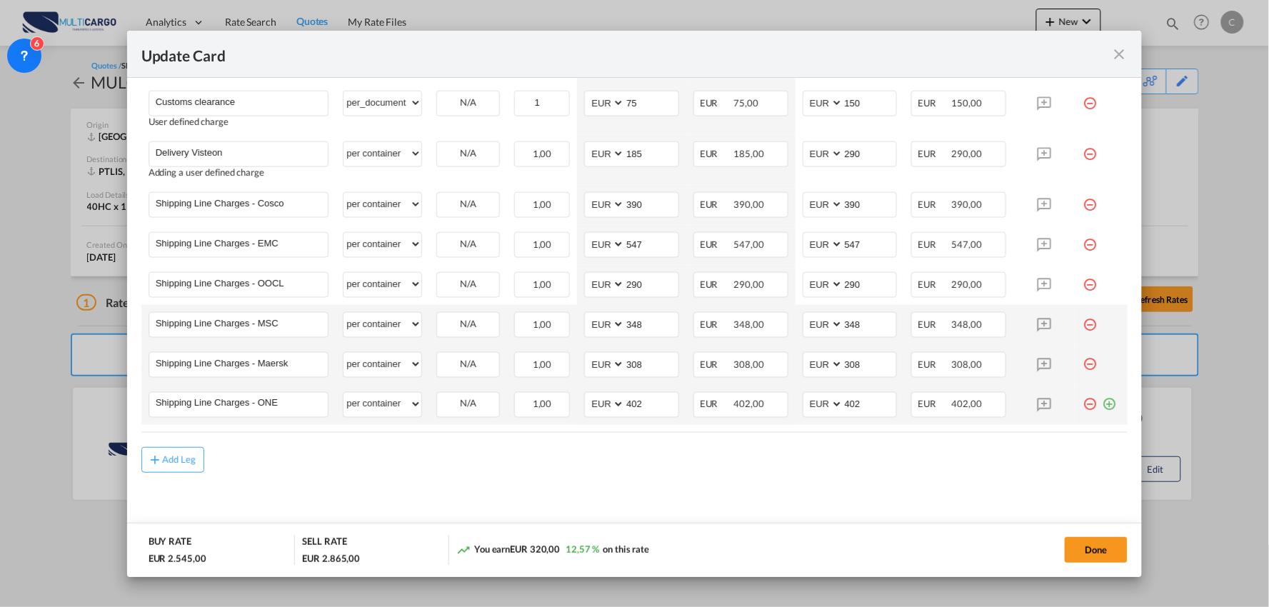
click at [539, 464] on div "Add Leg" at bounding box center [634, 460] width 987 height 26
click at [1125, 550] on button "Done" at bounding box center [1095, 550] width 63 height 26
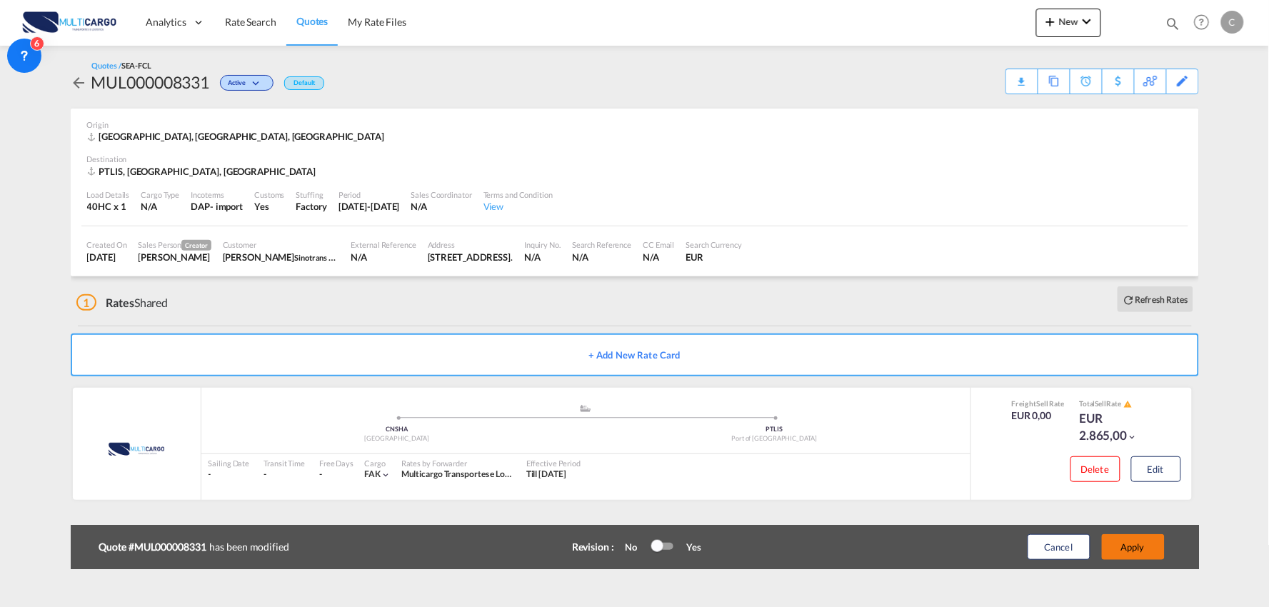
click at [1129, 543] on button "Apply" at bounding box center [1132, 547] width 63 height 26
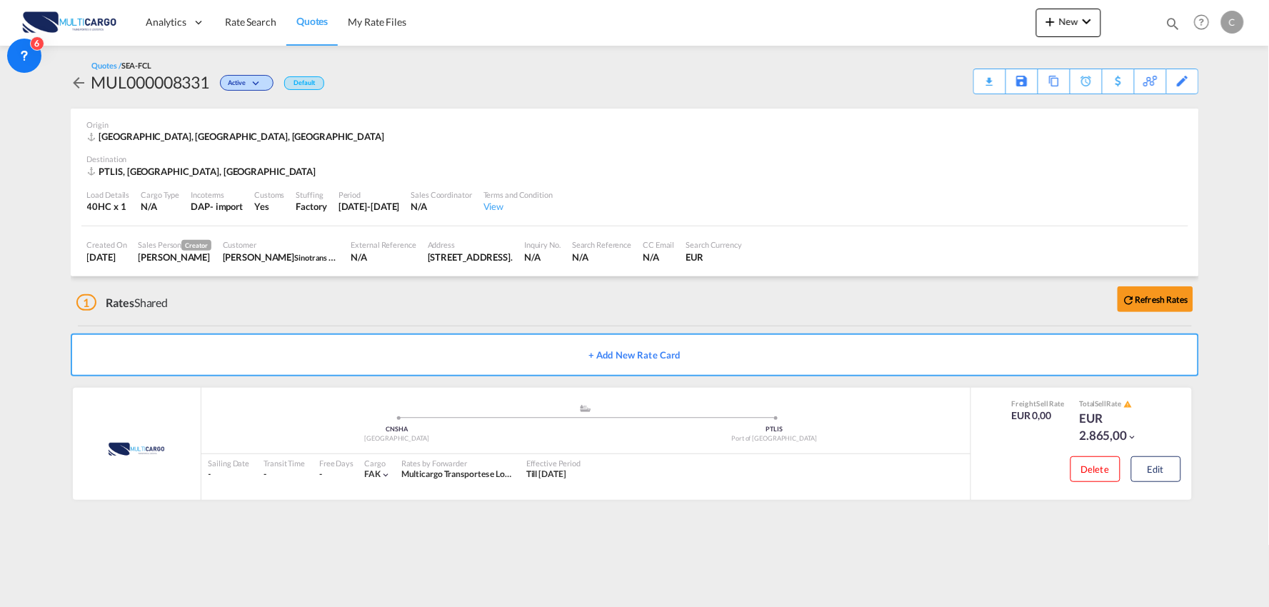
drag, startPoint x: 377, startPoint y: 319, endPoint x: 755, endPoint y: 261, distance: 382.1
click at [377, 319] on div "1 Rates Shared Refresh Rates" at bounding box center [637, 299] width 1122 height 46
click at [982, 75] on div "Download Quote" at bounding box center [961, 80] width 73 height 23
